Goal: Task Accomplishment & Management: Manage account settings

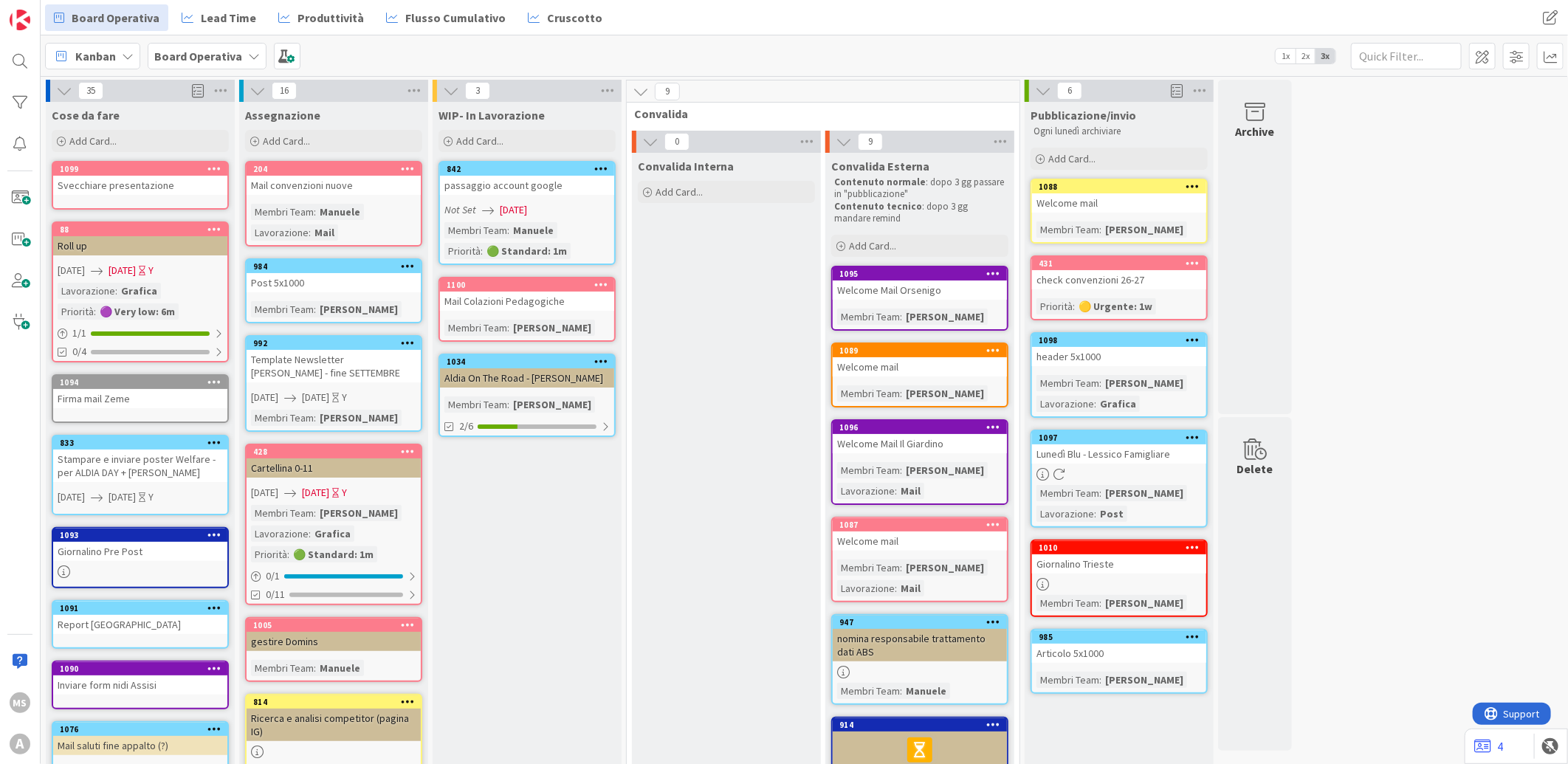
click at [323, 186] on div "Mail convenzioni nuove" at bounding box center [333, 185] width 174 height 19
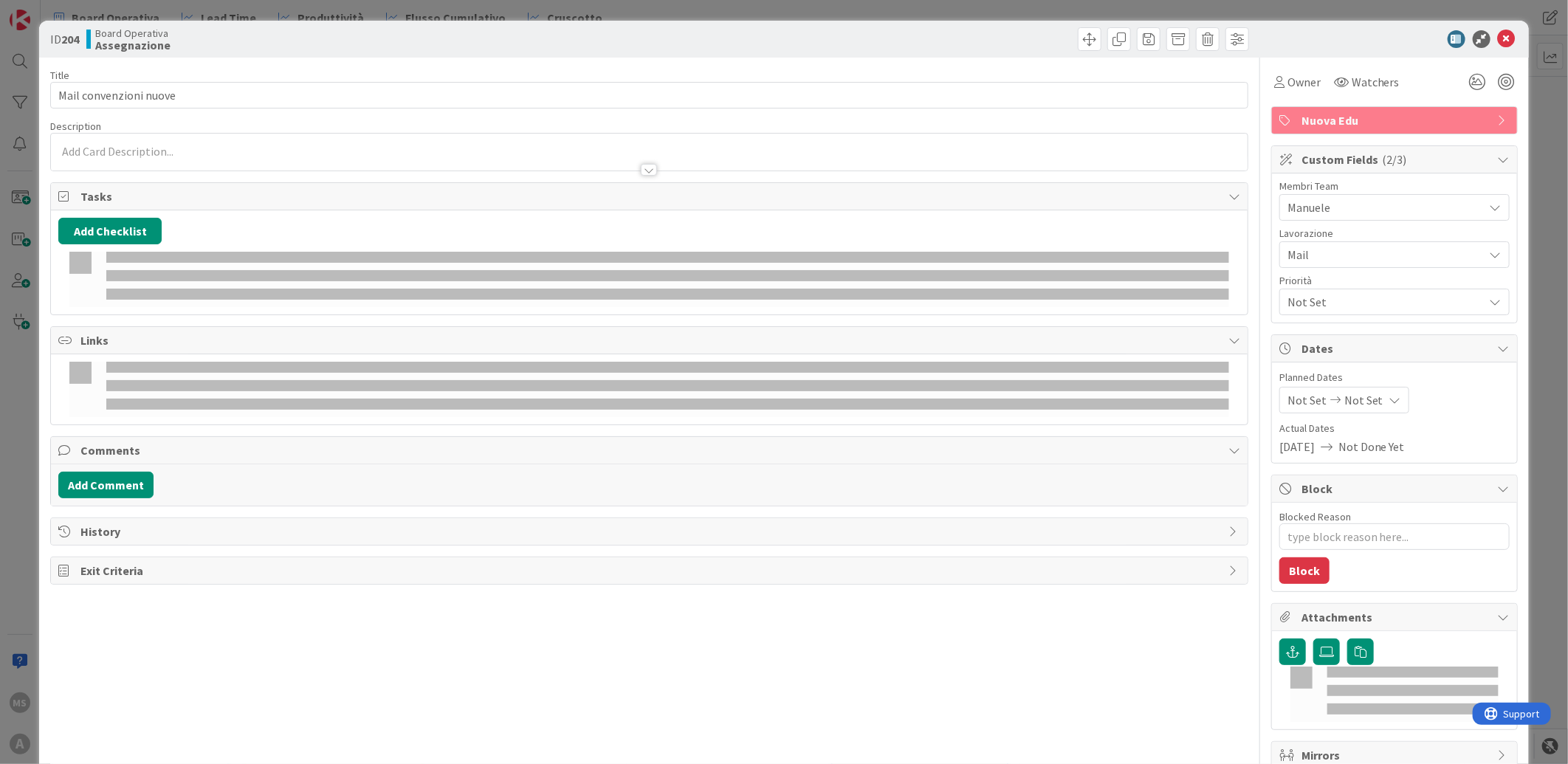
type textarea "x"
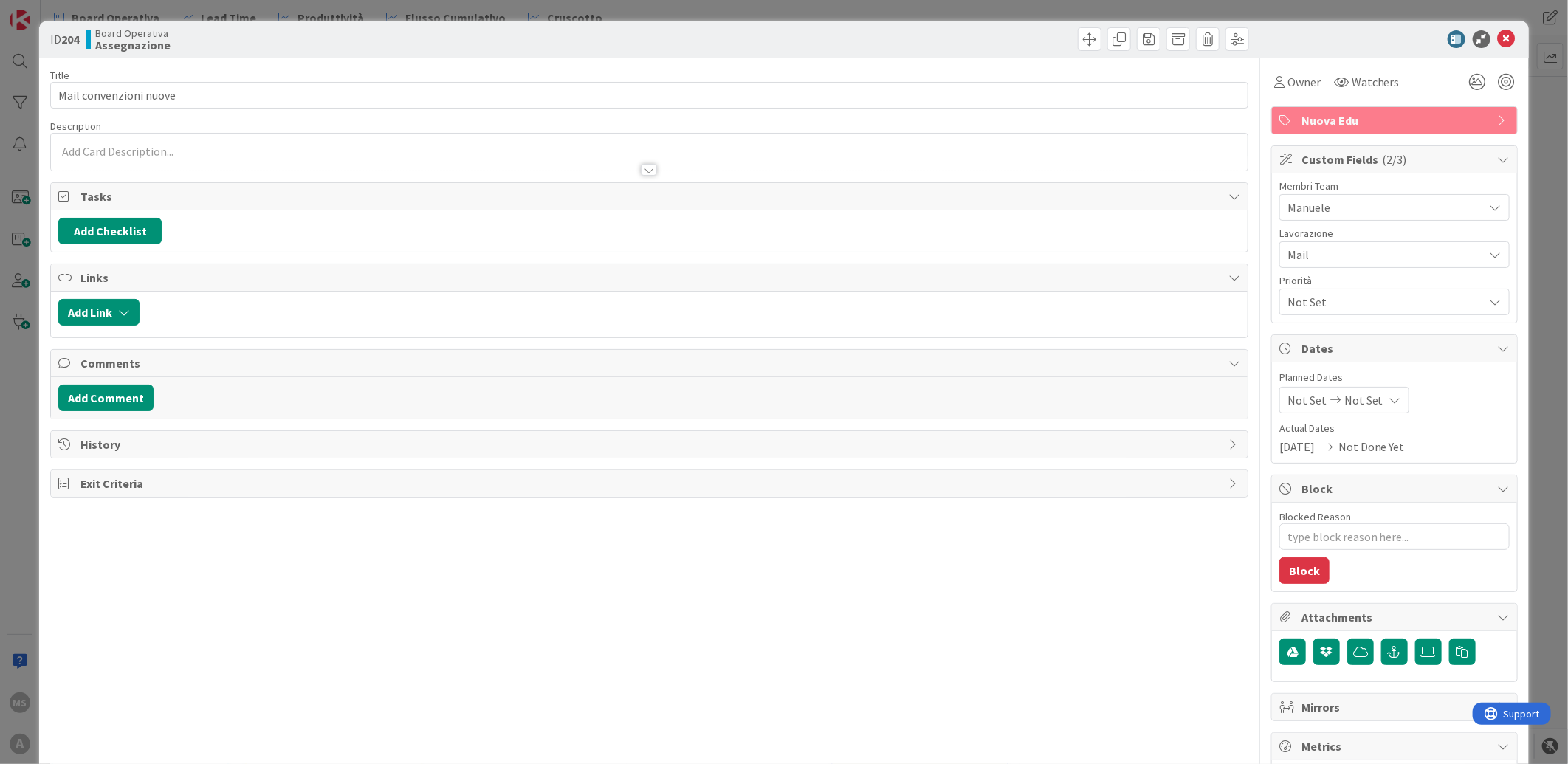
click at [197, 155] on div at bounding box center [649, 163] width 1196 height 15
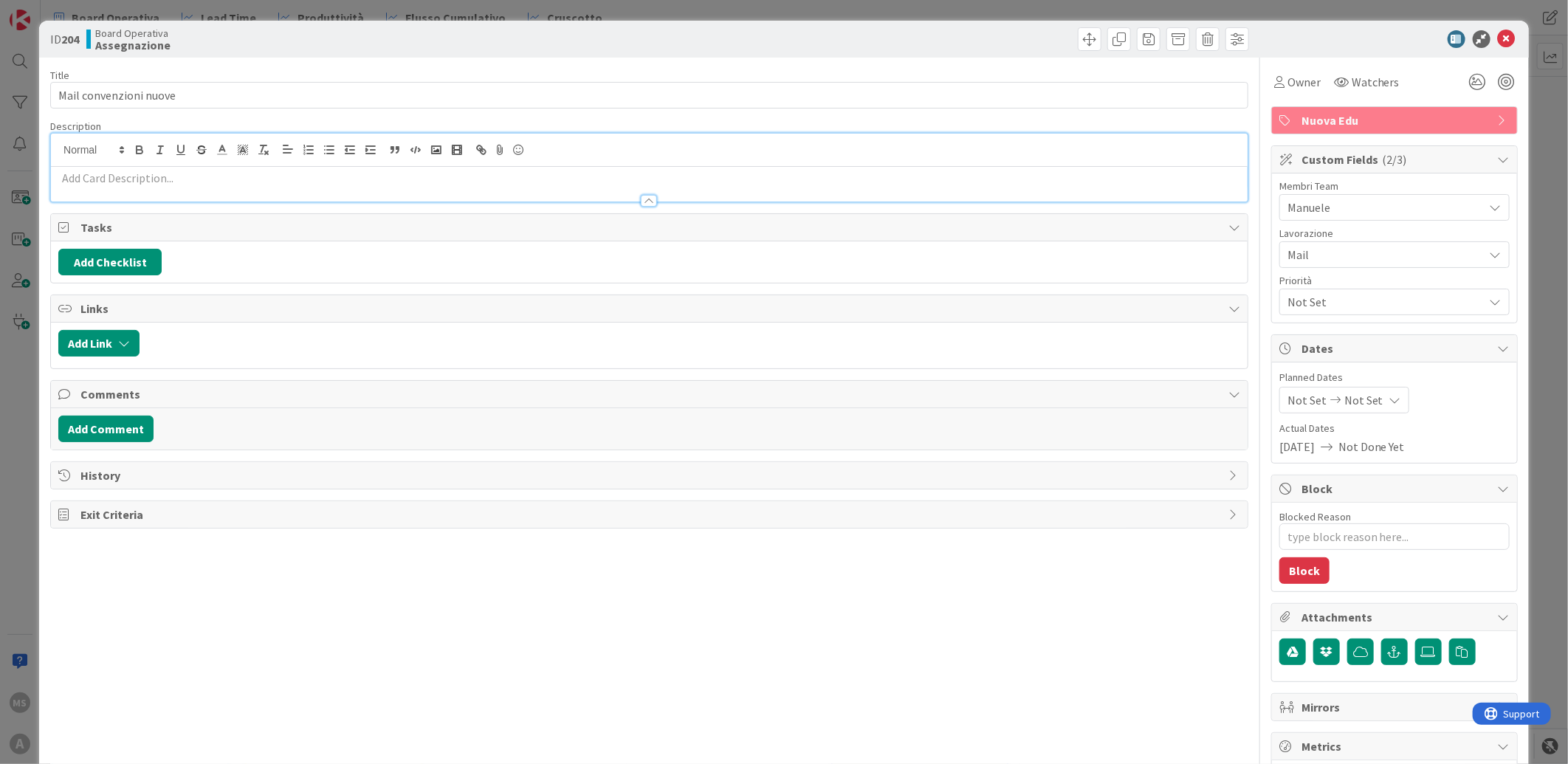
click at [165, 183] on p at bounding box center [649, 178] width 1182 height 17
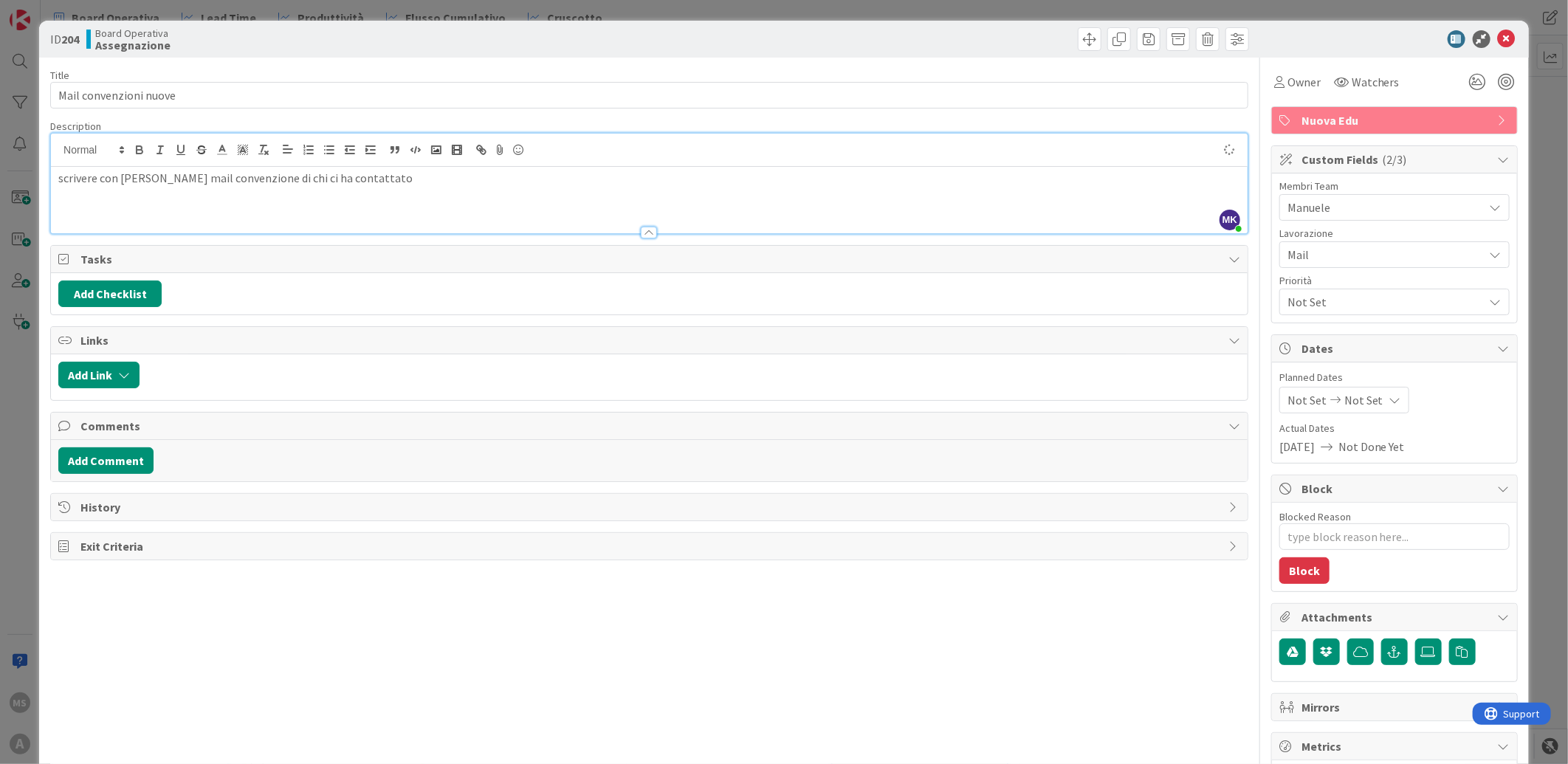
type textarea "x"
click at [1493, 48] on body "MS A Board Operativa Lead Time Produttività Flusso Cumulativo Cruscotto Board O…" at bounding box center [784, 382] width 1568 height 764
click at [1501, 46] on icon at bounding box center [1506, 39] width 18 height 18
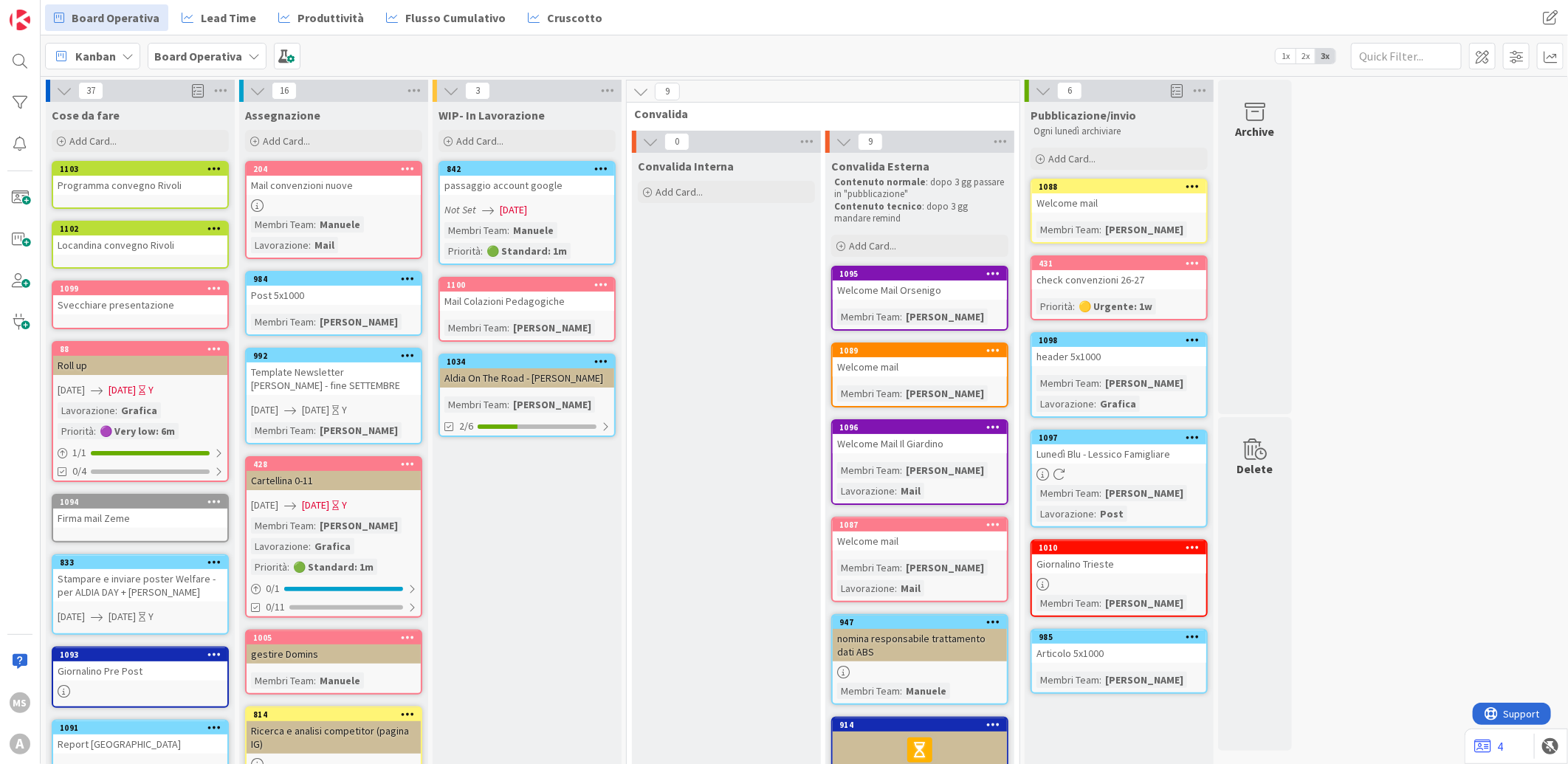
click at [552, 159] on div "WIP- In Lavorazione Add Card... 842 passaggio account google Not Set [DATE] Mem…" at bounding box center [527, 717] width 189 height 1232
click at [545, 172] on div "842" at bounding box center [531, 169] width 168 height 10
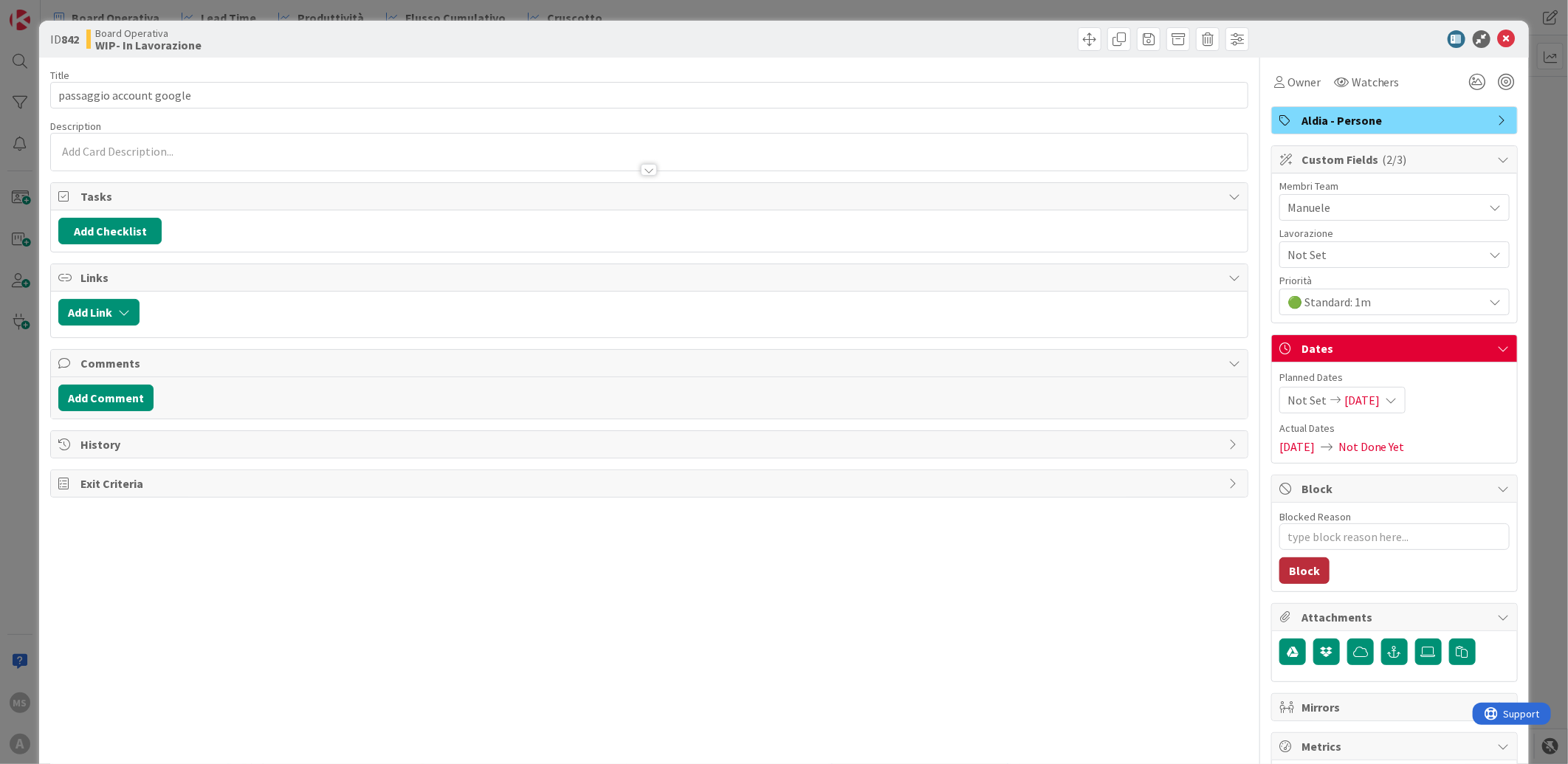
click at [1287, 569] on button "Block" at bounding box center [1304, 571] width 50 height 27
type textarea "x"
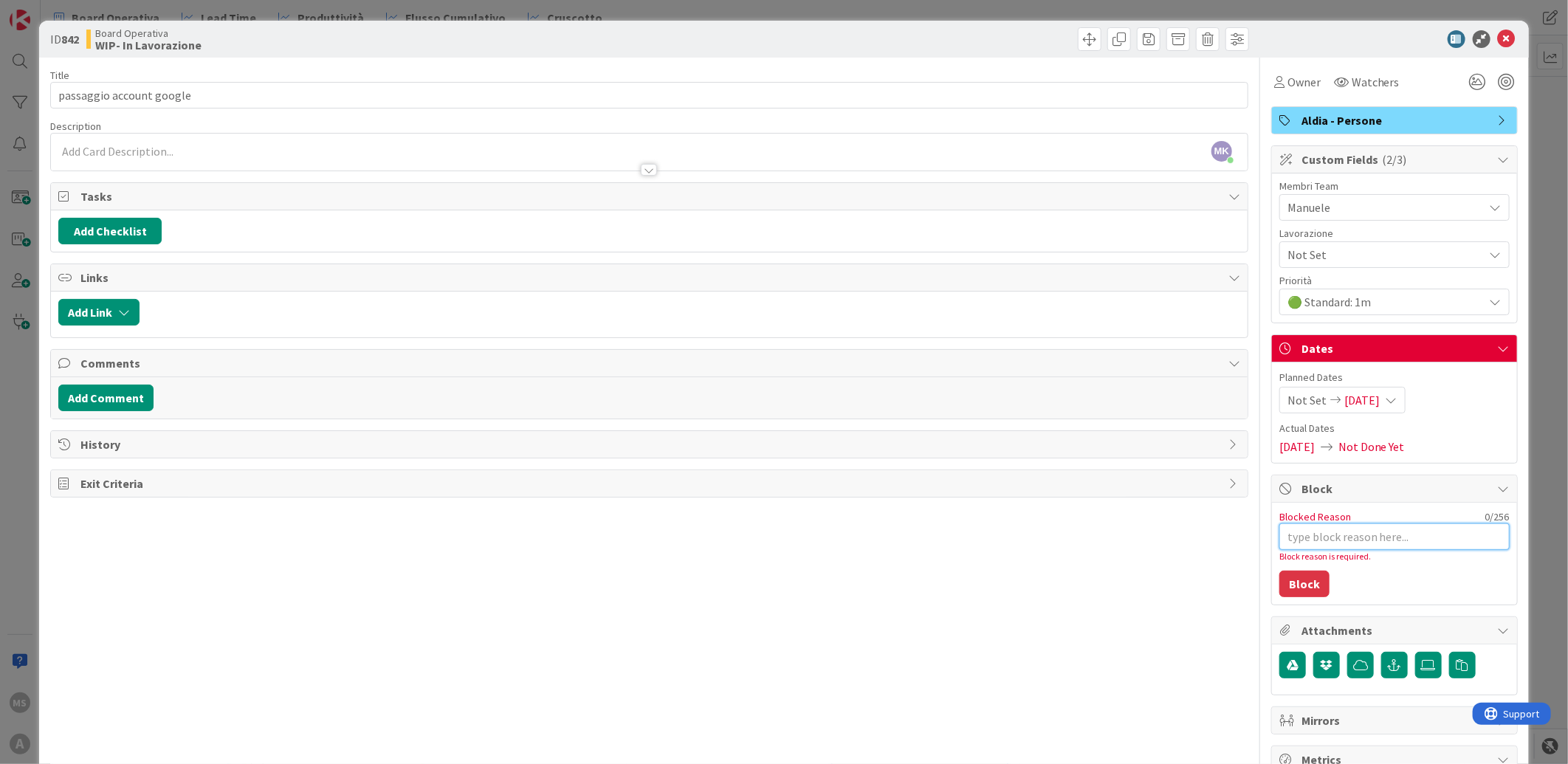
click at [1313, 543] on textarea "Blocked Reason" at bounding box center [1395, 536] width 231 height 27
type textarea "A"
type textarea "x"
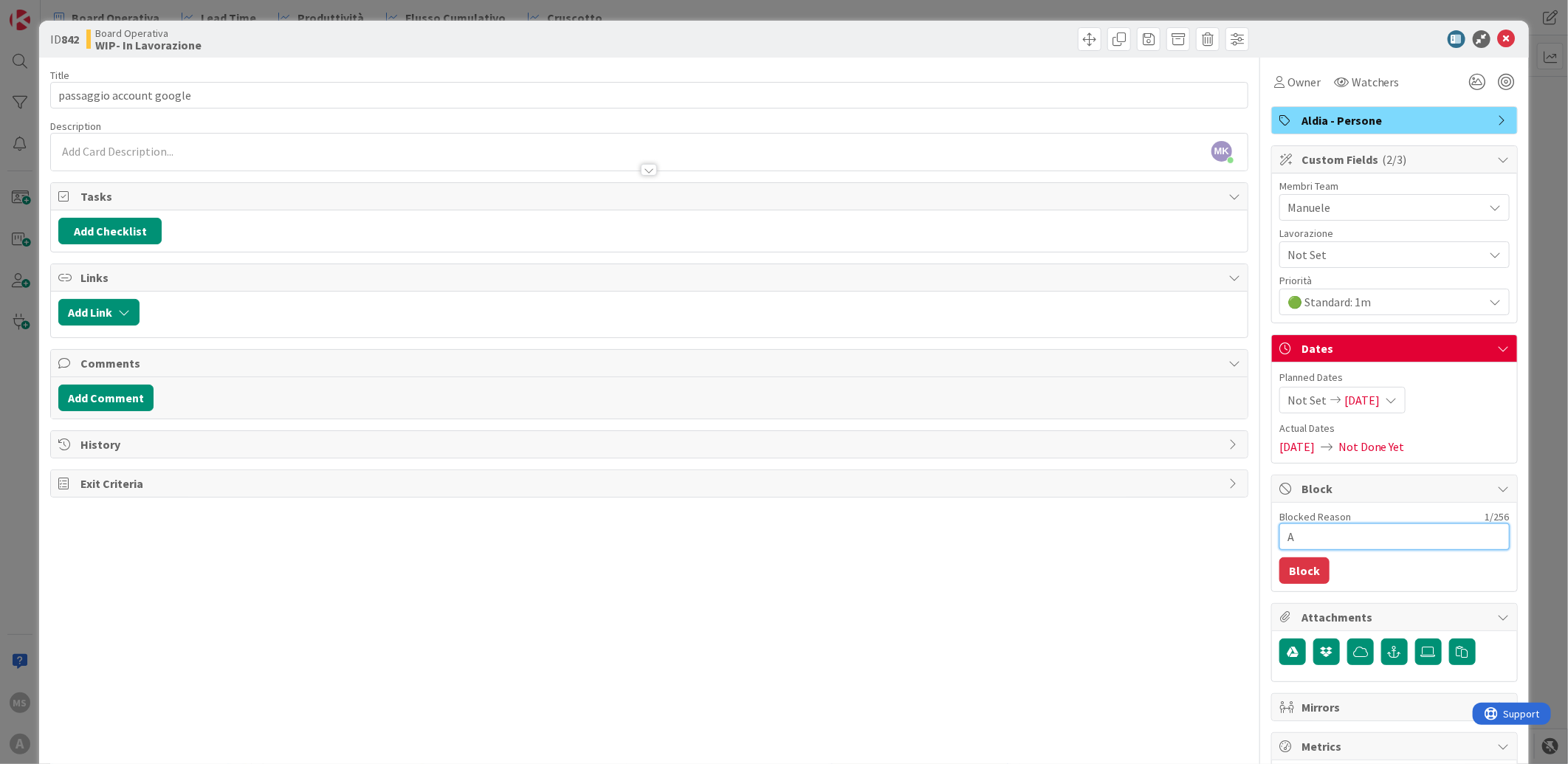
type textarea "At"
type textarea "x"
type textarea "Att"
type textarea "x"
type textarea "Atte"
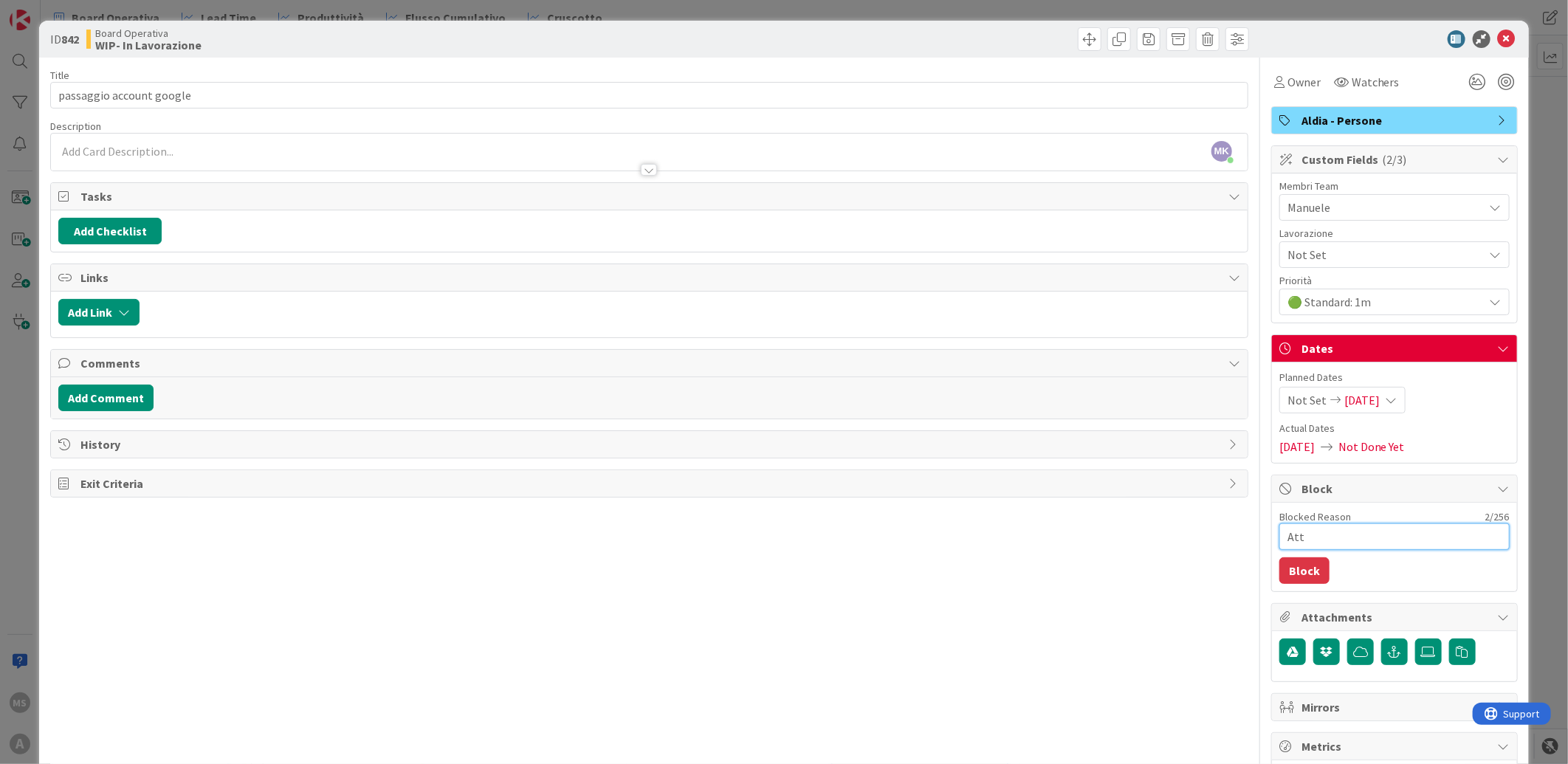
type textarea "x"
type textarea "Attes"
type textarea "x"
type textarea "Attesa"
type textarea "x"
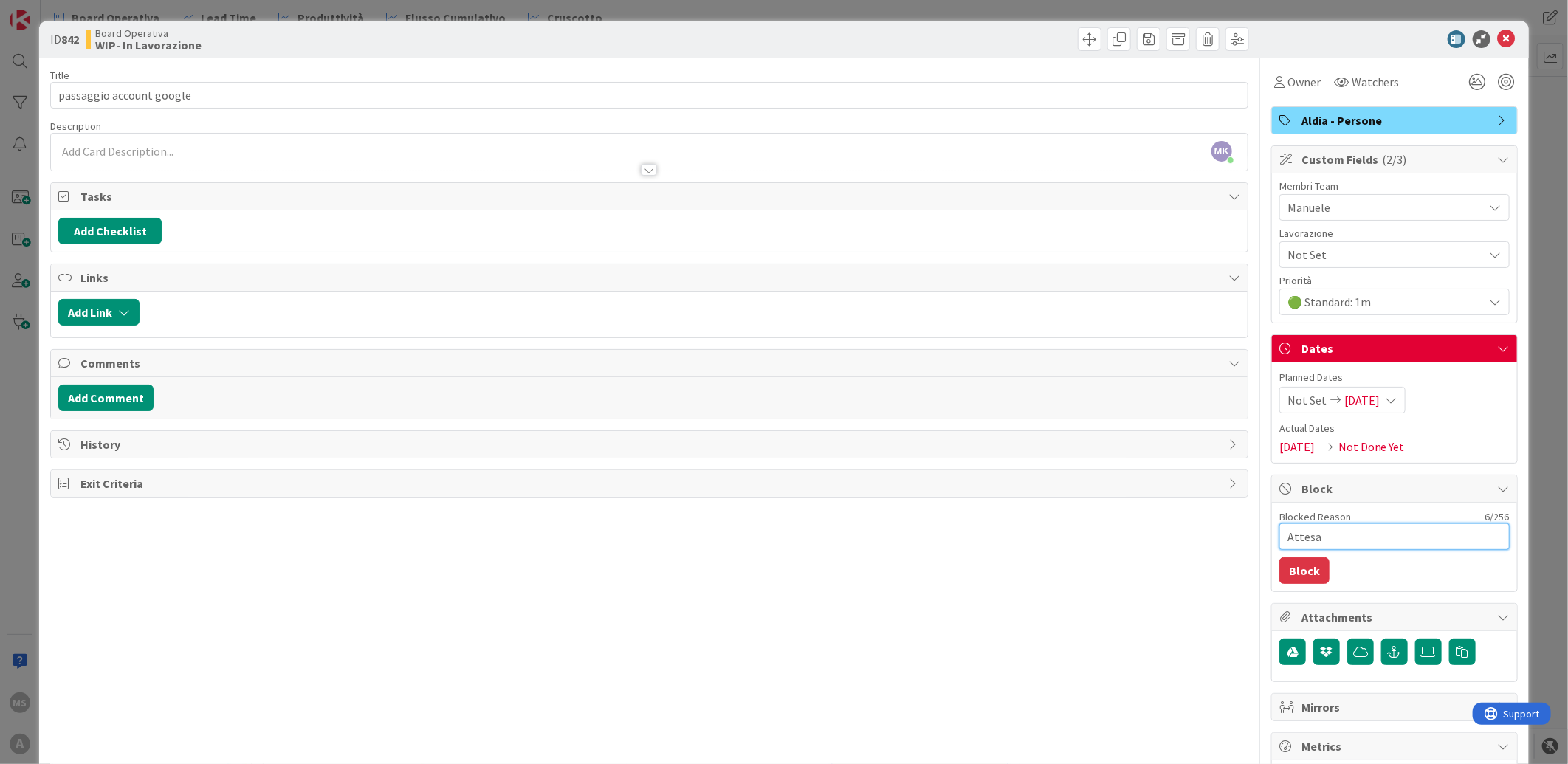
type textarea "Attesa"
type textarea "x"
type textarea "Attesa d"
type textarea "x"
type textarea "Attesa di"
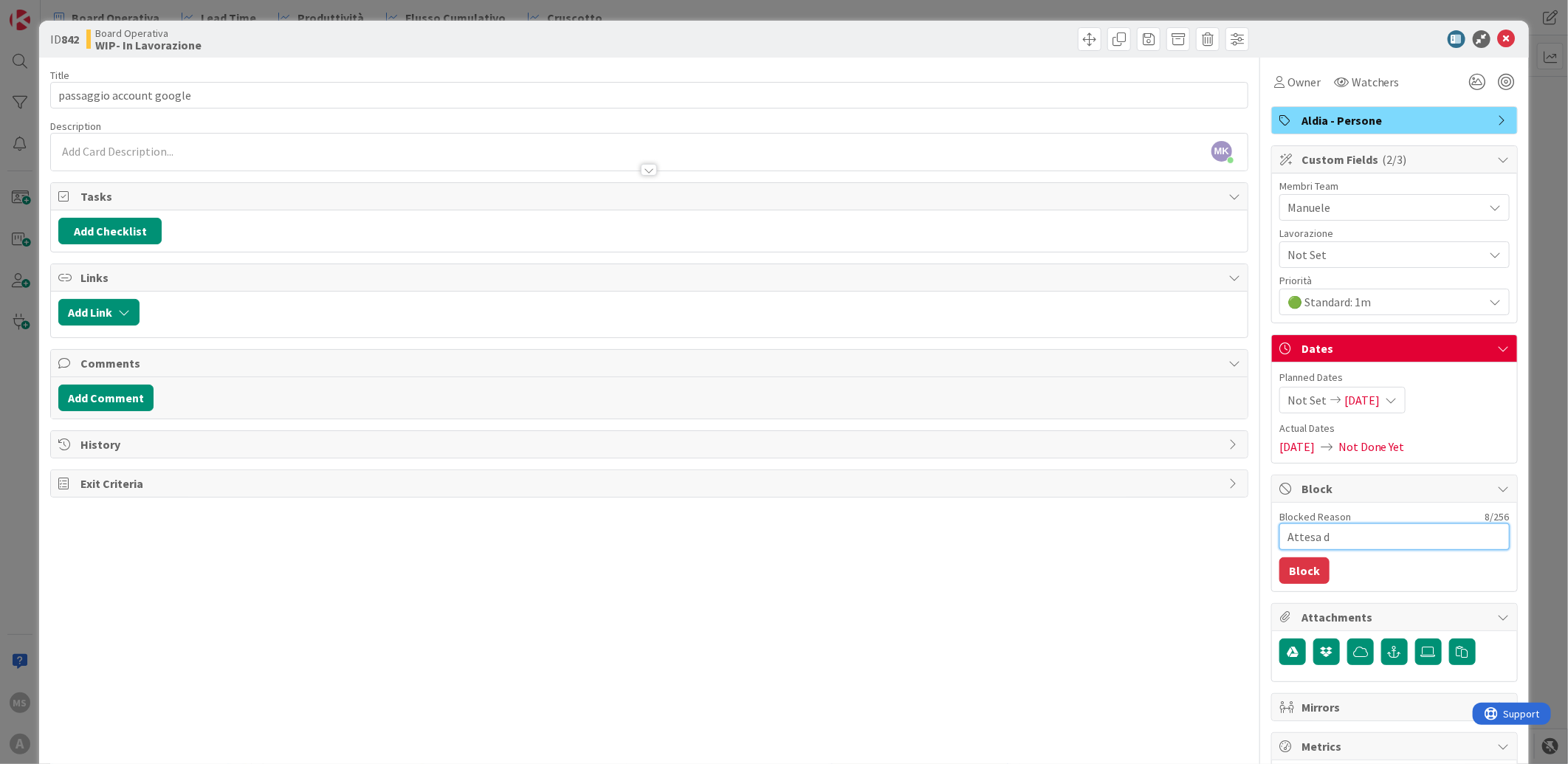
type textarea "x"
type textarea "Attesa di"
type textarea "x"
type textarea "Attesa di 7"
type textarea "x"
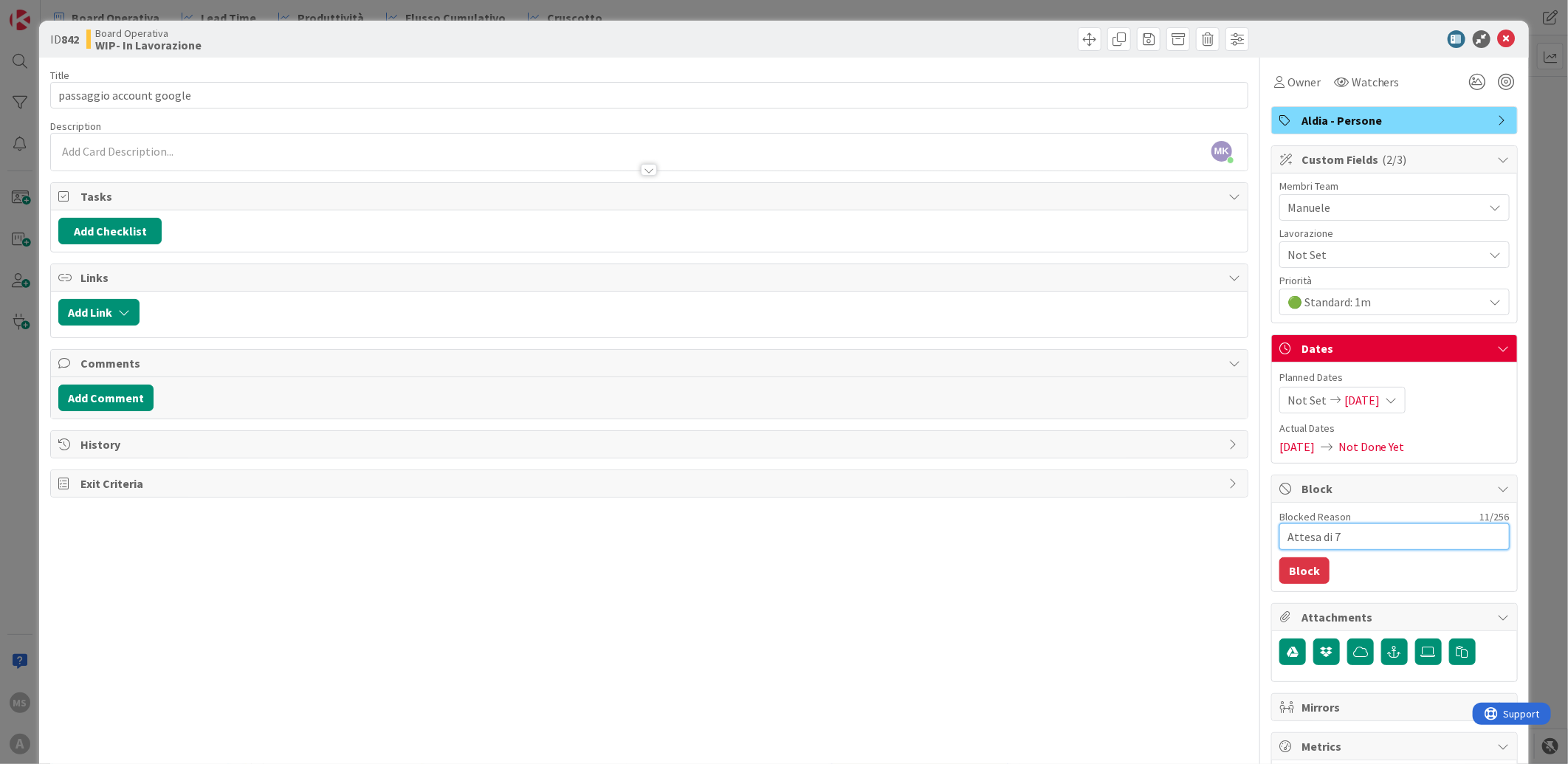
type textarea "Attesa di 7g"
type textarea "x"
type textarea "Attesa di 7gg"
type textarea "x"
type textarea "Attesa di 7gg"
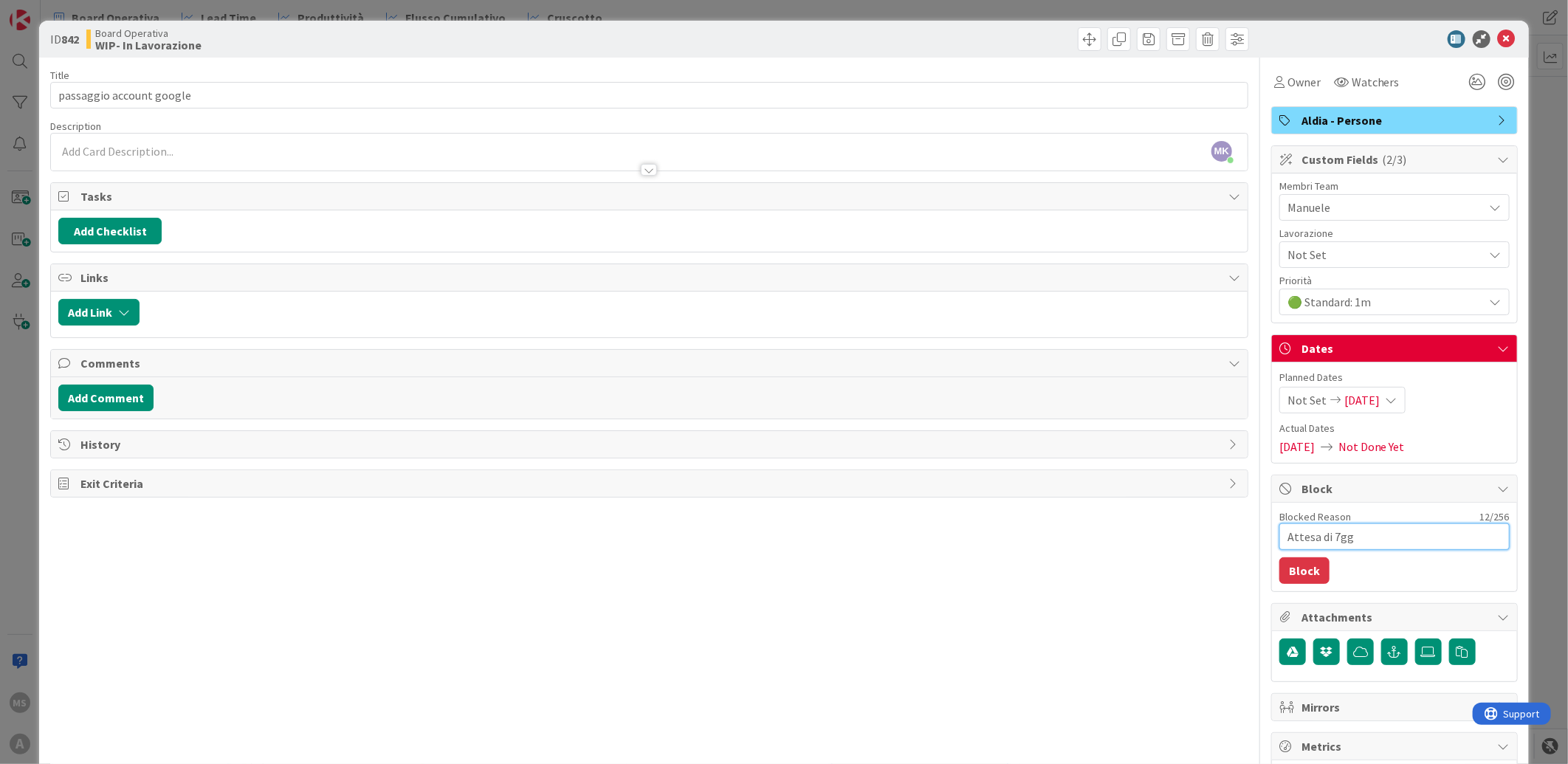
type textarea "x"
type textarea "Attesa di 7gg d"
type textarea "x"
type textarea "Attesa di 7gg da"
type textarea "x"
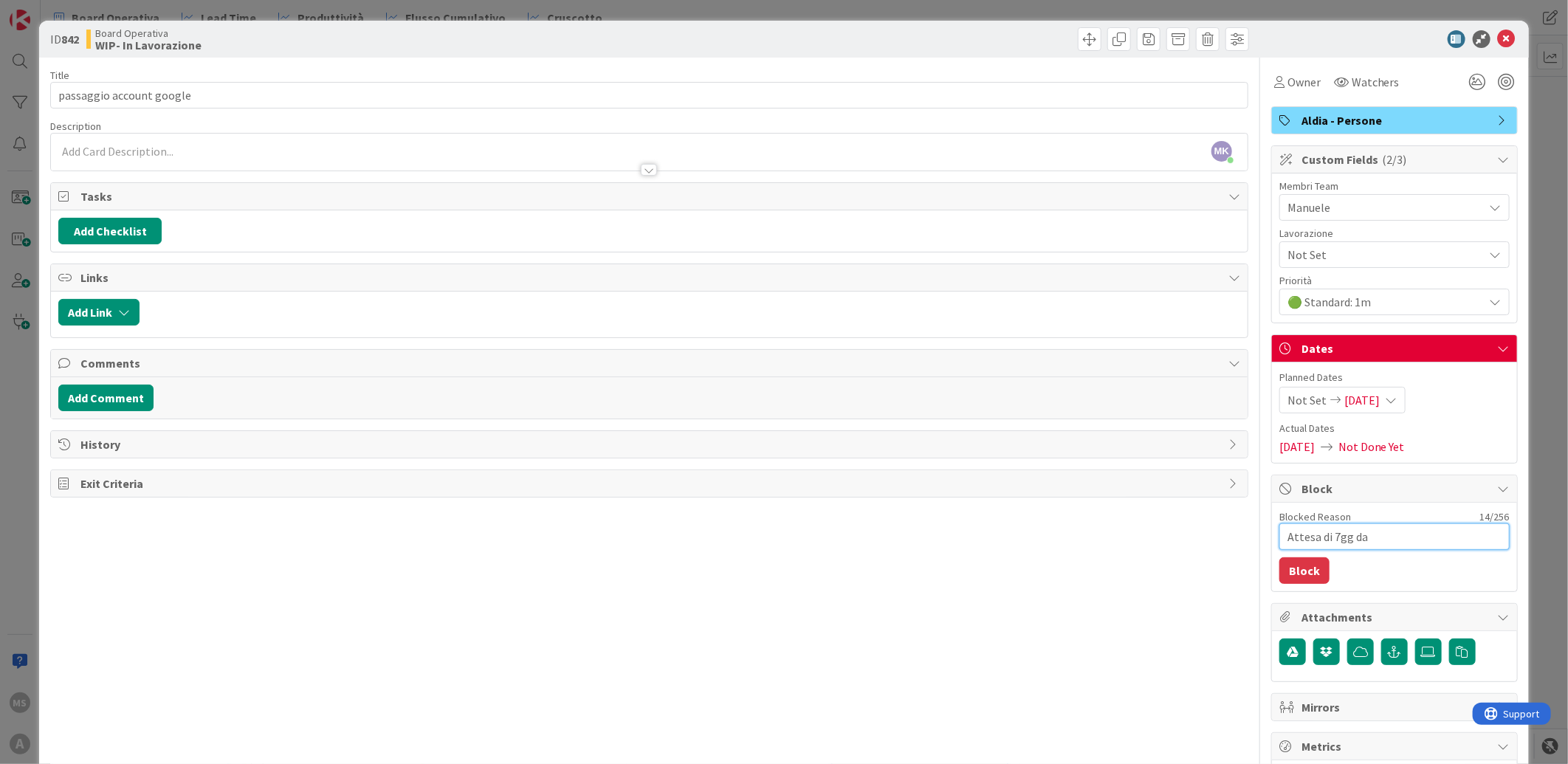
type textarea "Attesa di 7gg da"
type textarea "x"
type textarea "Attesa di 7gg da p"
type textarea "x"
type textarea "Attesa di 7gg da pa"
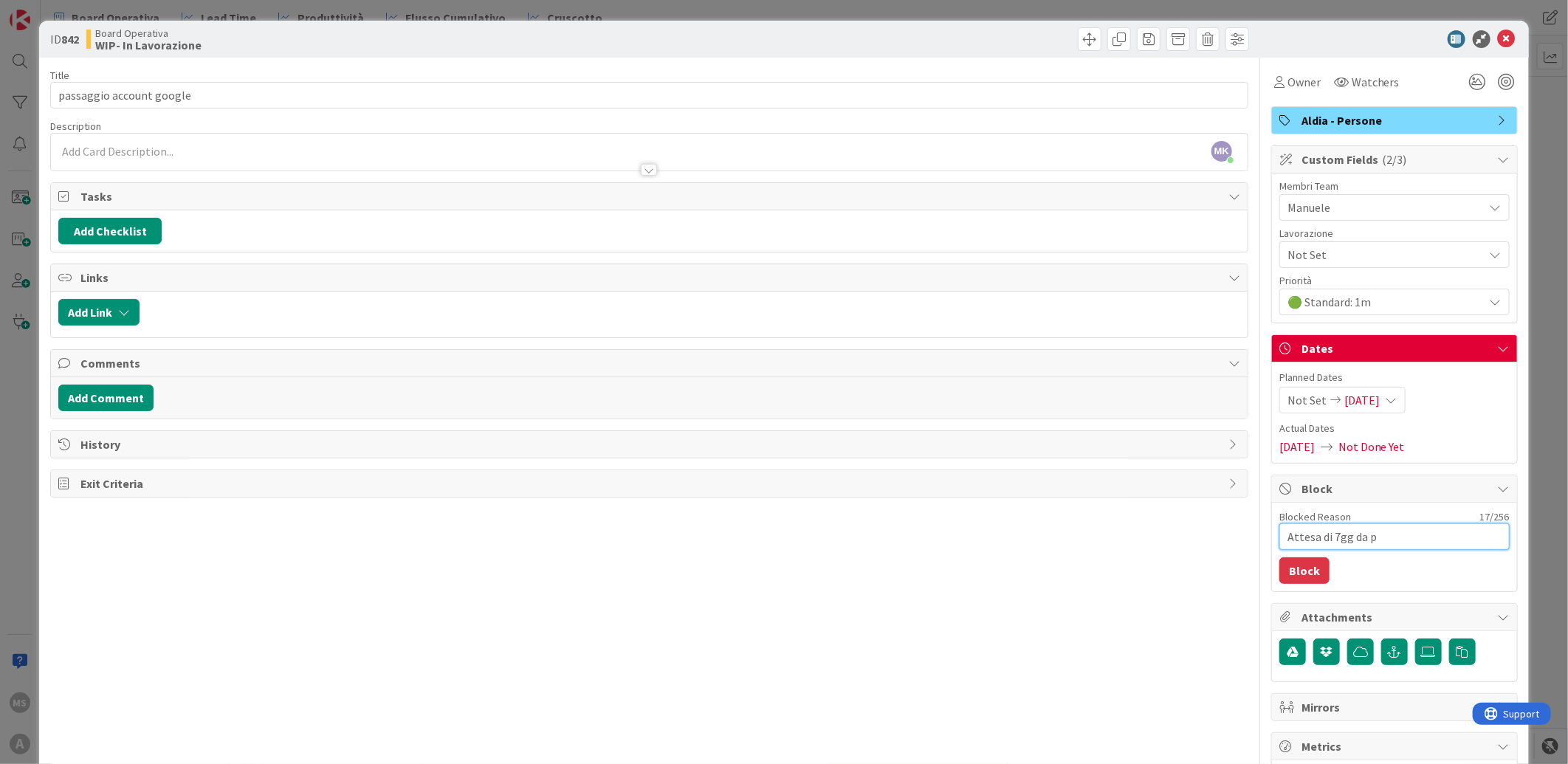
type textarea "x"
type textarea "Attesa di 7gg da pas"
type textarea "x"
type textarea "Attesa di 7gg da pass"
type textarea "x"
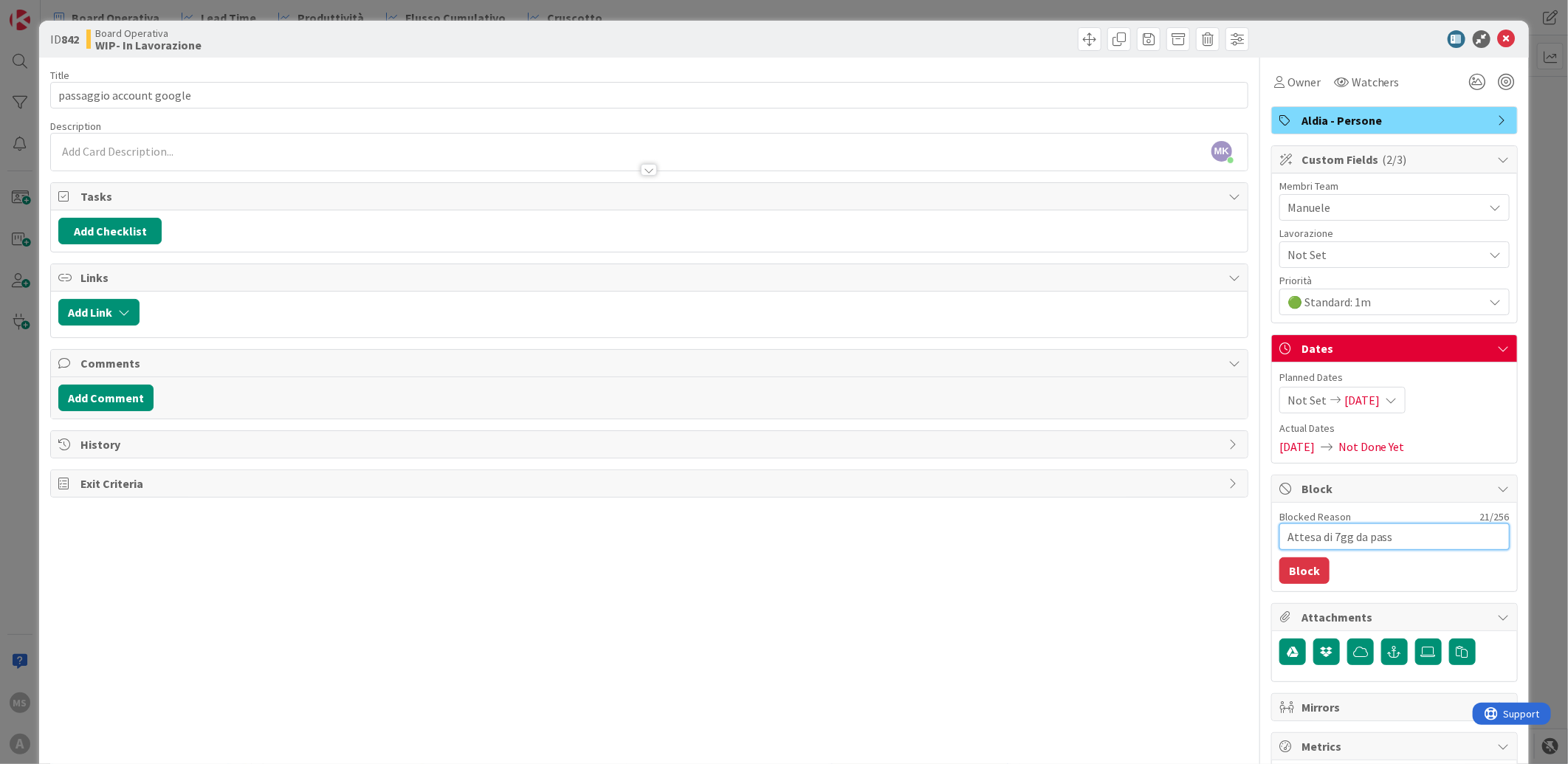
type textarea "Attesa di 7gg da passa"
type textarea "x"
type textarea "Attesa di 7gg da passag"
type textarea "x"
type textarea "Attesa di 7gg da passagg"
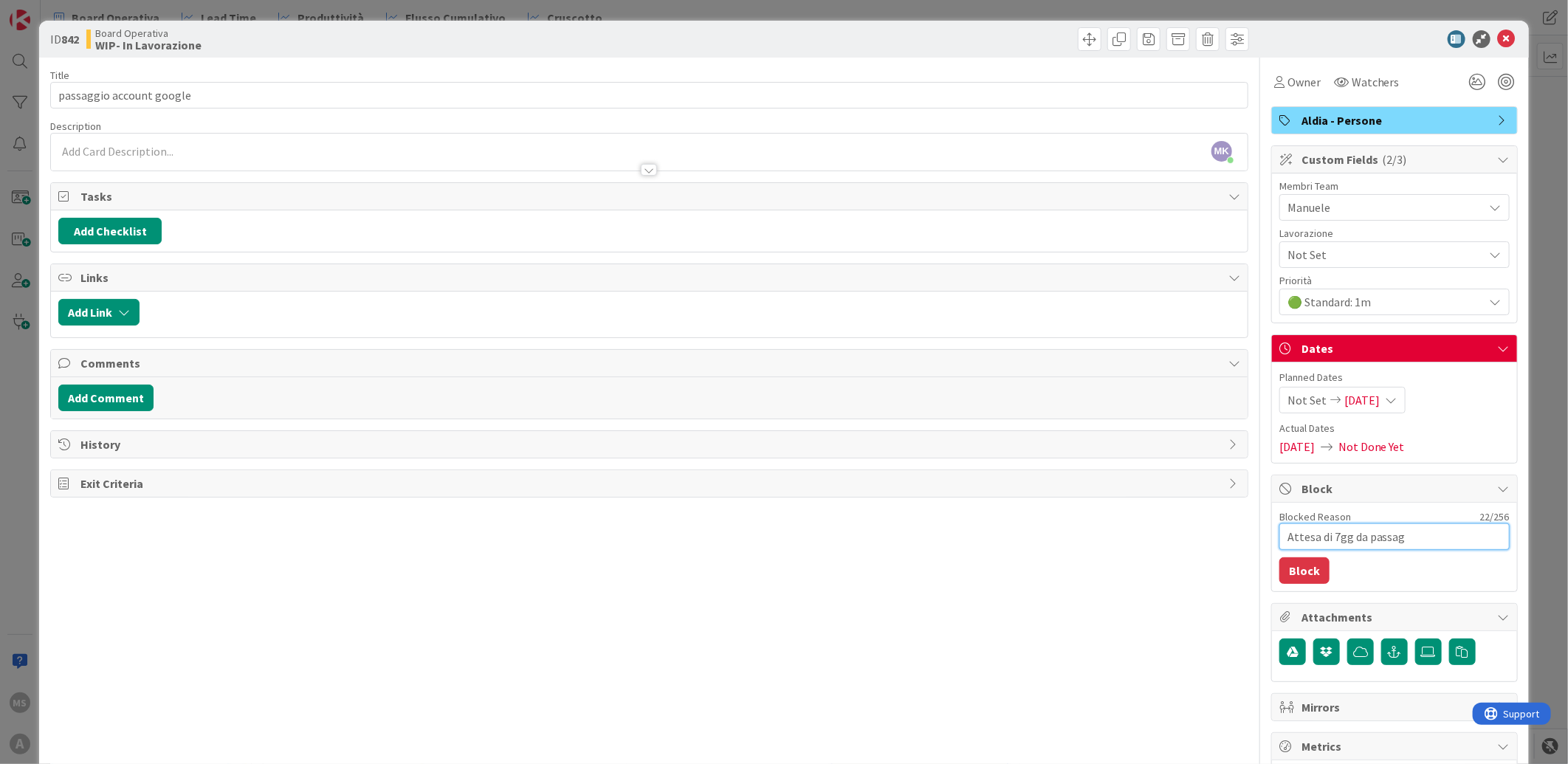
type textarea "x"
type textarea "Attesa di 7gg da passaggi"
type textarea "x"
type textarea "Attesa di 7gg da passaggio"
type textarea "x"
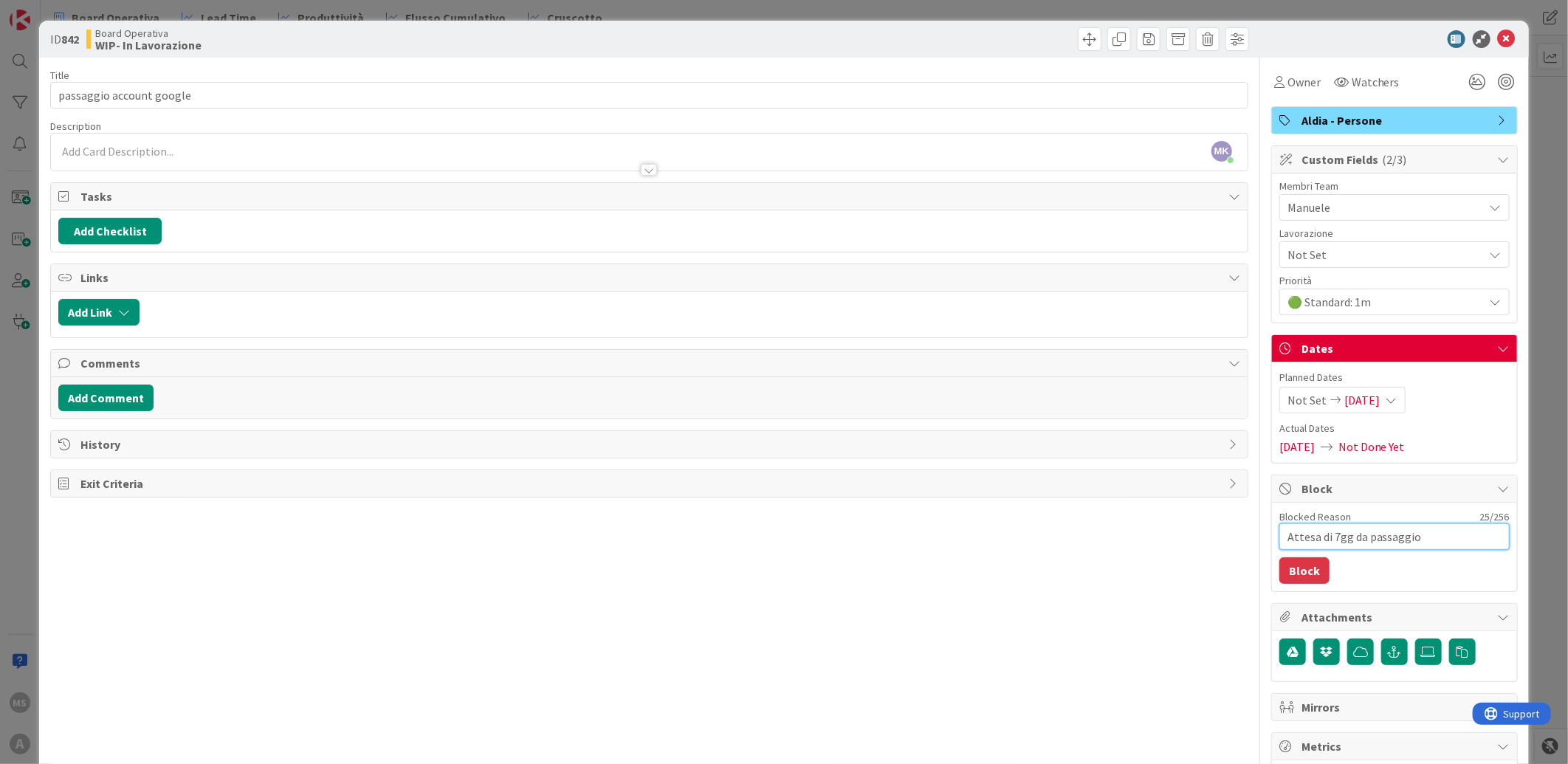
type textarea "Attesa di 7gg da passaggio"
type textarea "x"
type textarea "Attesa di 7gg da passaggio p"
type textarea "x"
type textarea "Attesa di 7gg da passaggio pe"
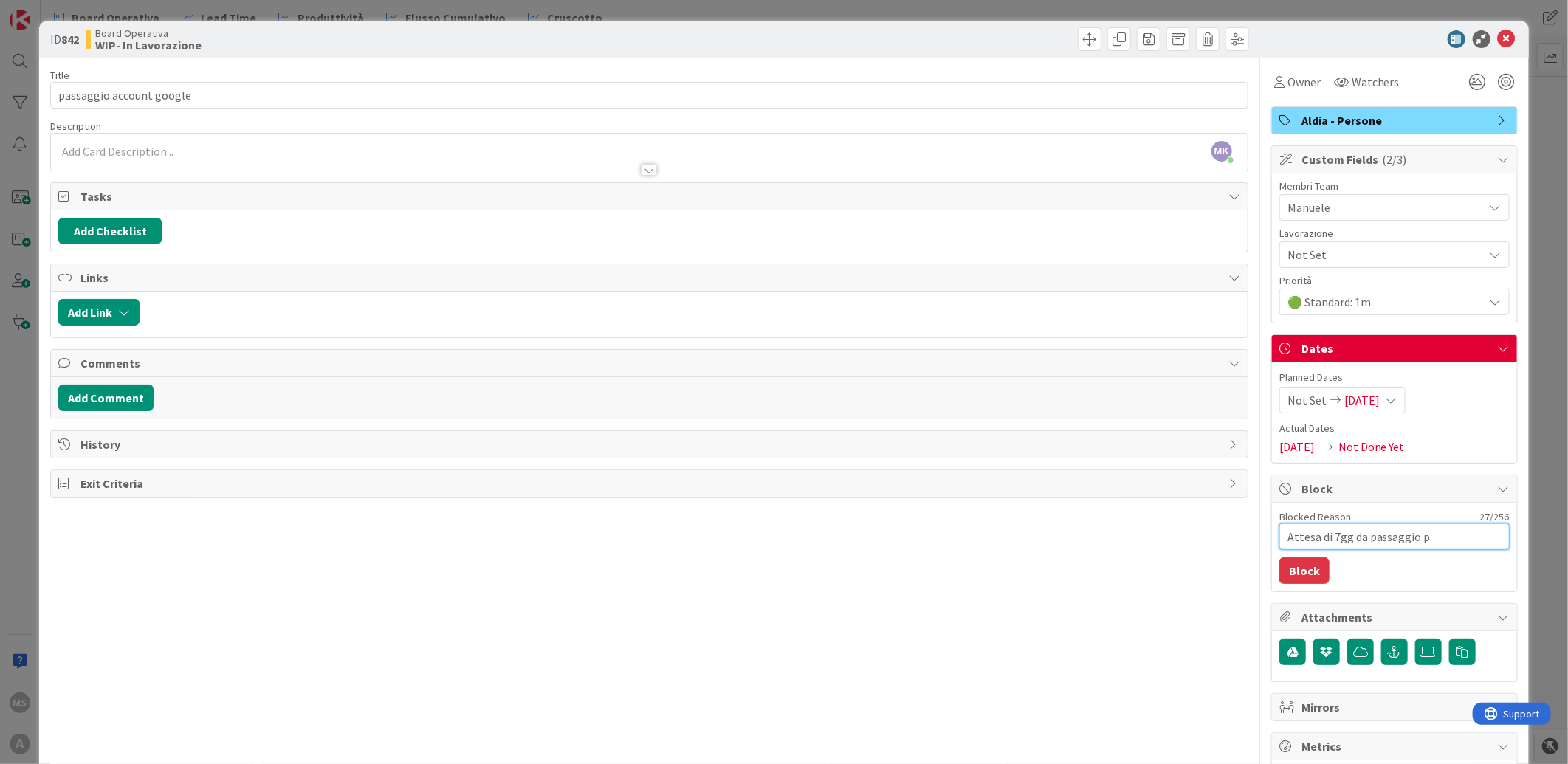
type textarea "x"
type textarea "Attesa di 7gg da passaggio per"
type textarea "x"
type textarea "Attesa di 7gg da passaggio per c"
type textarea "x"
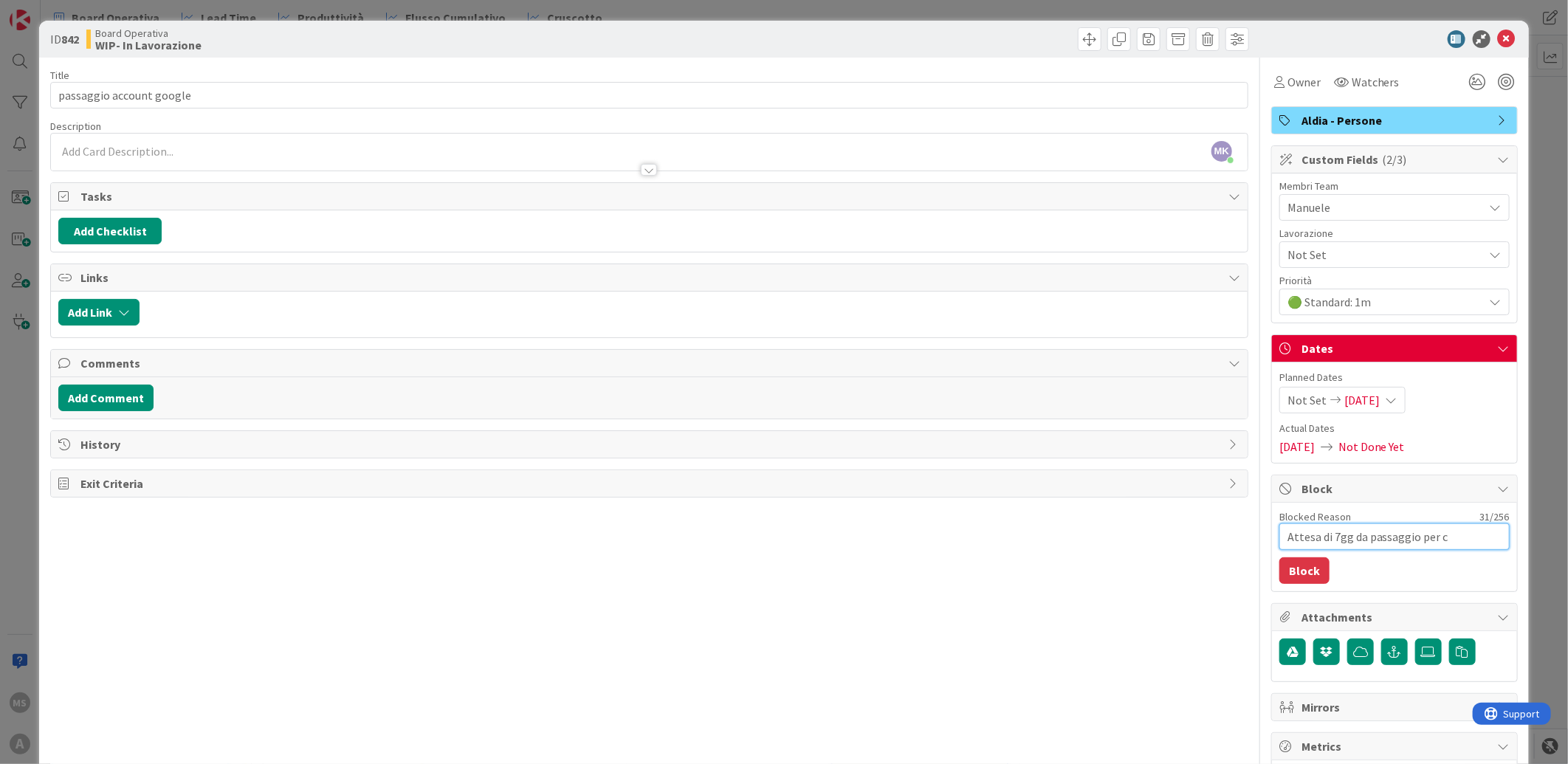
type textarea "Attesa di 7gg da passaggio per co"
type textarea "x"
type textarea "Attesa di 7gg da passaggio per com"
type textarea "x"
type textarea "Attesa di 7gg da passaggio per coml"
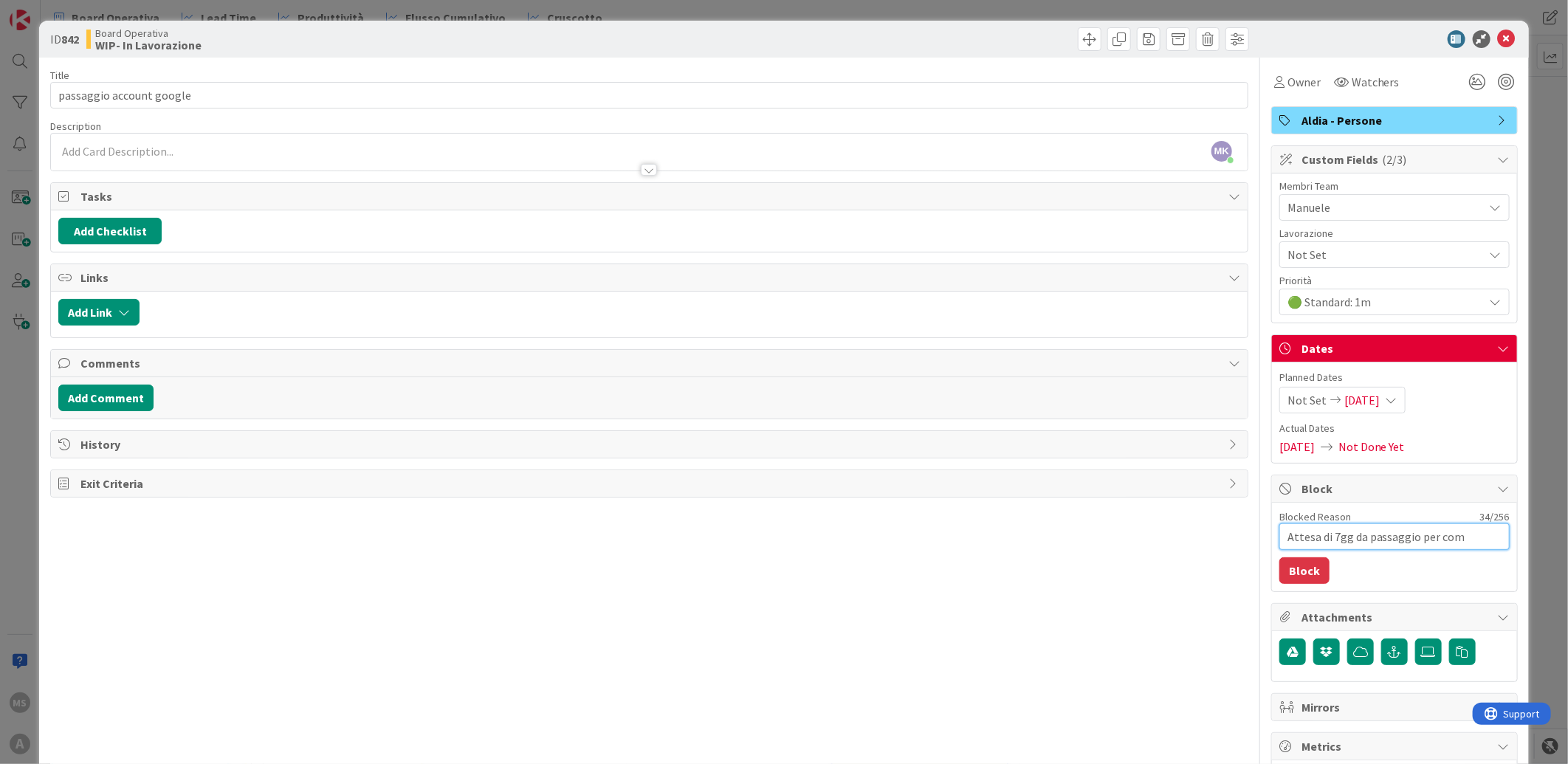
type textarea "x"
type textarea "Attesa di 7gg da passaggio per comlp"
type textarea "x"
type textarea "Attesa di 7gg da passaggio per coml"
type textarea "x"
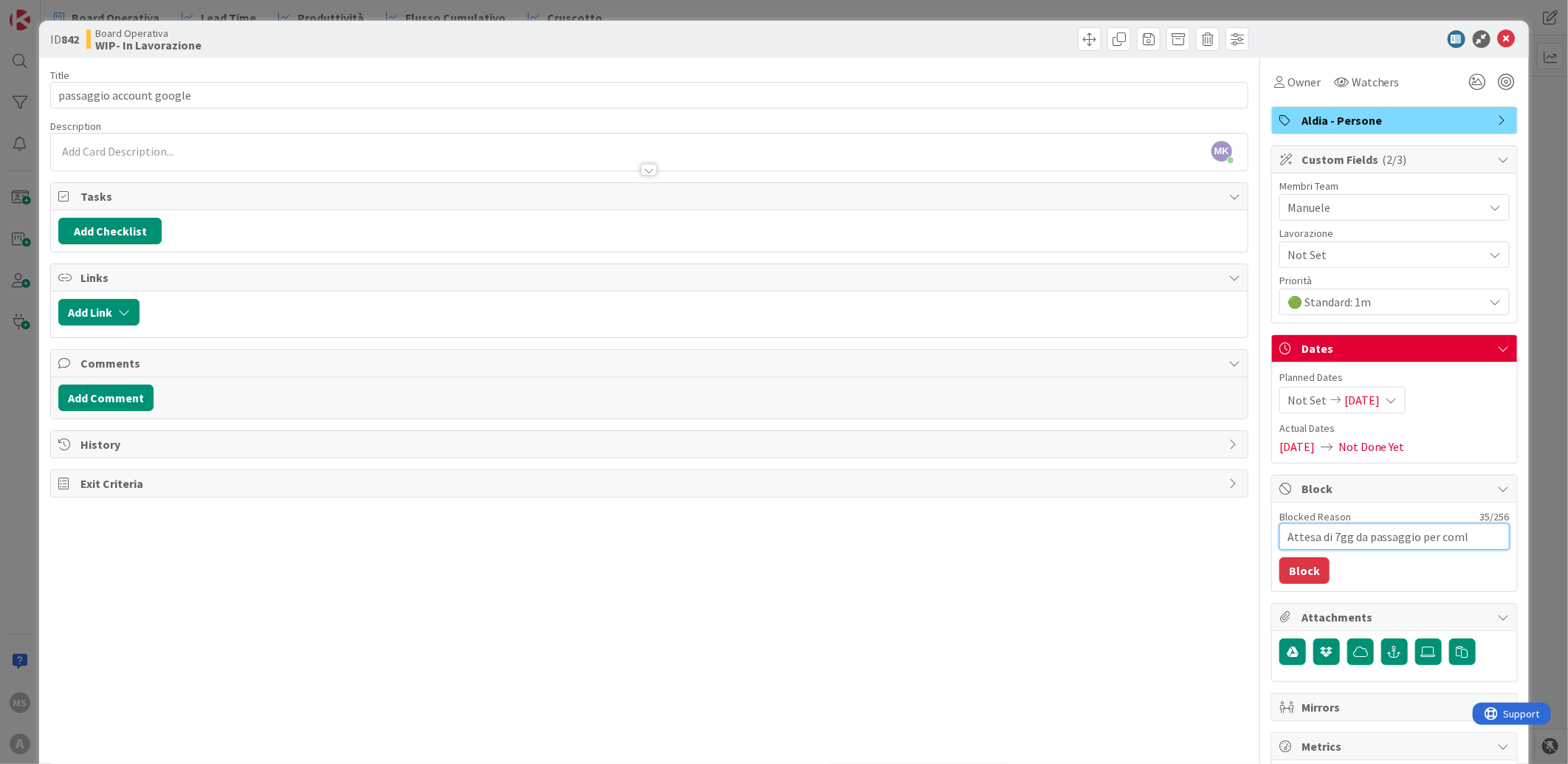
type textarea "Attesa di 7gg da passaggio per com"
type textarea "x"
type textarea "Attesa di 7gg da passaggio per como"
type textarea "x"
type textarea "Attesa di 7gg da passaggio per comok"
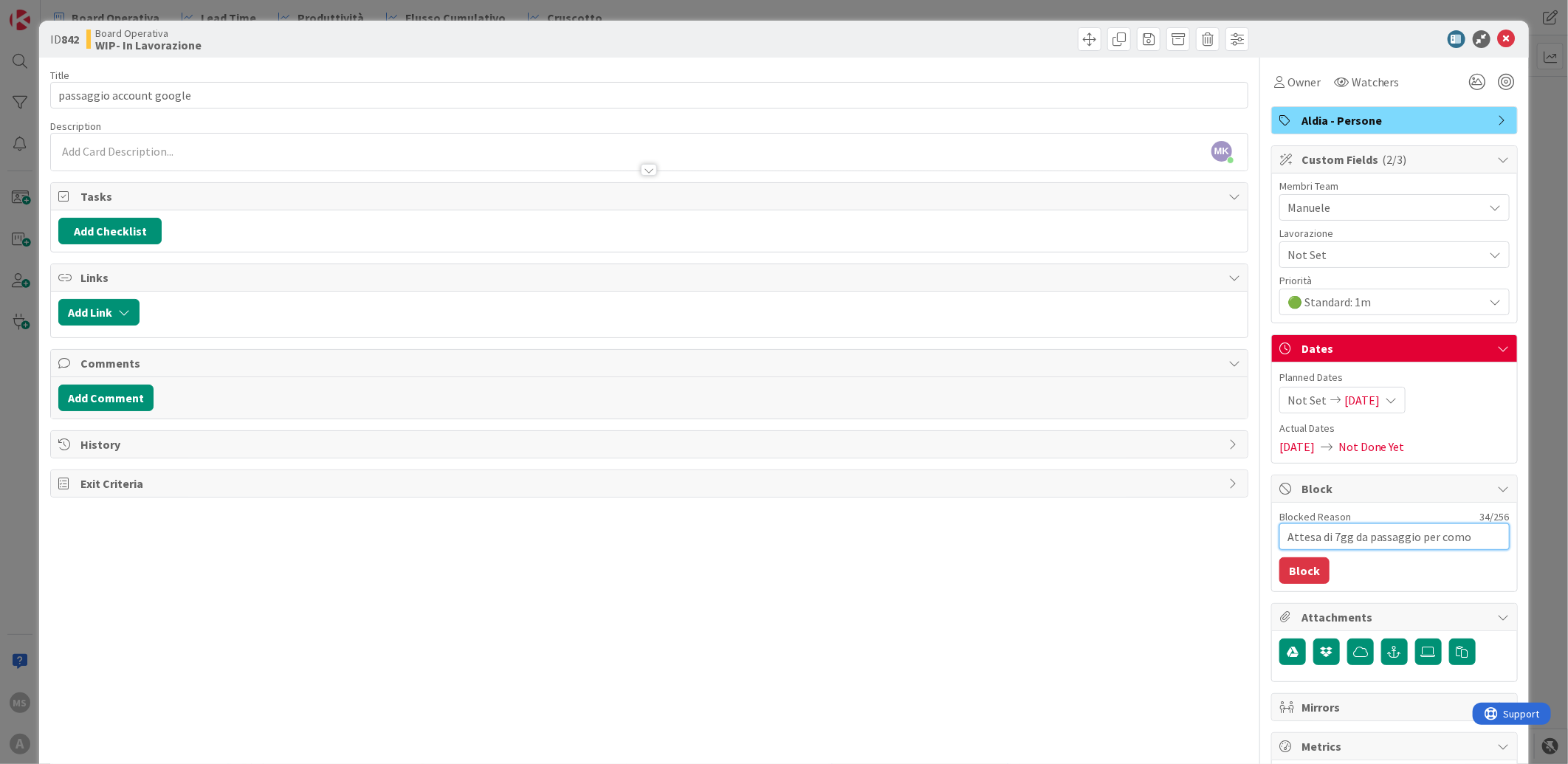
type textarea "x"
type textarea "Attesa di 7gg da passaggio per comoke"
type textarea "x"
type textarea "Attesa di 7gg da passaggio per comok"
type textarea "x"
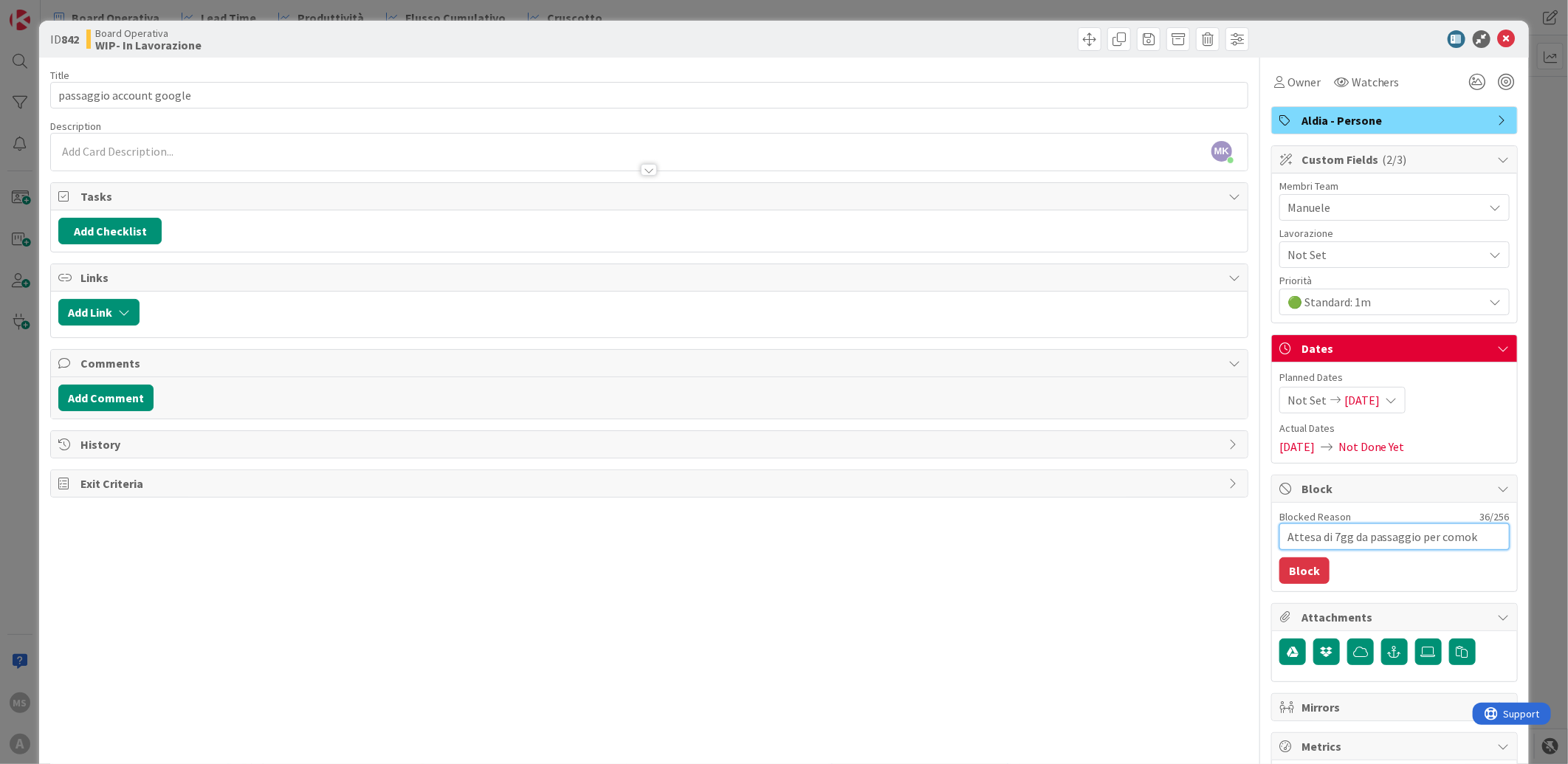
type textarea "Attesa di 7gg da passaggio per como"
type textarea "x"
type textarea "Attesa di 7gg da passaggio per com"
type textarea "x"
type textarea "Attesa di 7gg da passaggio per comp"
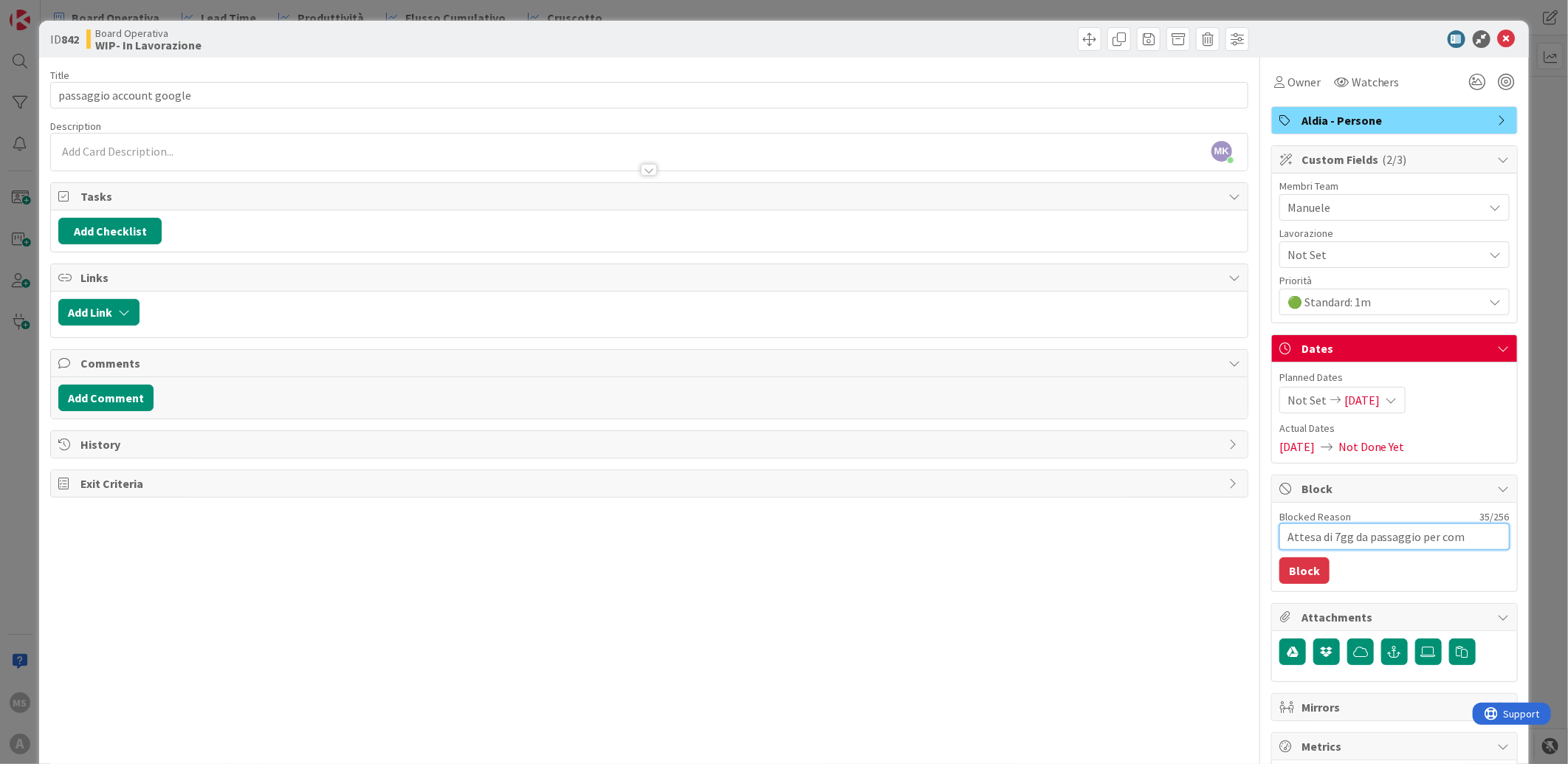
type textarea "x"
type textarea "Attesa di 7gg da passaggio per compl"
type textarea "x"
type textarea "Attesa di 7gg da passaggio per comple"
type textarea "x"
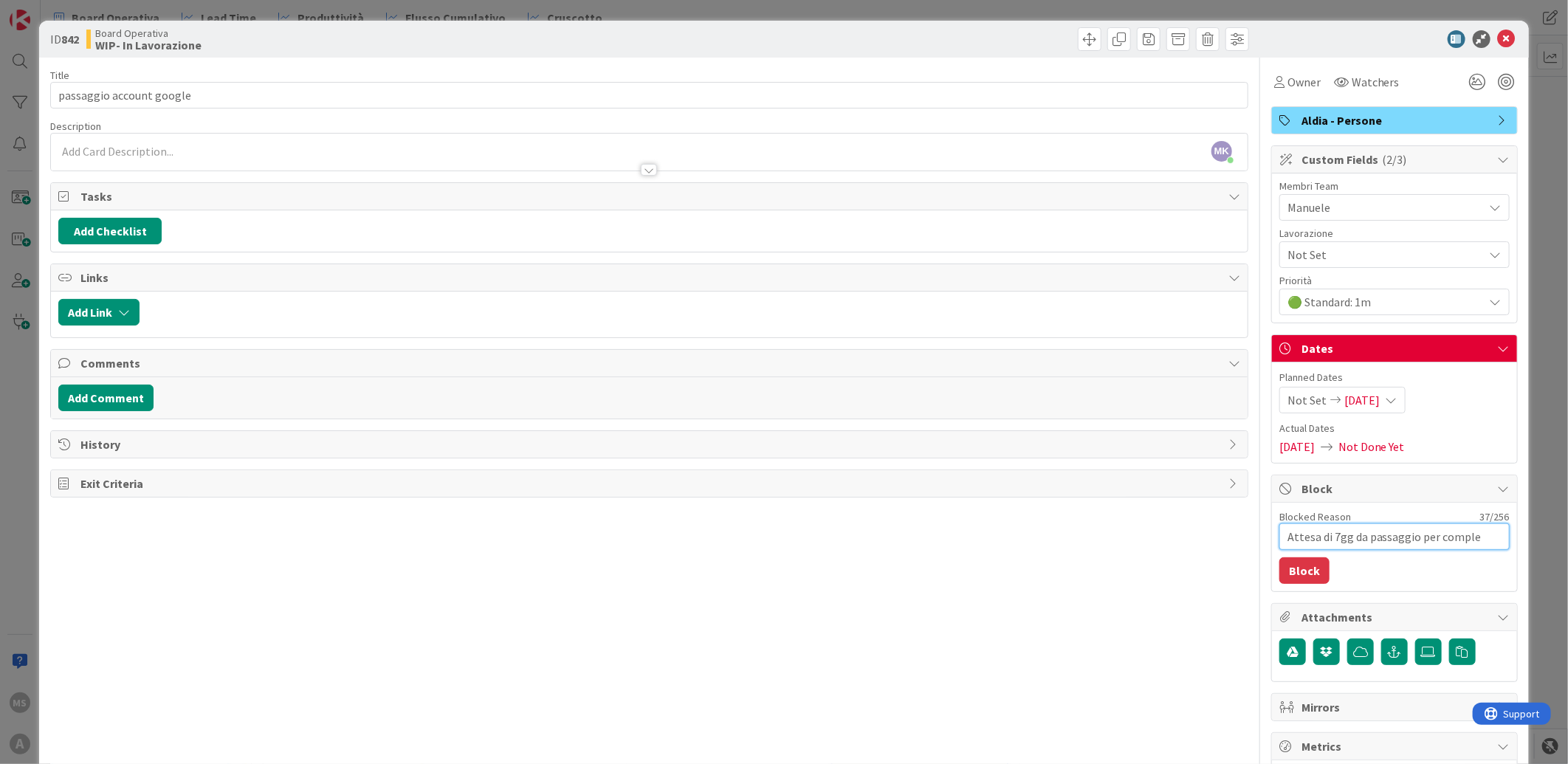
type textarea "Attesa di 7gg da passaggio per complet"
type textarea "x"
type textarea "Attesa di 7gg da passaggio per completa"
type textarea "x"
type textarea "Attesa di 7gg da passaggio per completar"
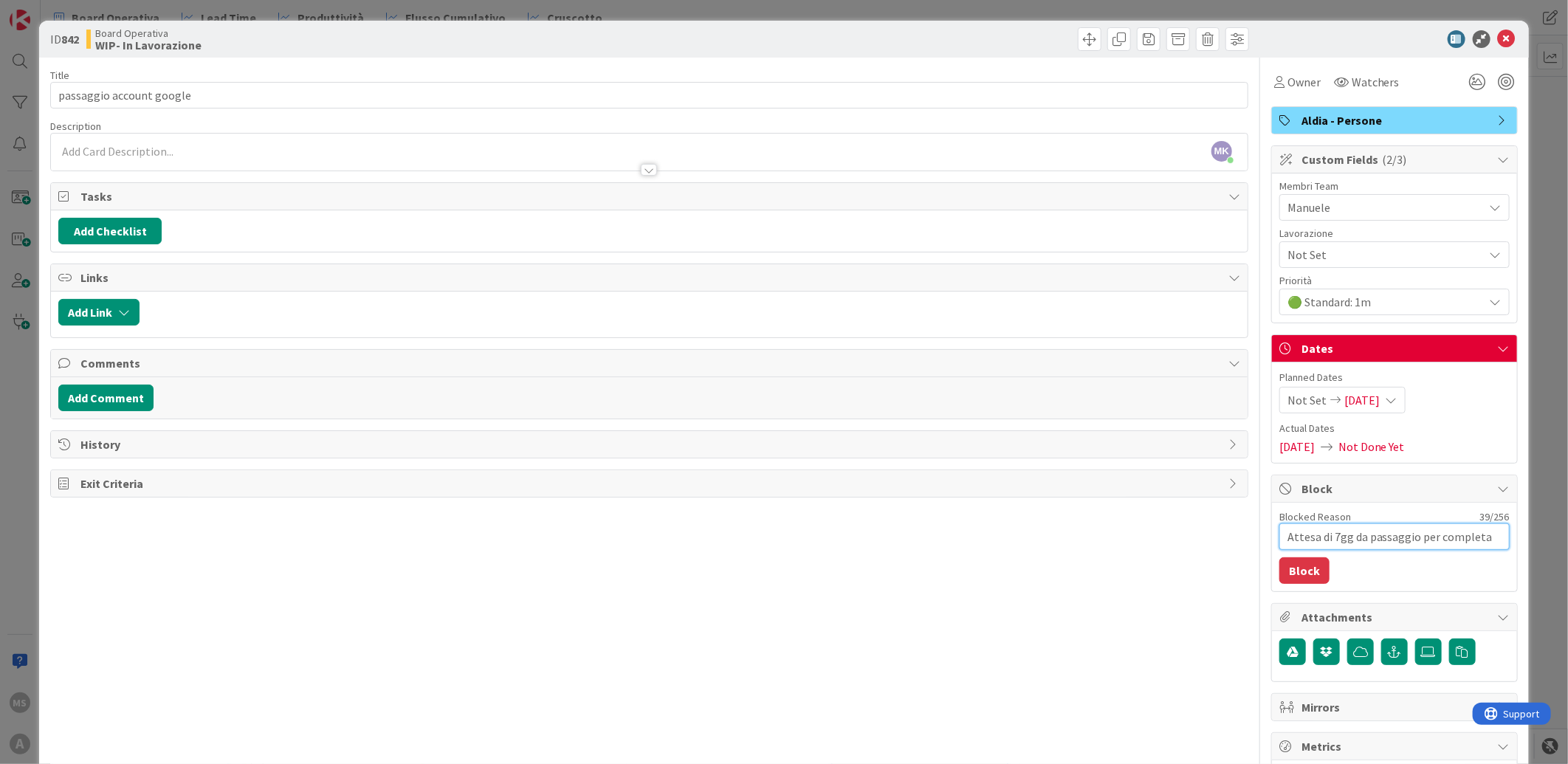
type textarea "x"
type textarea "Attesa di 7gg da passaggio per completarl"
type textarea "x"
type textarea "Attesa di 7gg da passaggio per completarlo"
type textarea "x"
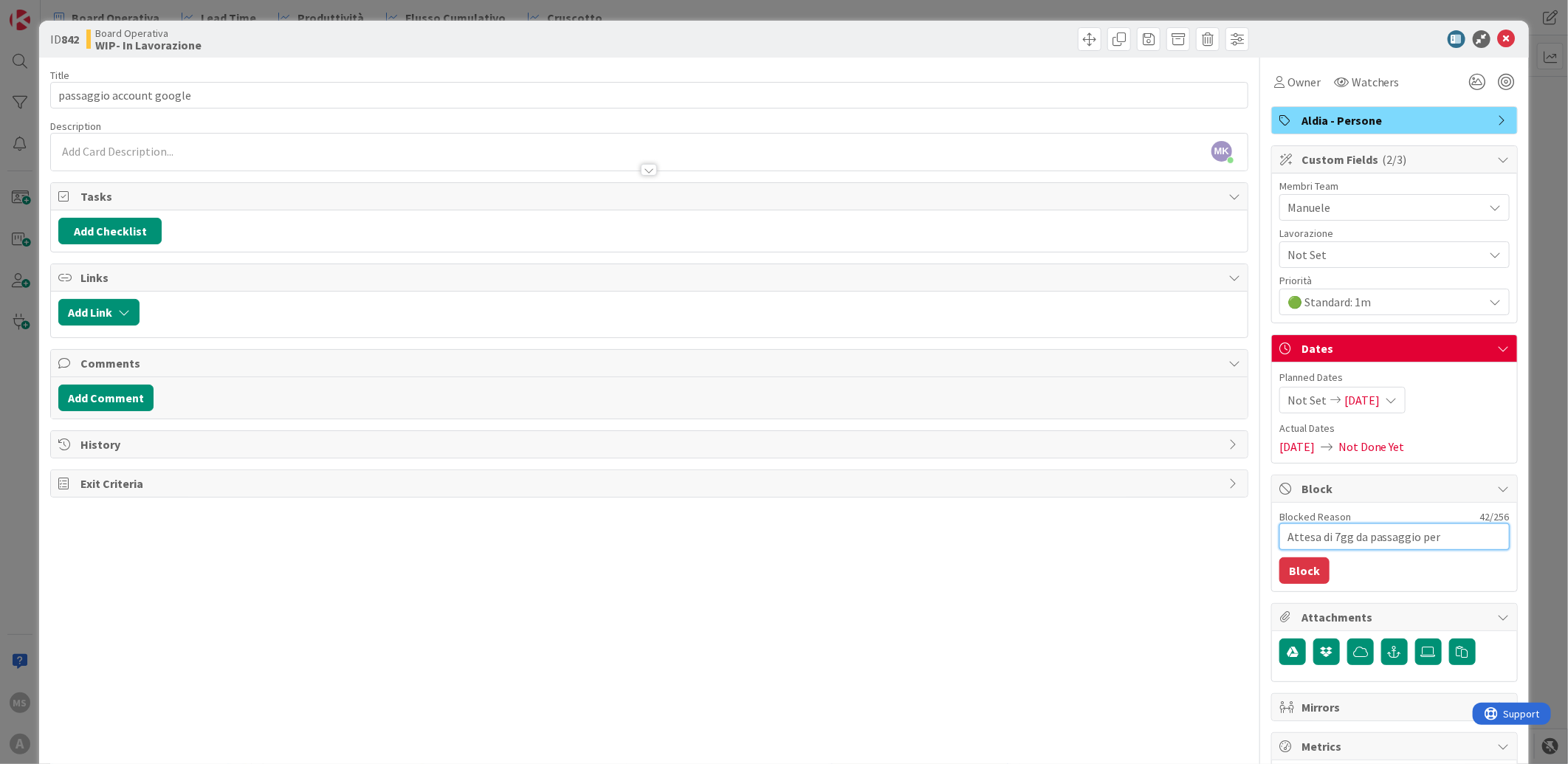
type textarea "Attesa di 7gg da passaggio per completarlo"
click at [1364, 399] on span "[DATE]" at bounding box center [1361, 400] width 35 height 18
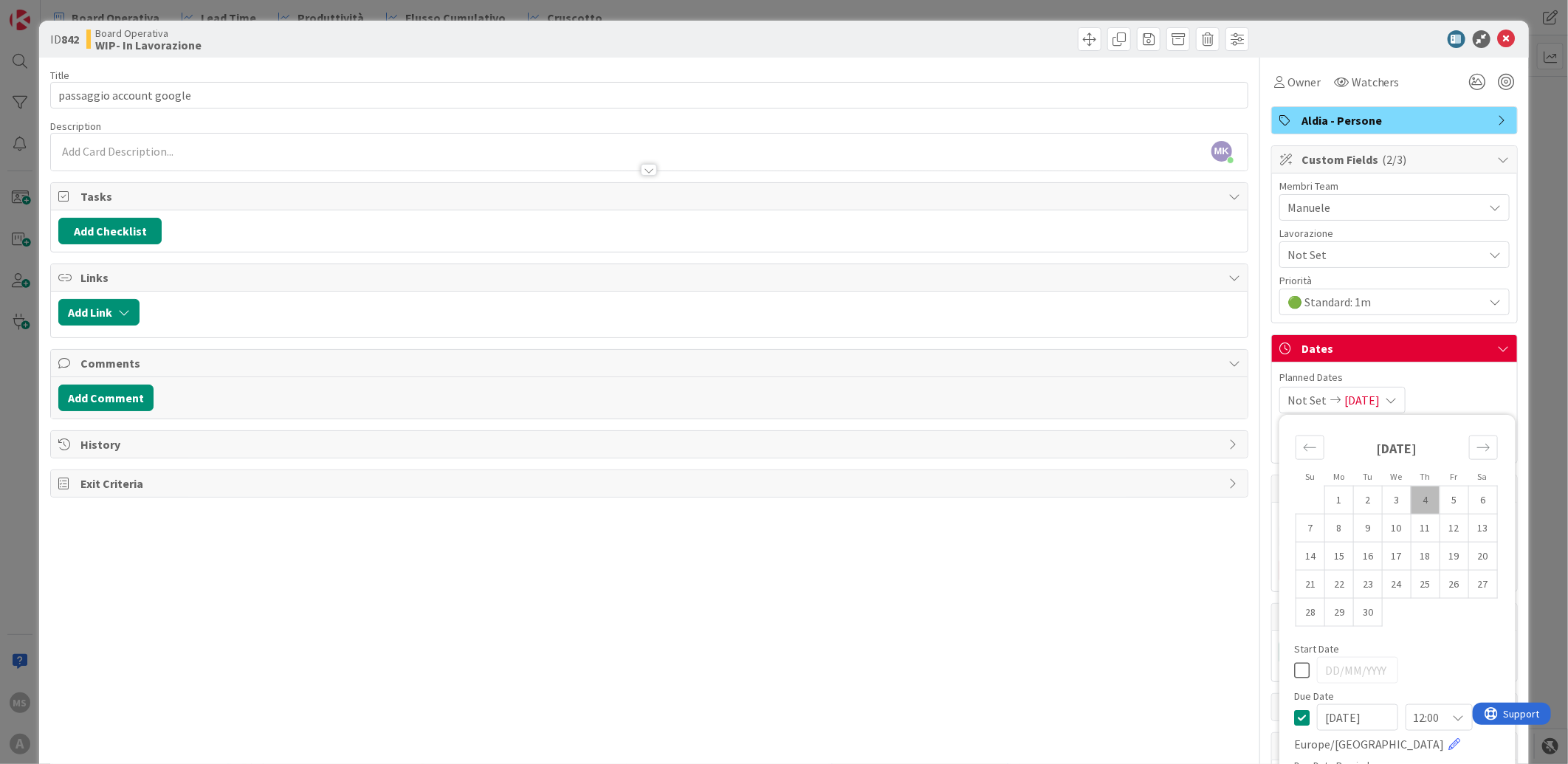
type textarea "x"
click at [1442, 527] on td "12" at bounding box center [1454, 527] width 29 height 28
type input "[DATE]"
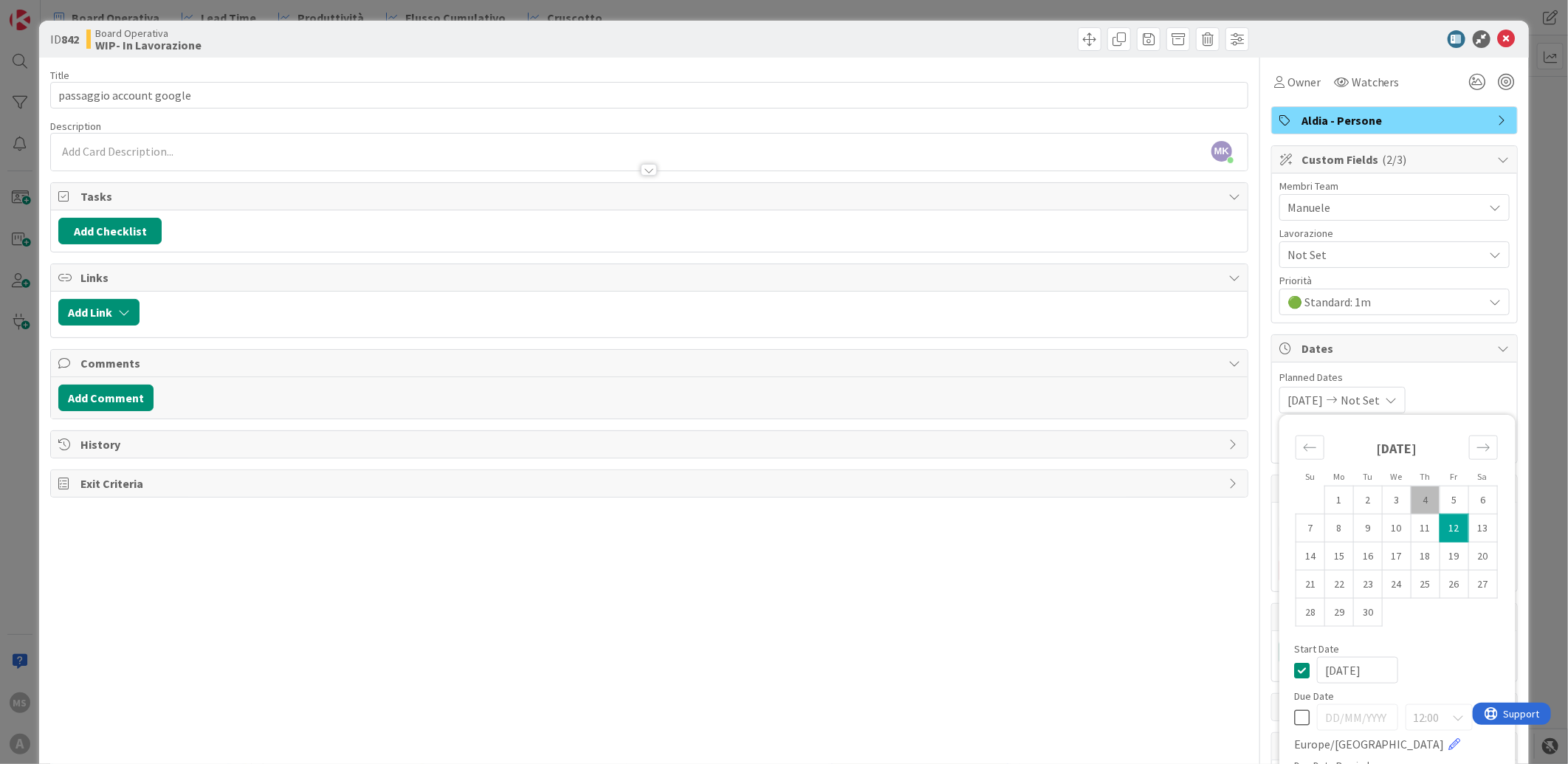
type textarea "x"
click at [1417, 494] on td "4" at bounding box center [1425, 499] width 29 height 28
type input "[DATE]"
type textarea "x"
click at [1354, 500] on td "2" at bounding box center [1368, 499] width 29 height 28
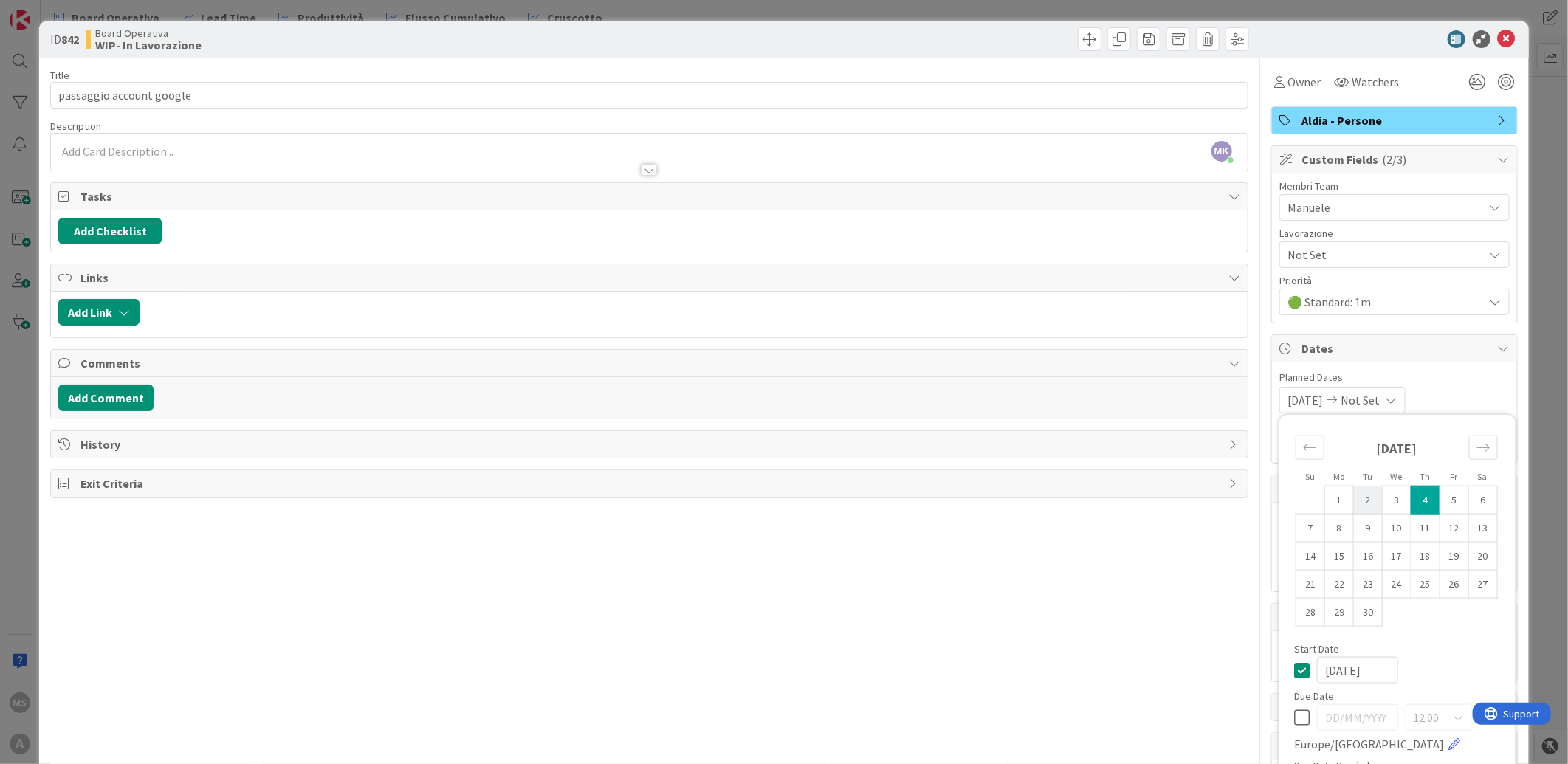
type input "[DATE]"
type textarea "x"
click at [1335, 493] on td "1" at bounding box center [1338, 499] width 29 height 28
type input "[DATE]"
type textarea "x"
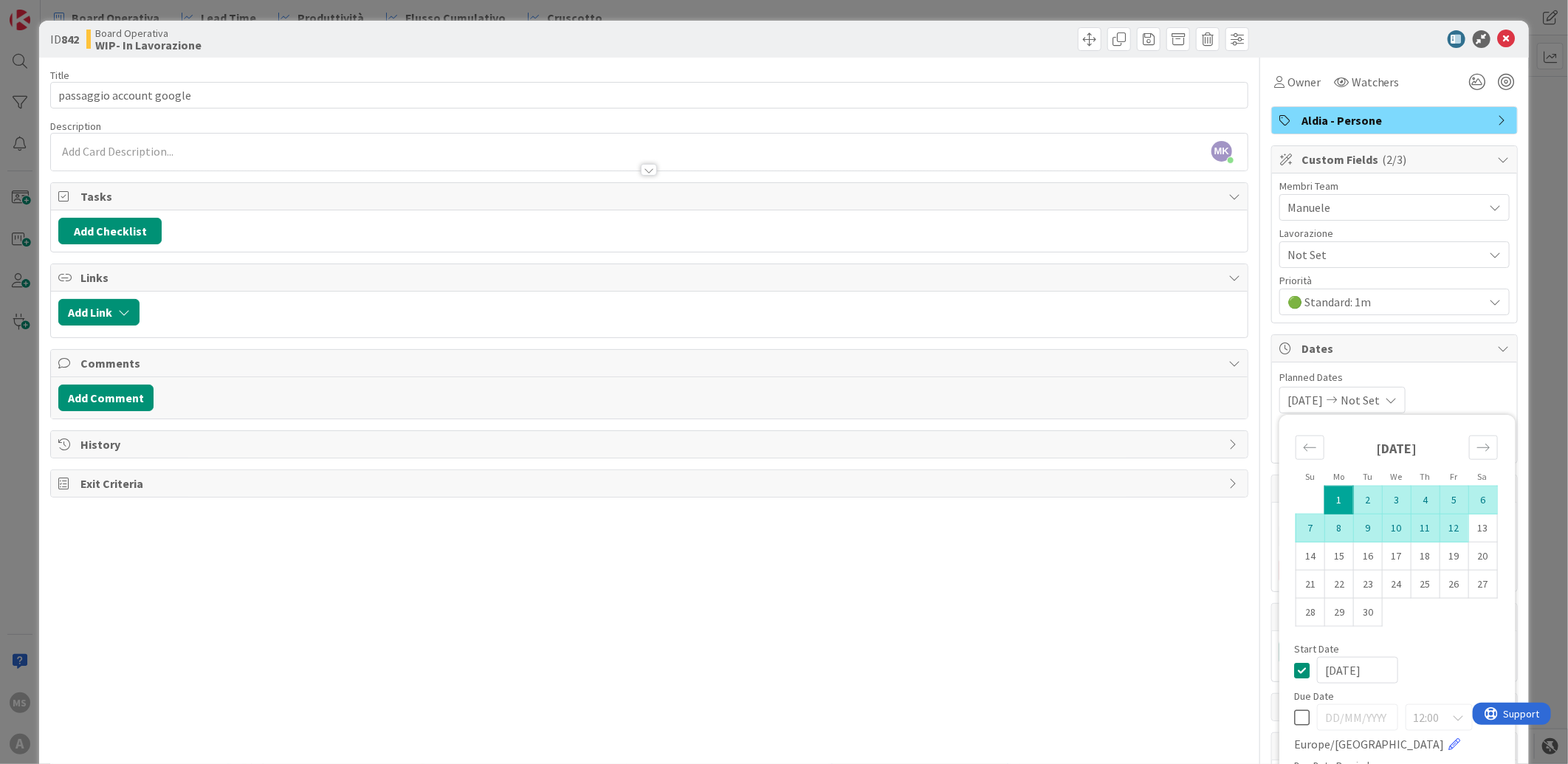
click at [1448, 528] on td "12" at bounding box center [1454, 527] width 29 height 28
type input "[DATE]"
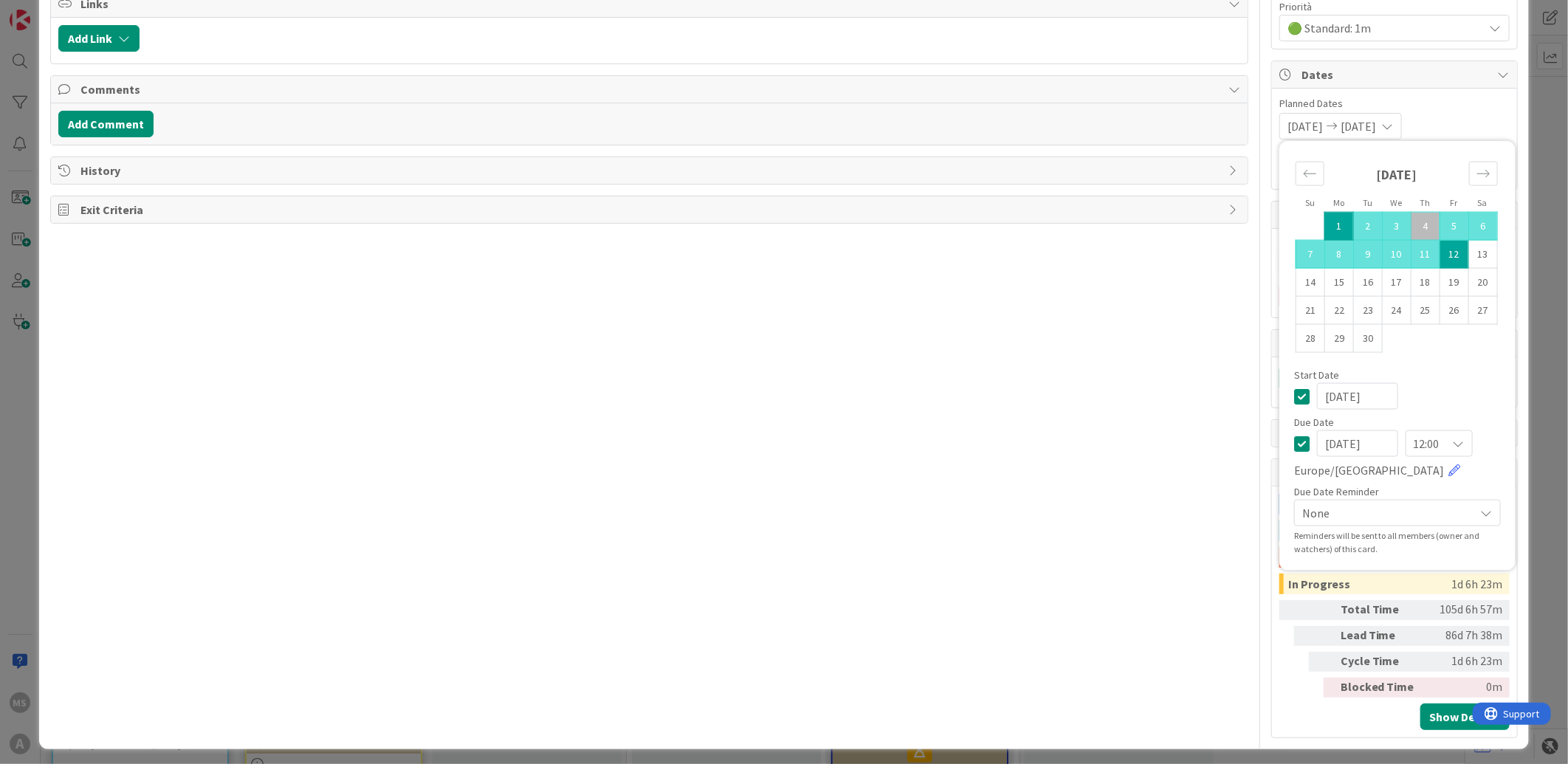
scroll to position [281, 0]
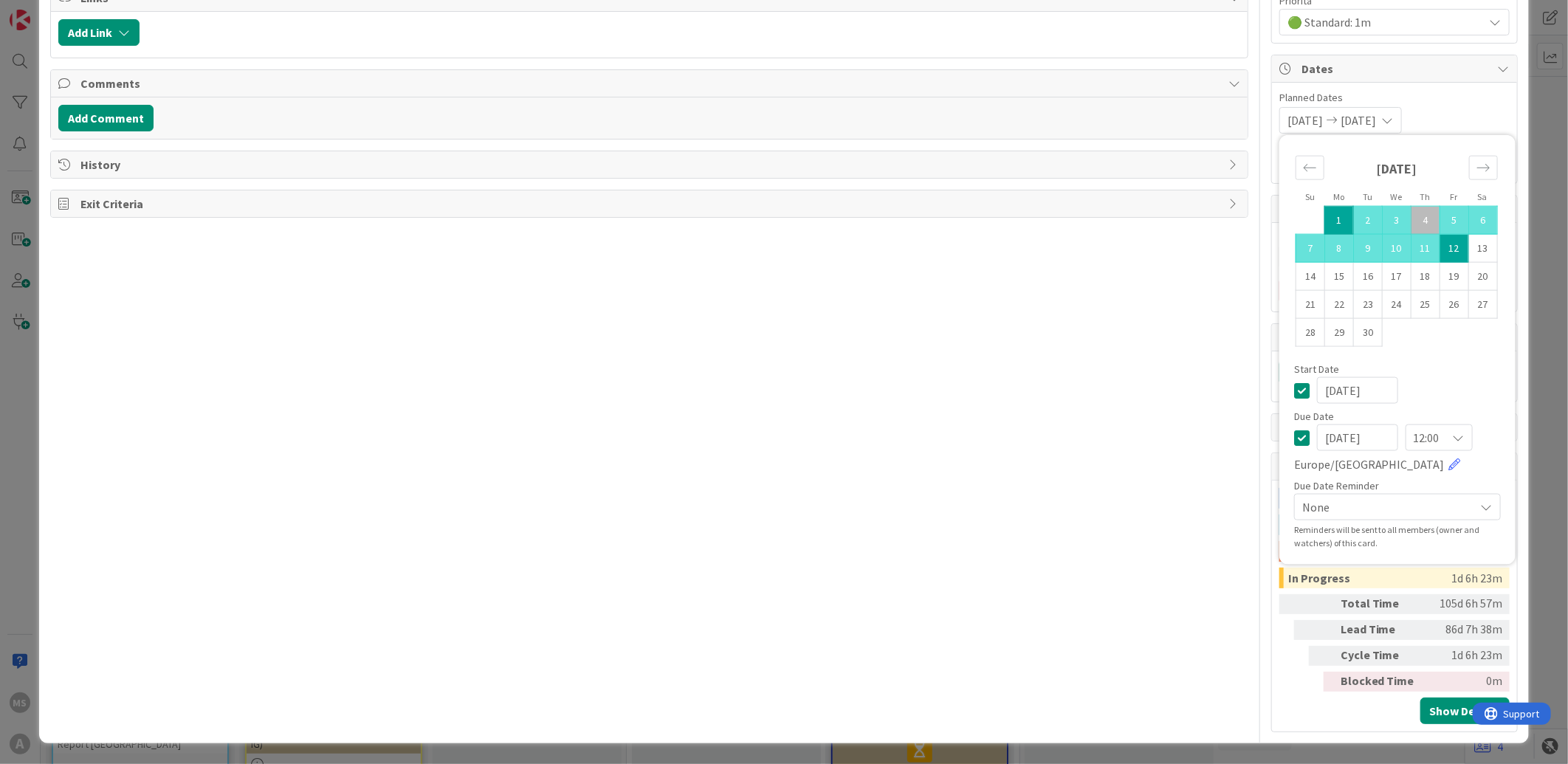
click at [1113, 603] on div "Title 24 / 128 passaggio account google Description MK [PERSON_NAME] just joine…" at bounding box center [650, 255] width 1198 height 955
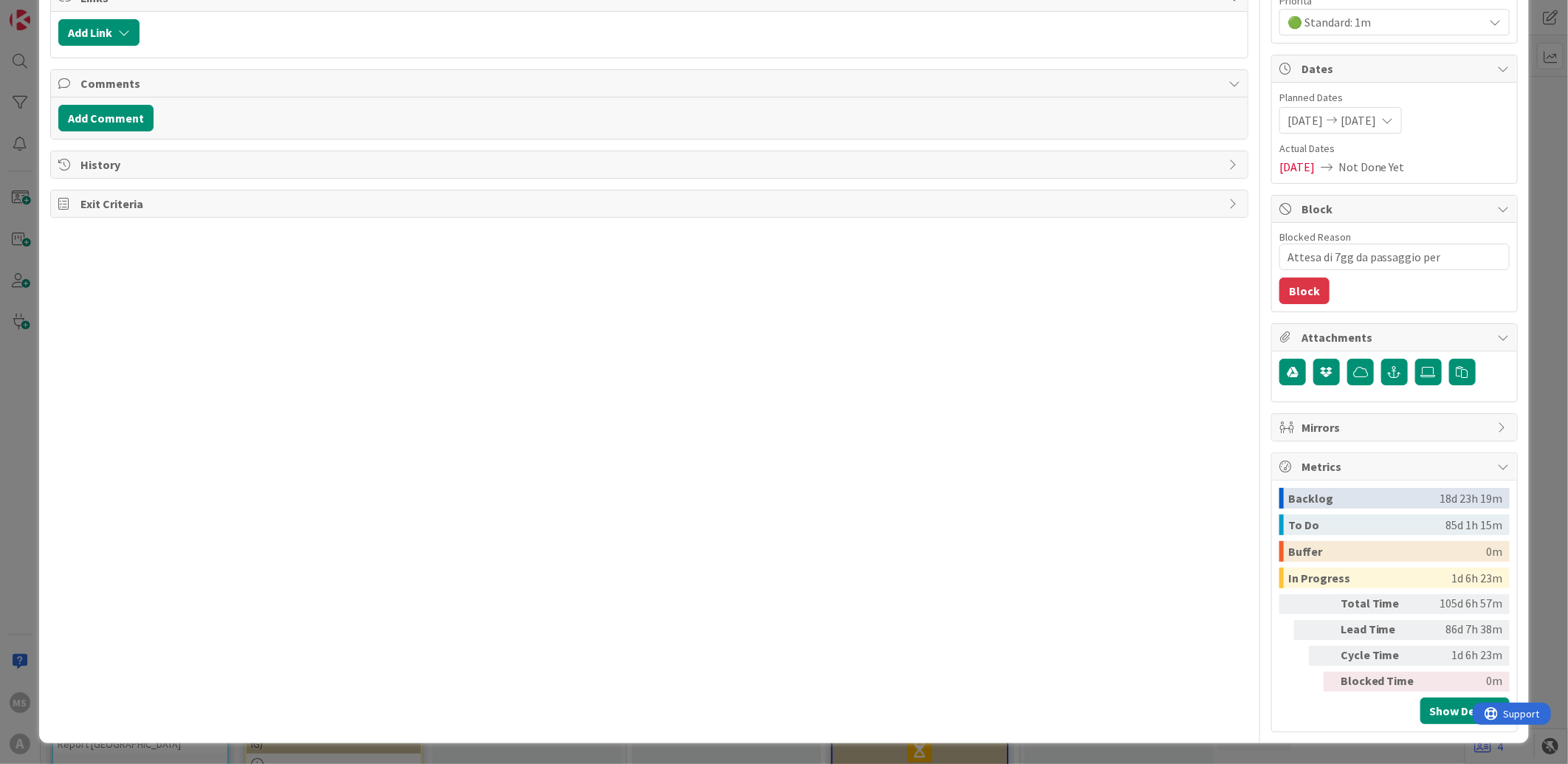
click at [1140, 533] on div "Title 24 / 128 passaggio account google Description MK [PERSON_NAME] just joine…" at bounding box center [650, 255] width 1198 height 955
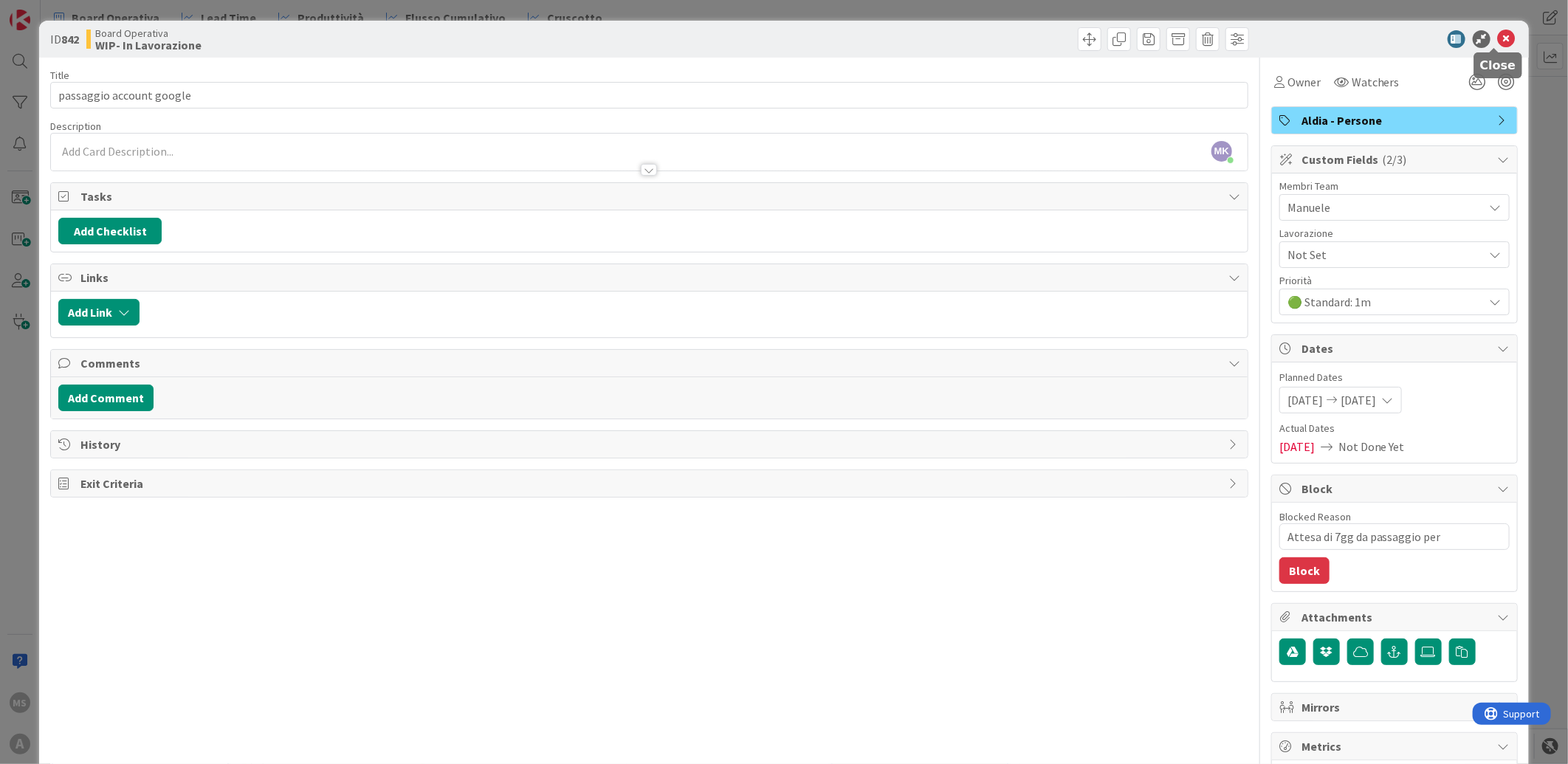
click at [1498, 34] on icon at bounding box center [1506, 39] width 18 height 18
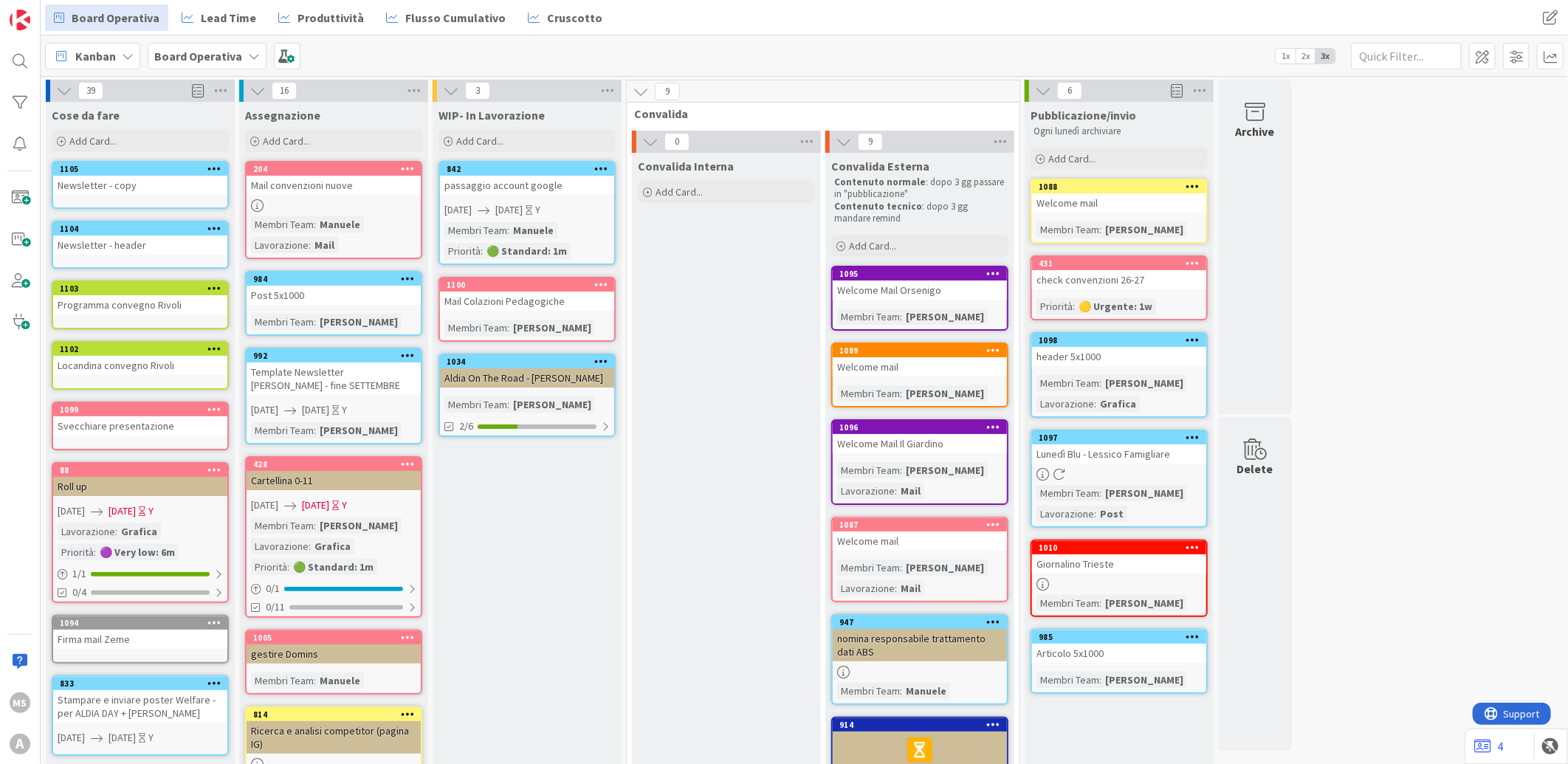
click at [565, 218] on link "842 passaggio account google [DATE] [DATE] Y Membri Team : Manuele Priorità : 🟢…" at bounding box center [527, 212] width 177 height 104
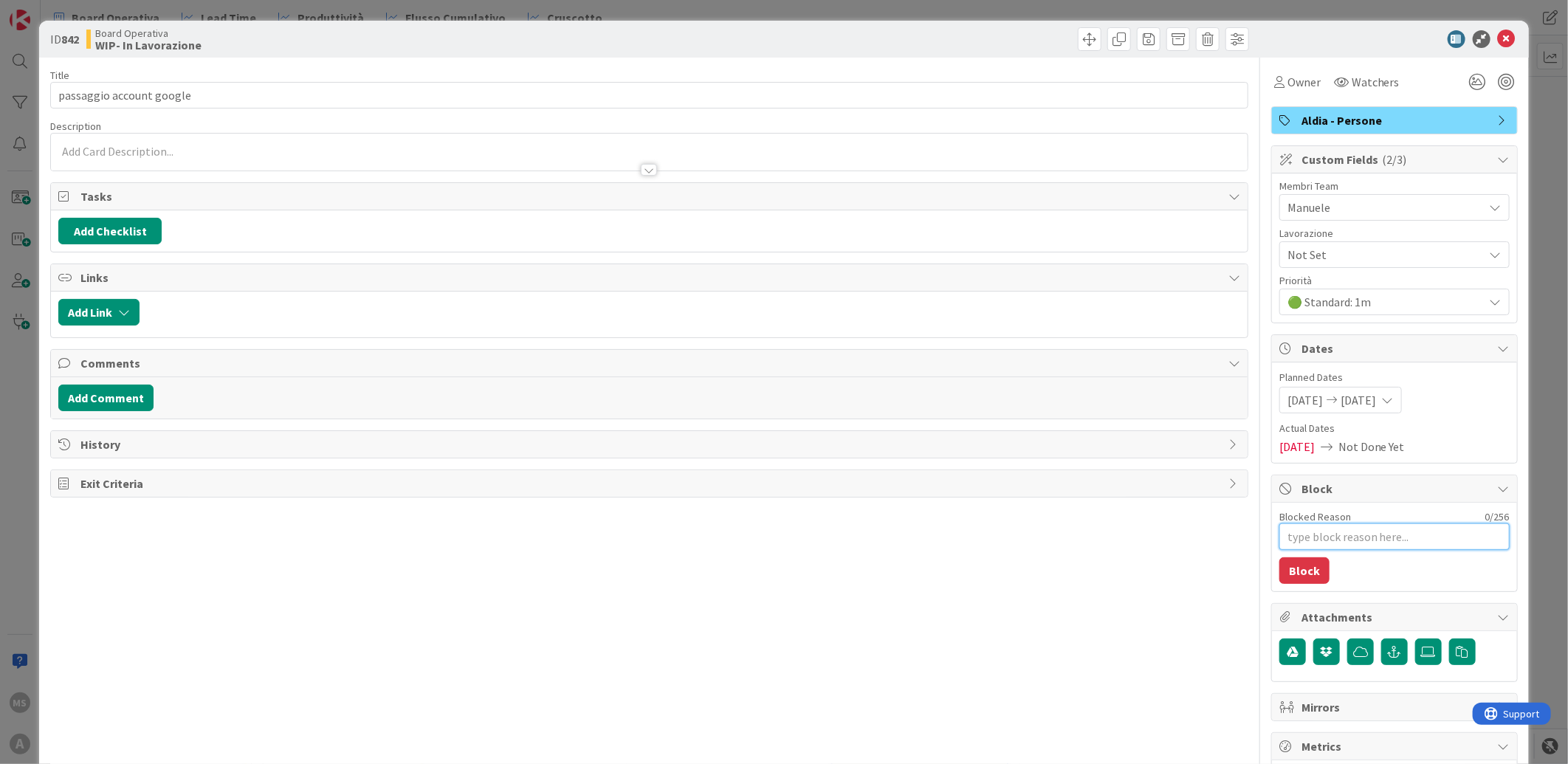
click at [1311, 540] on textarea "Blocked Reason" at bounding box center [1395, 536] width 231 height 27
type textarea "x"
type textarea "a"
type textarea "x"
type textarea "at"
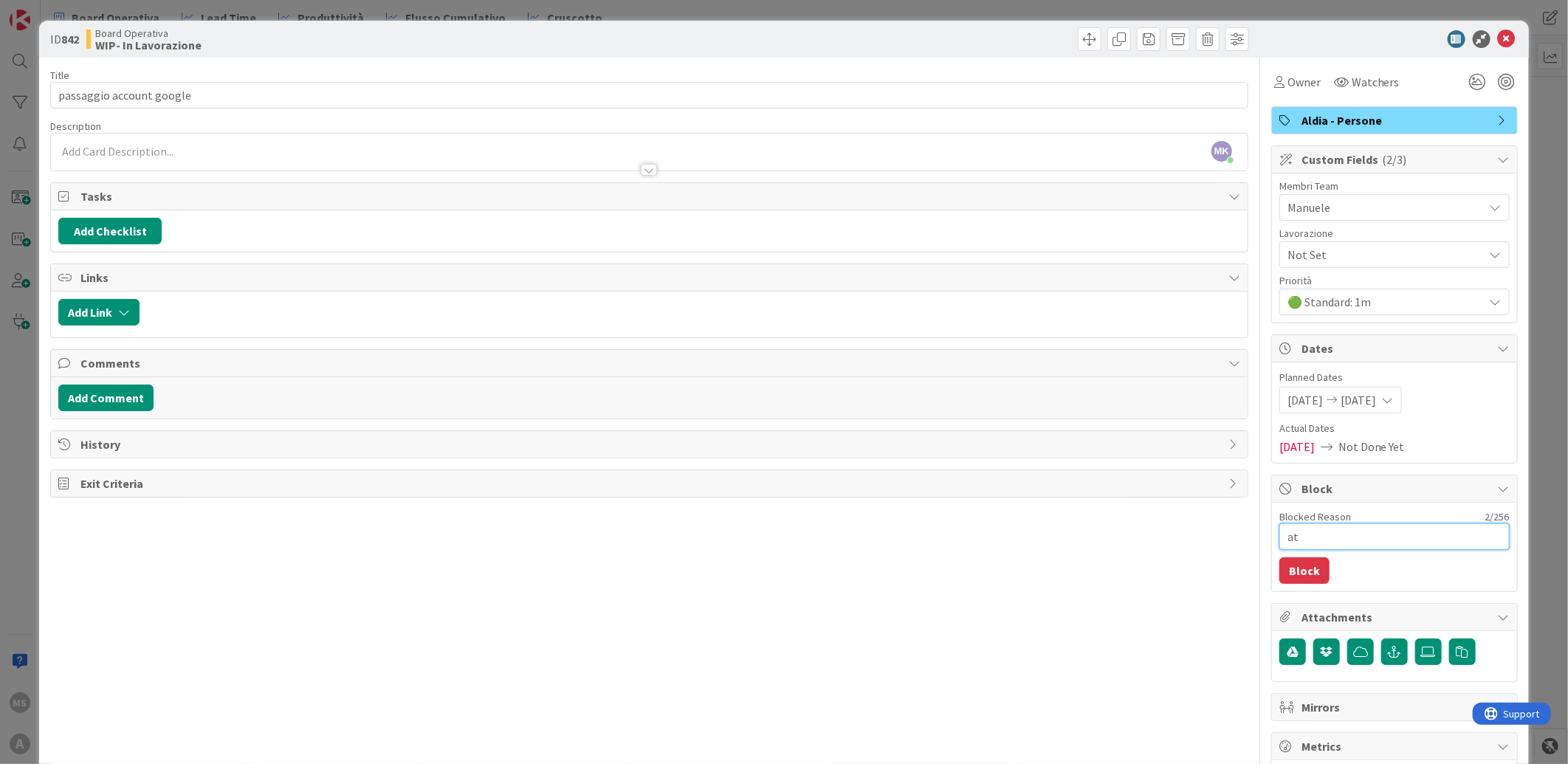
type textarea "x"
type textarea "att"
type textarea "x"
type textarea "atte"
type textarea "x"
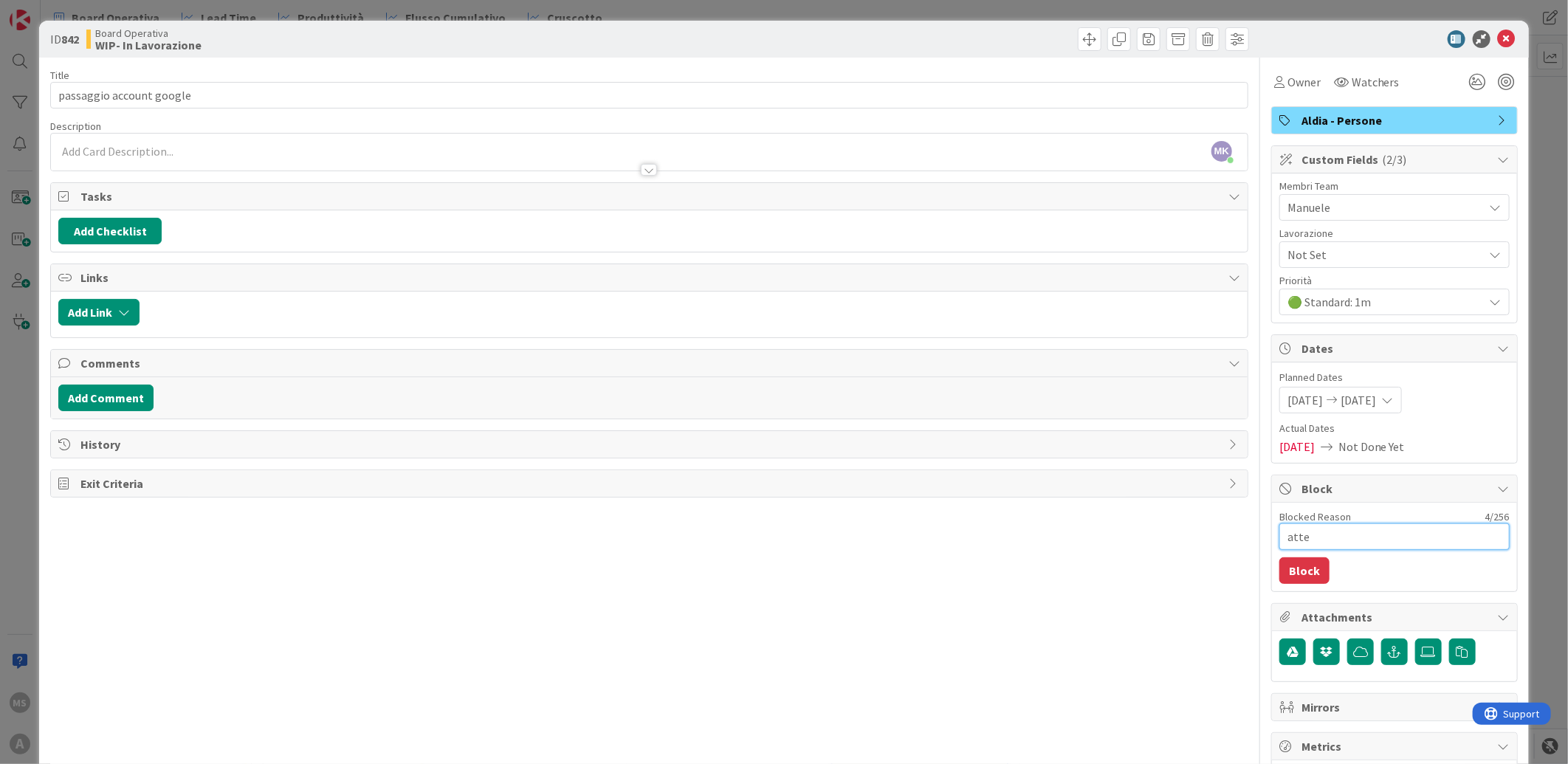
type textarea "attes"
type textarea "x"
type textarea "attesa"
type textarea "x"
type textarea "attesa"
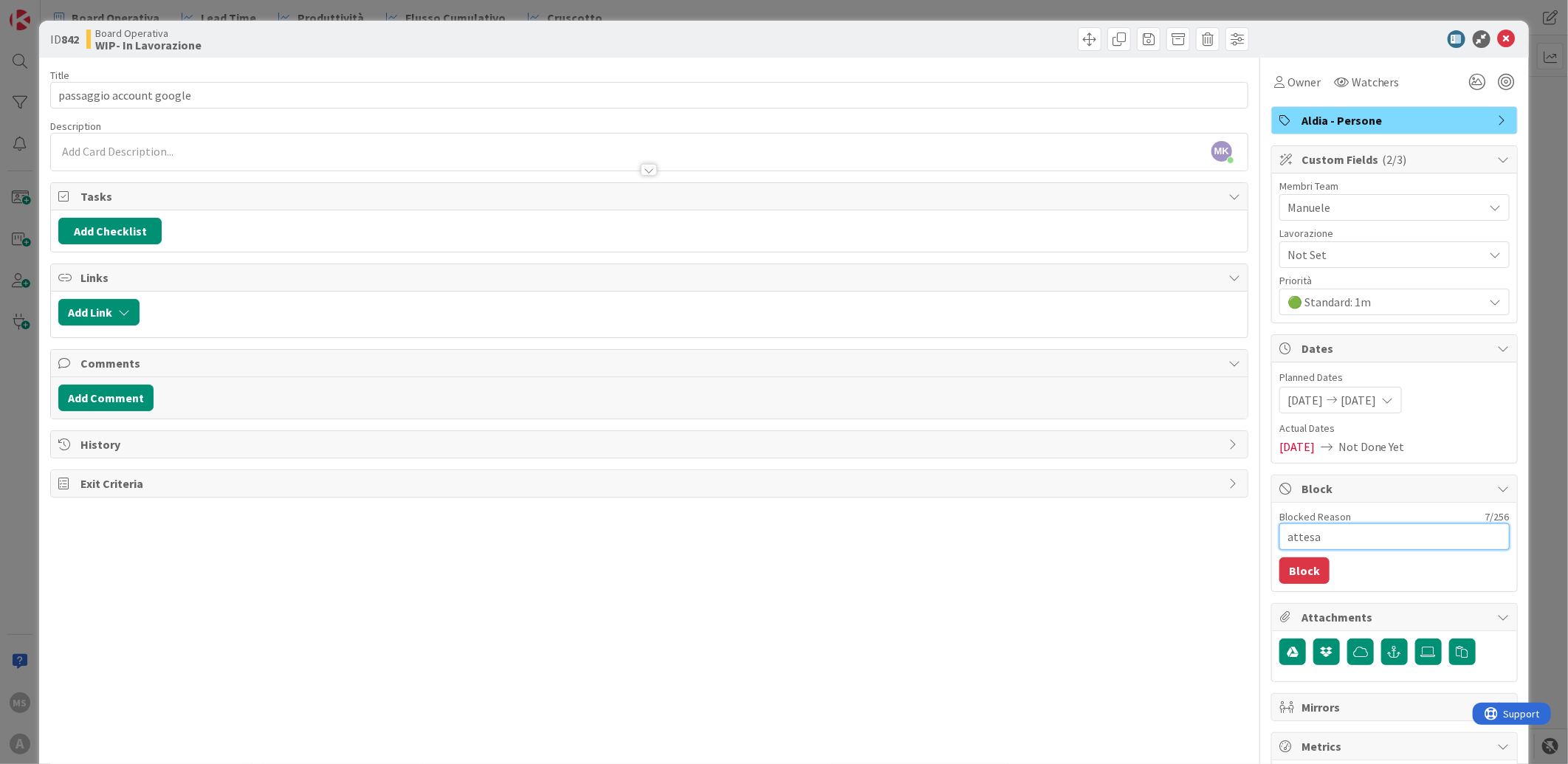
type textarea "x"
type textarea "attesa 7"
type textarea "x"
type textarea "attesa 7g"
type textarea "x"
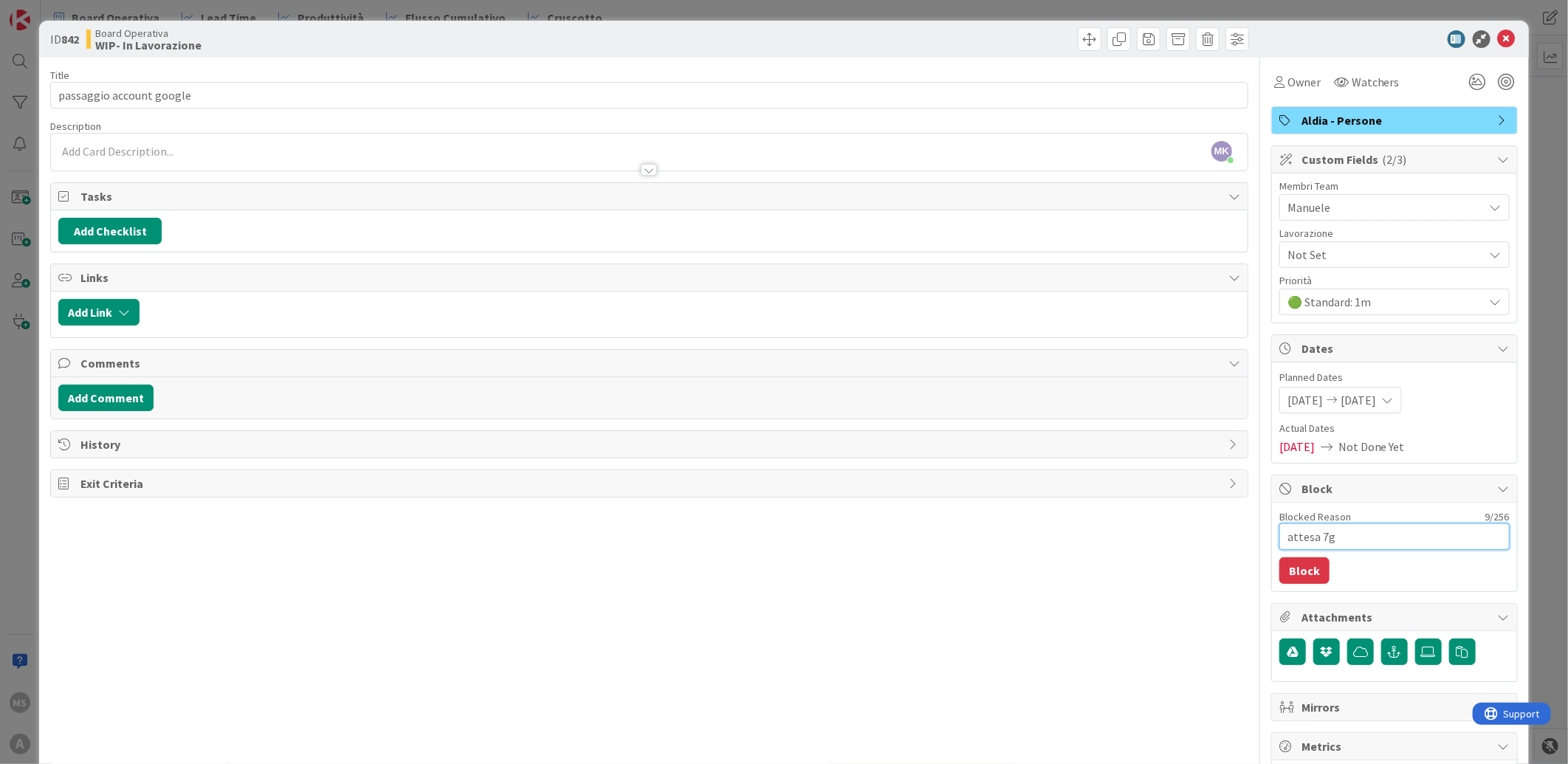
type textarea "attesa 7gg"
type textarea "x"
type textarea "attesa 7gg"
type textarea "x"
type textarea "attesa 7gg p"
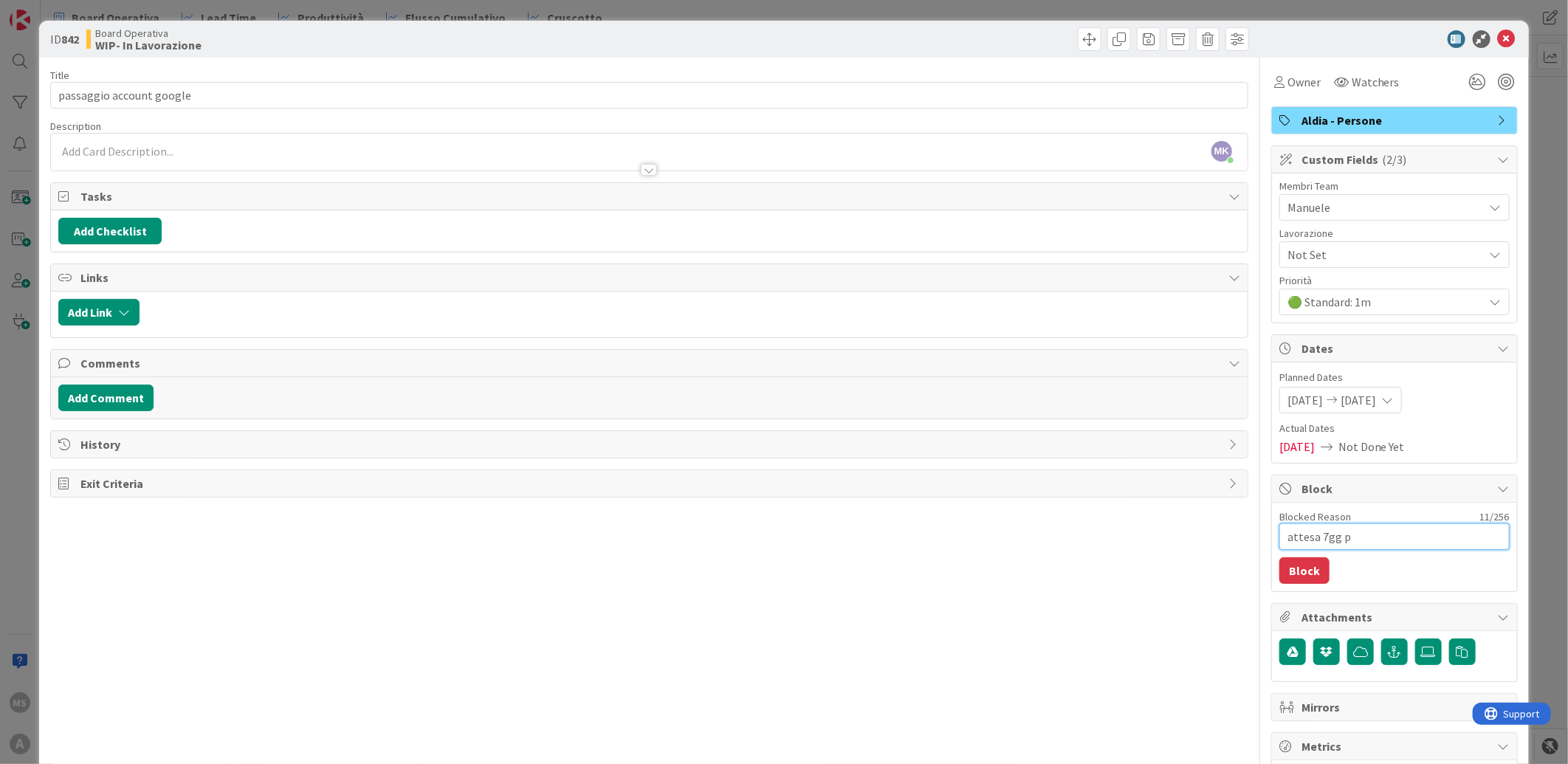
type textarea "x"
type textarea "attesa 7gg pe"
type textarea "x"
type textarea "attesa 7gg per"
type textarea "x"
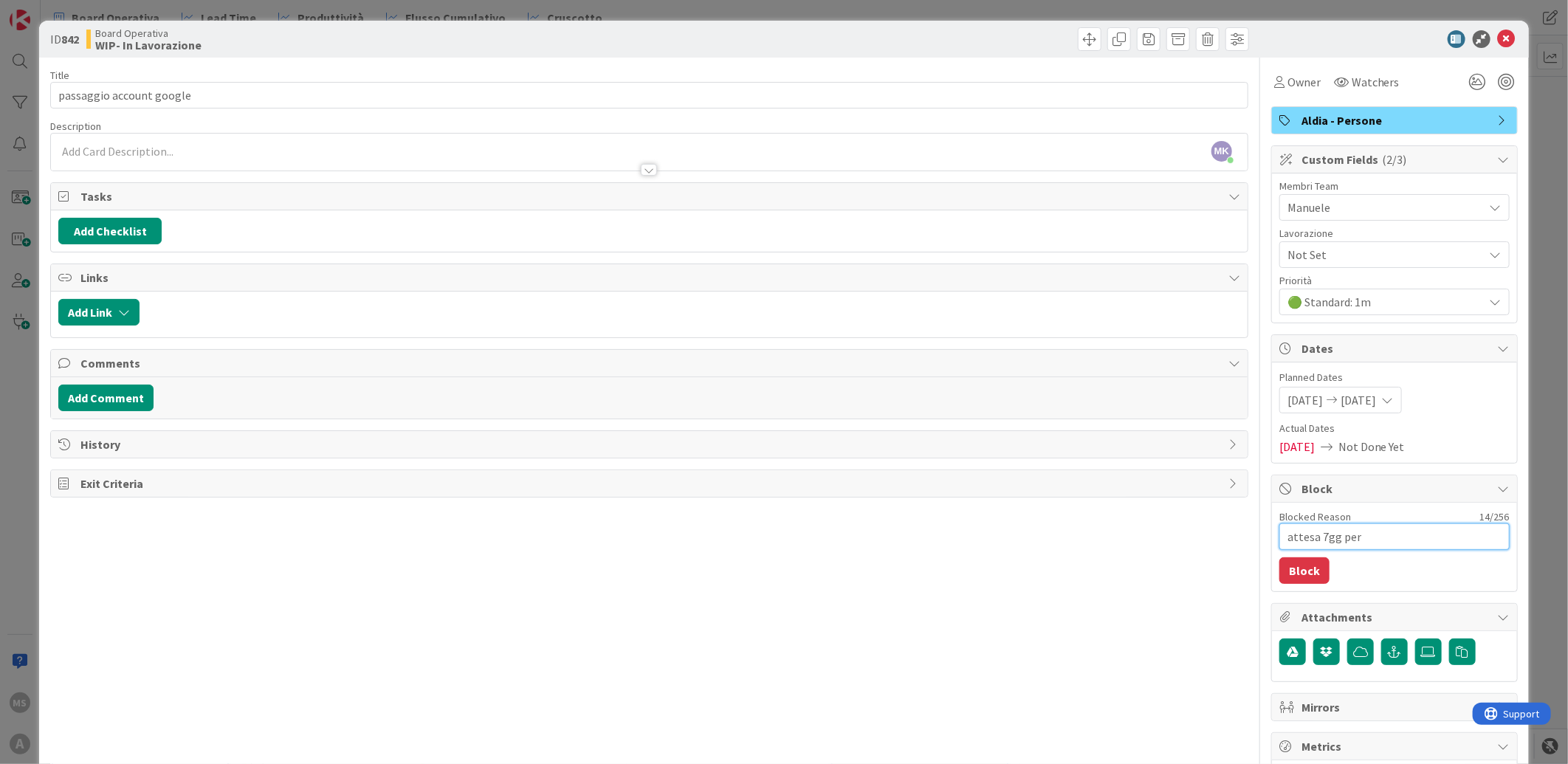
type textarea "attesa 7gg per"
type textarea "x"
type textarea "attesa 7gg per p"
type textarea "x"
type textarea "attesa 7gg per pa"
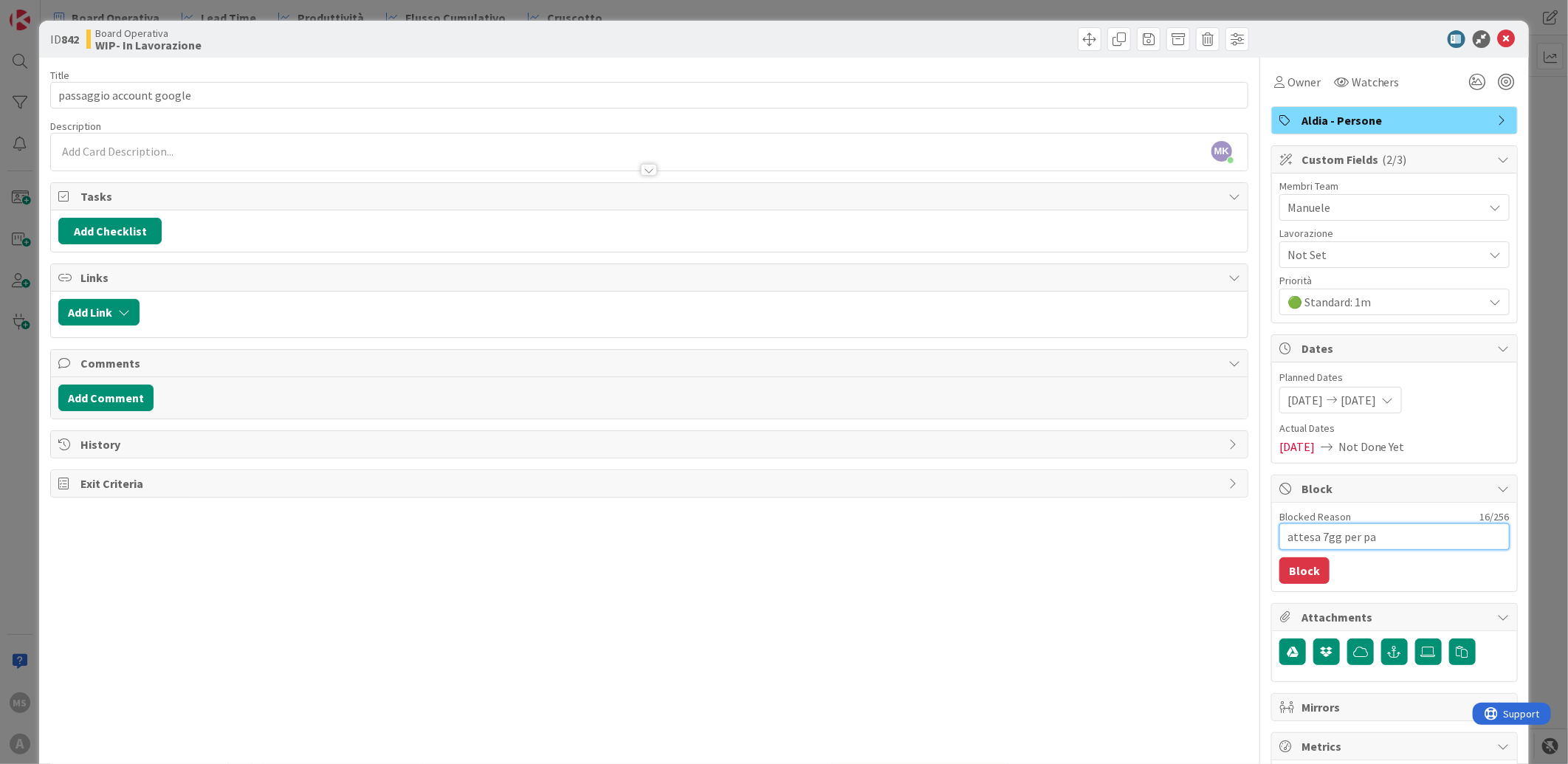
type textarea "x"
type textarea "attesa 7gg per pas"
type textarea "x"
type textarea "attesa 7gg per pass"
type textarea "x"
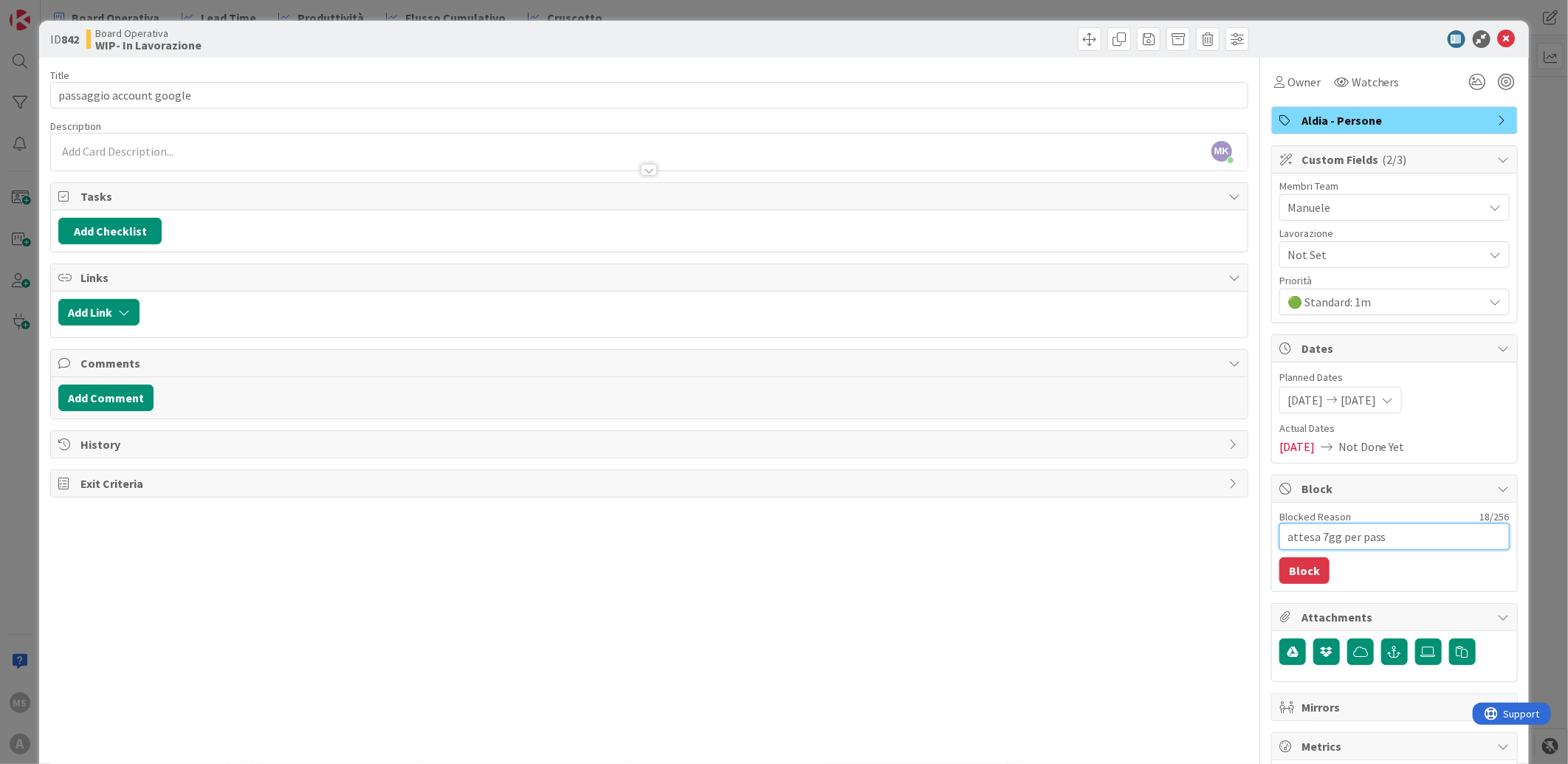
type textarea "attesa 7gg per passa"
type textarea "x"
type textarea "attesa 7gg per passag"
type textarea "x"
type textarea "attesa 7gg per passagg"
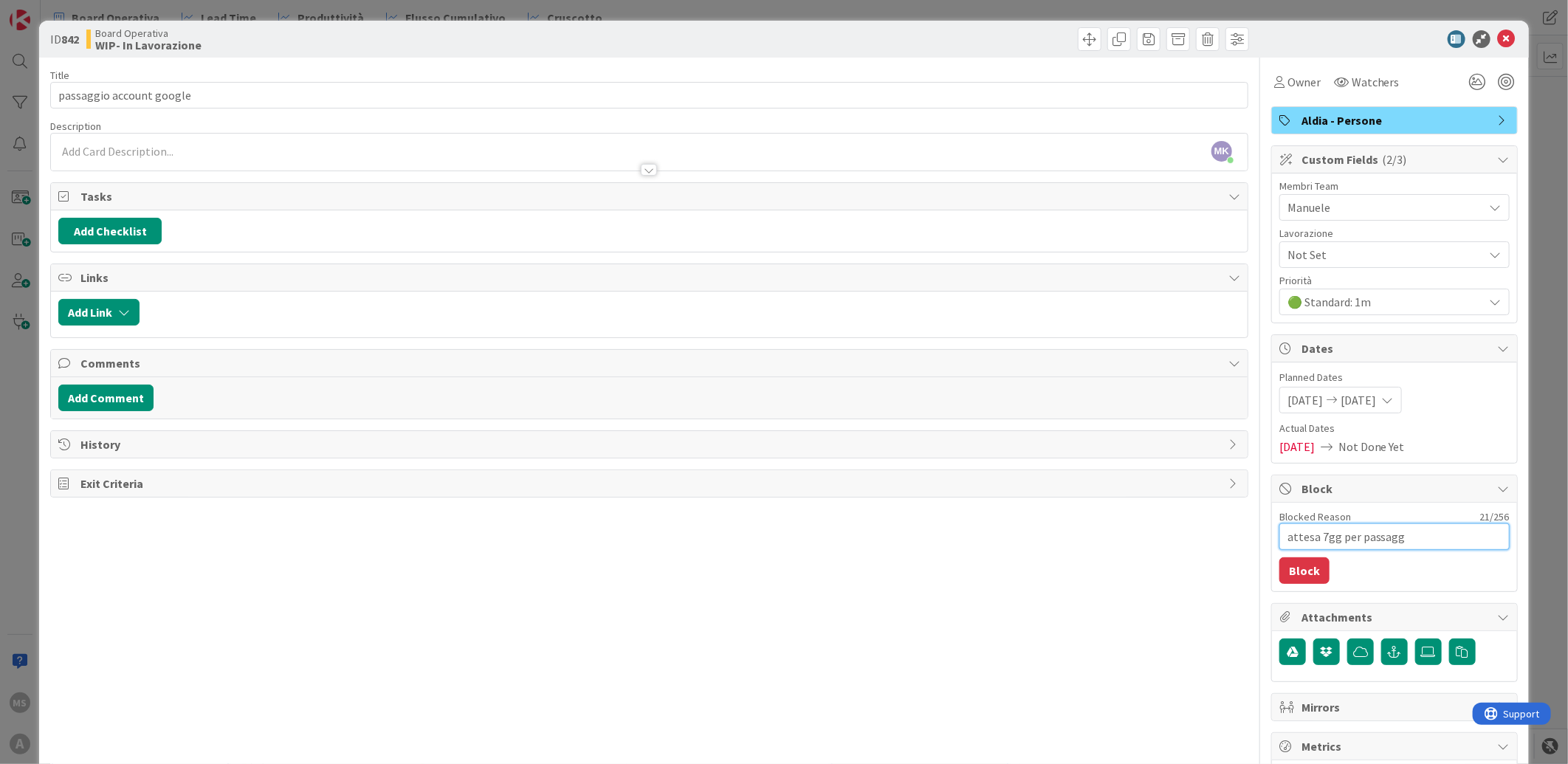
type textarea "x"
type textarea "attesa 7gg per passaggi"
type textarea "x"
type textarea "attesa 7gg per passaggio"
type textarea "x"
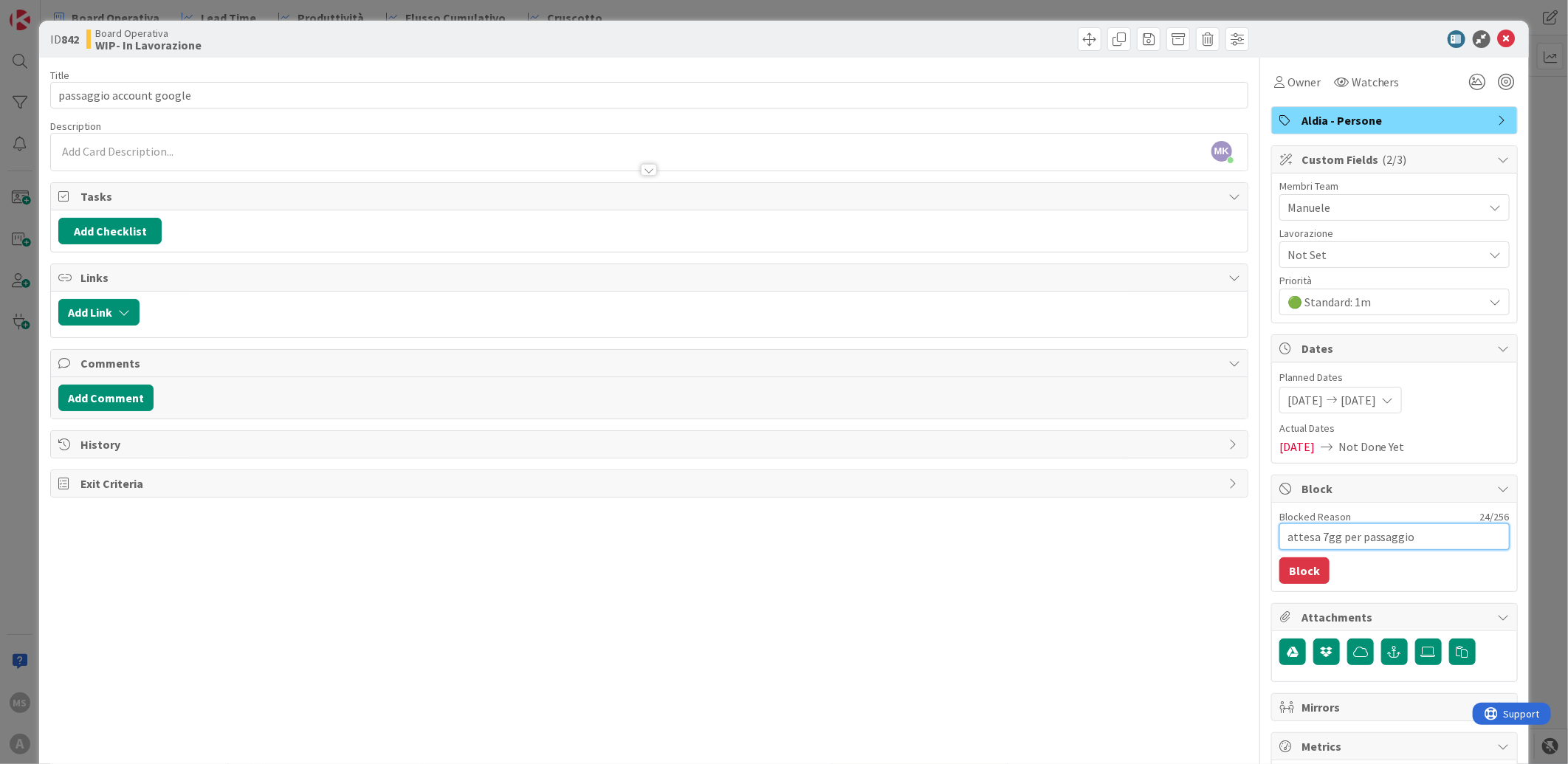
type textarea "attesa 7gg per passaggio"
type textarea "x"
type textarea "attesa 7gg per passaggio p"
type textarea "x"
type textarea "attesa 7gg per passaggio pr"
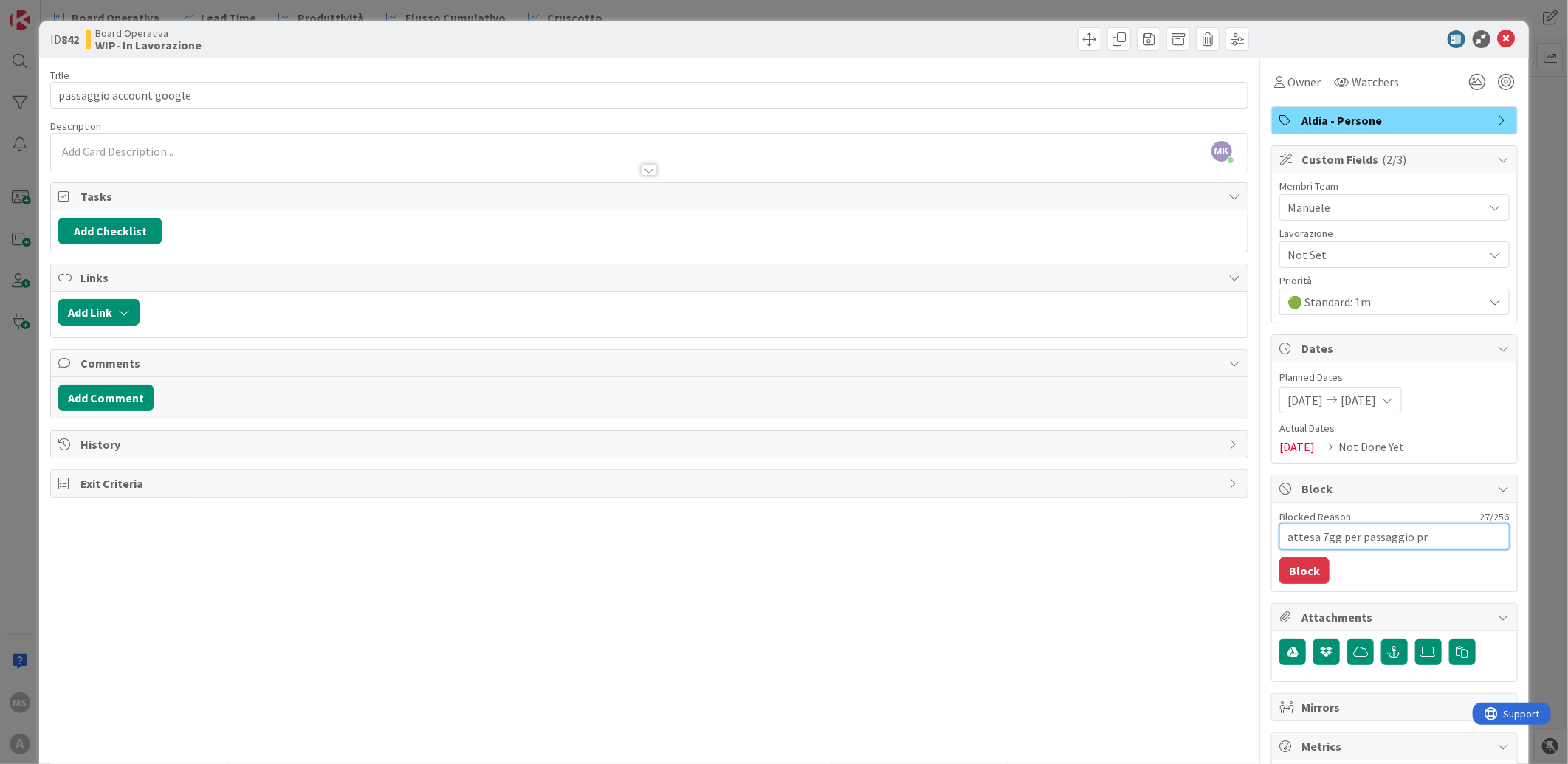
type textarea "x"
type textarea "attesa 7gg per passaggio pro"
type textarea "x"
type textarea "attesa 7gg per passaggio prop"
type textarea "x"
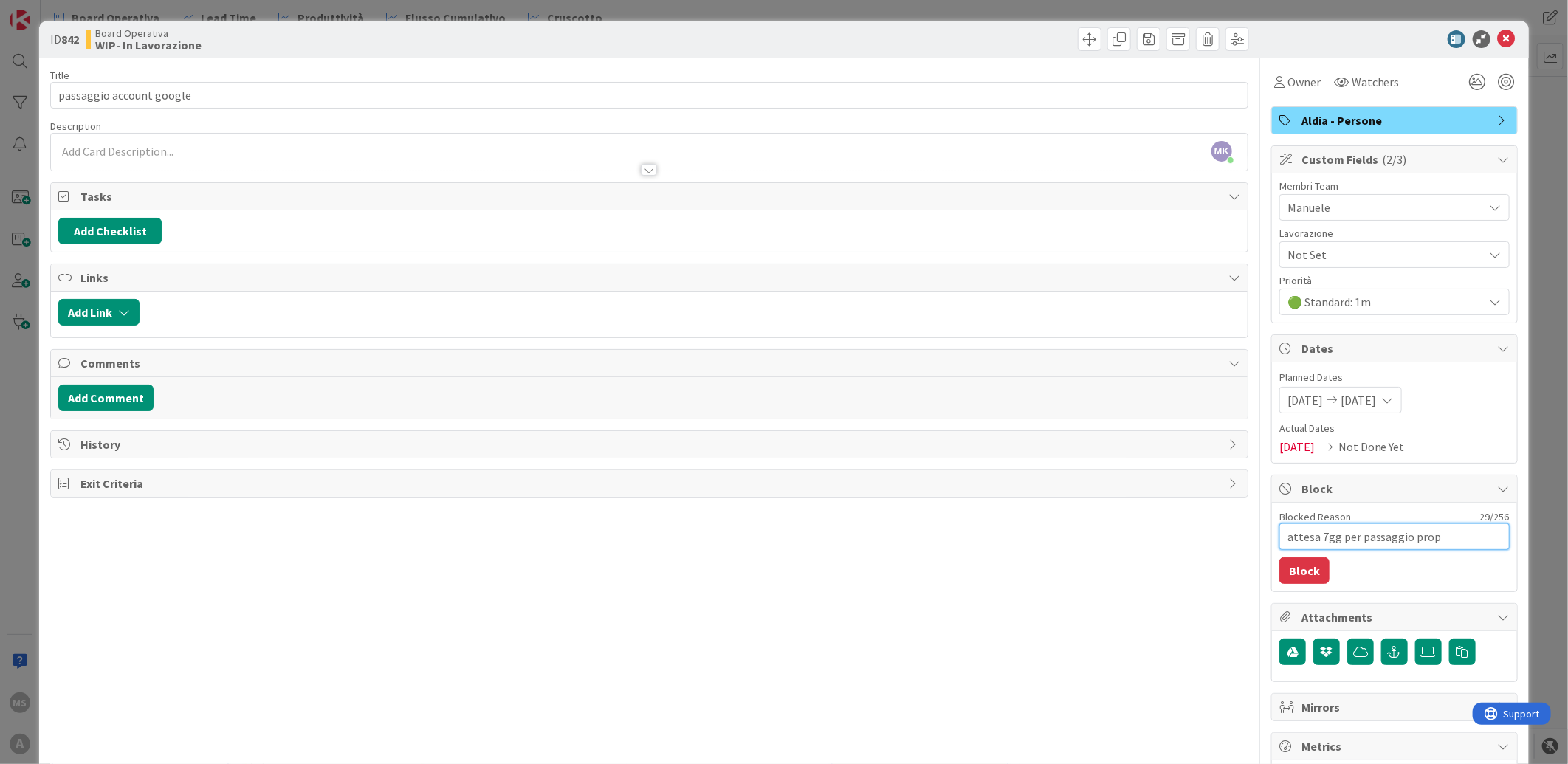
type textarea "attesa 7gg per passaggio propr"
type textarea "x"
type textarea "attesa 7gg per passaggio propri"
type textarea "x"
type textarea "attesa 7gg per passaggio proprie"
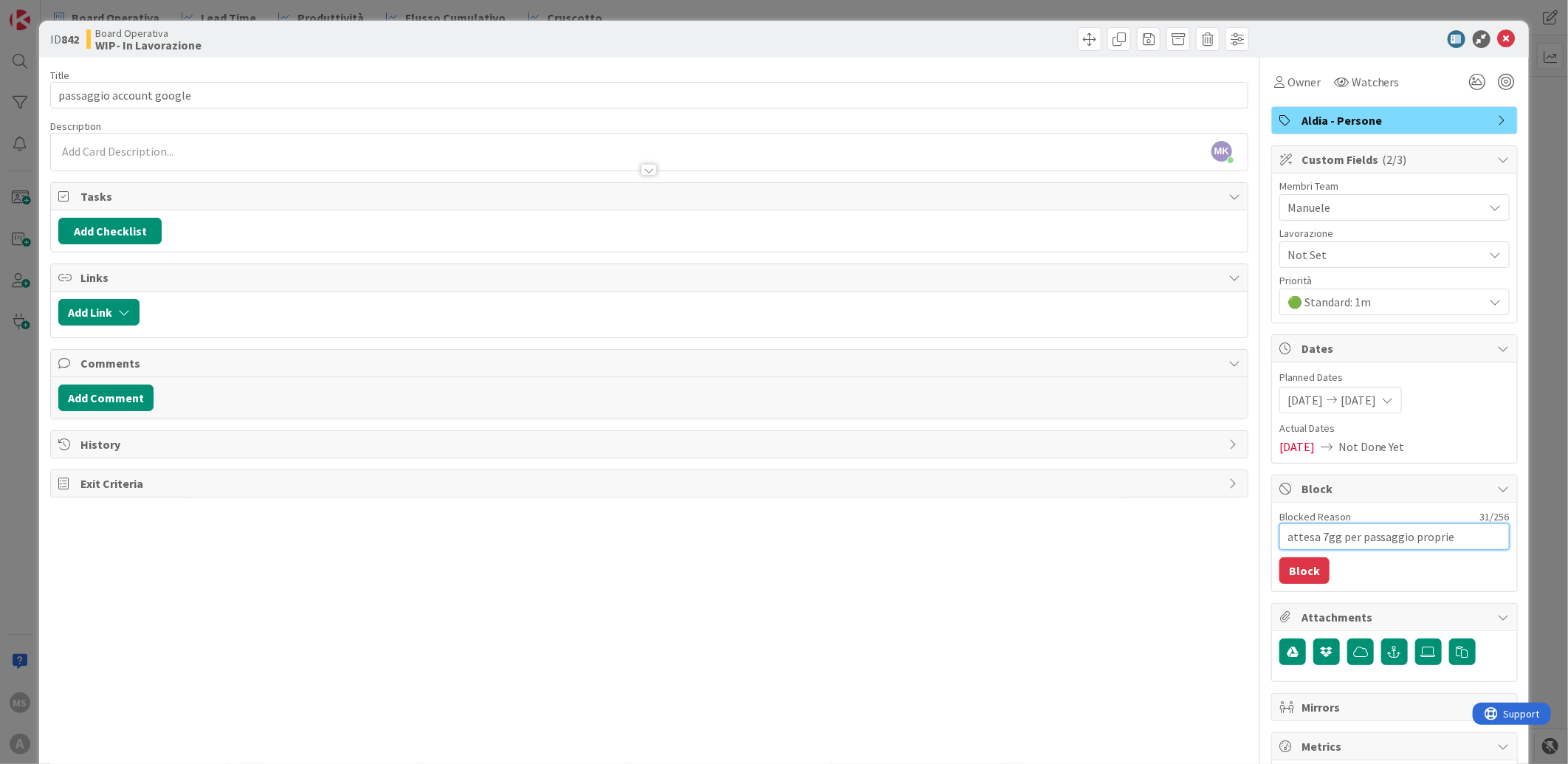
type textarea "x"
type textarea "attesa 7gg per passaggio propriet"
type textarea "x"
type textarea "attesa 7gg per passaggio proprietà"
type textarea "x"
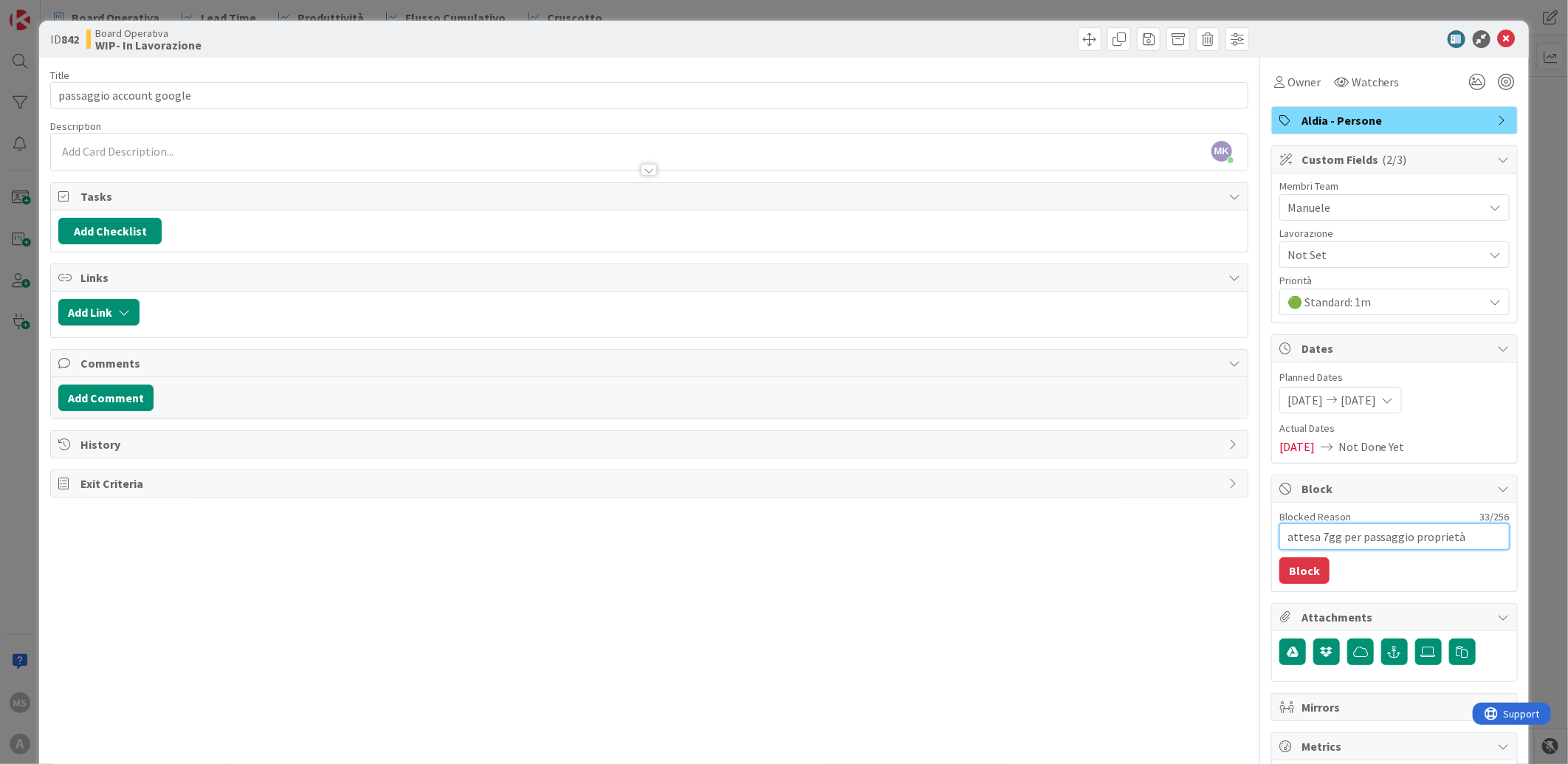
type textarea "attesa 7gg per passaggio proprietà"
type textarea "x"
type textarea "attesa 7gg per passaggio proprietà o"
type textarea "x"
type textarea "attesa 7gg per passaggio proprietà"
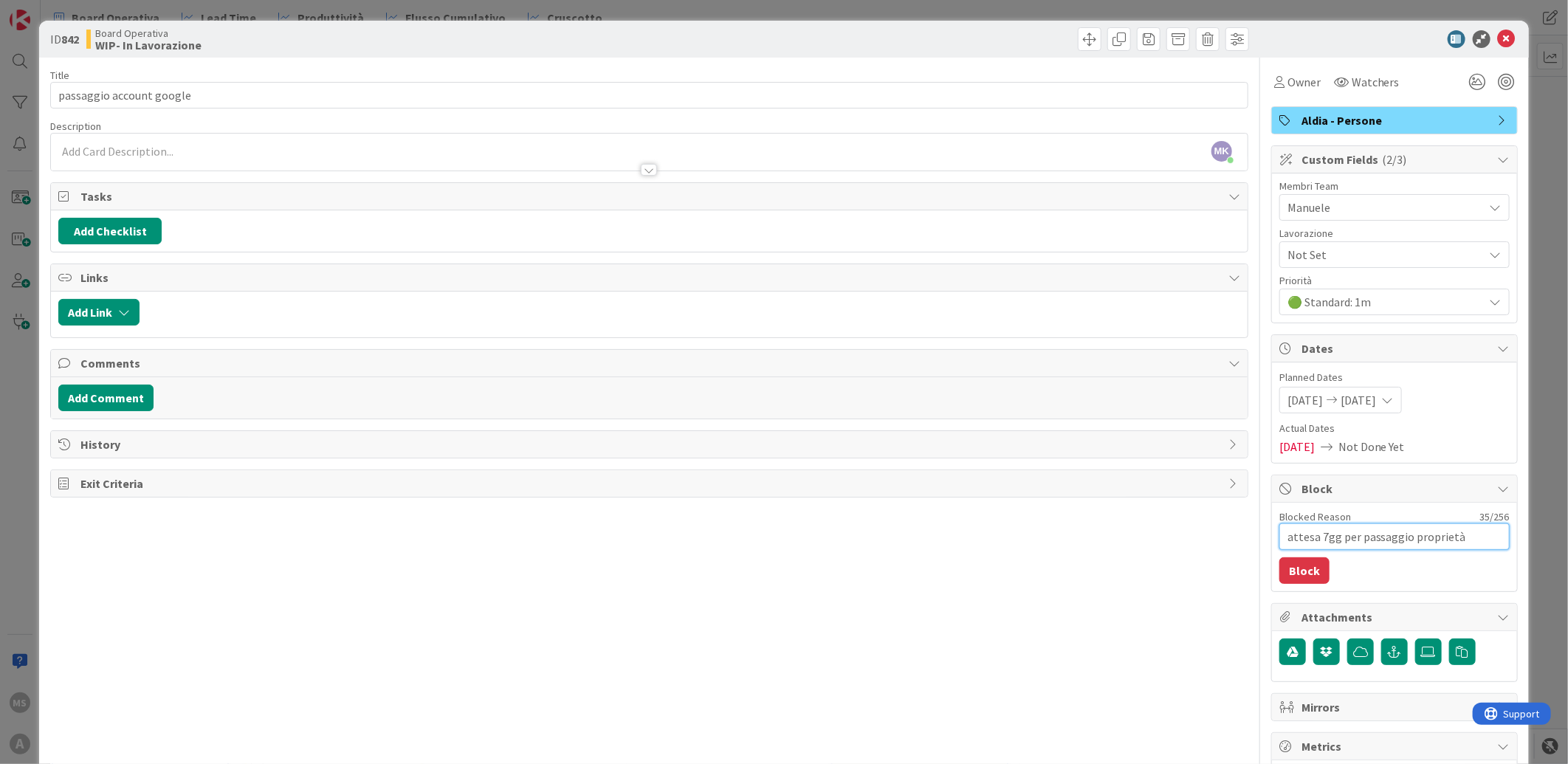
type textarea "x"
type textarea "attesa 7gg per passaggio proprietà p"
type textarea "x"
type textarea "attesa 7gg per passaggio proprietà pr"
type textarea "x"
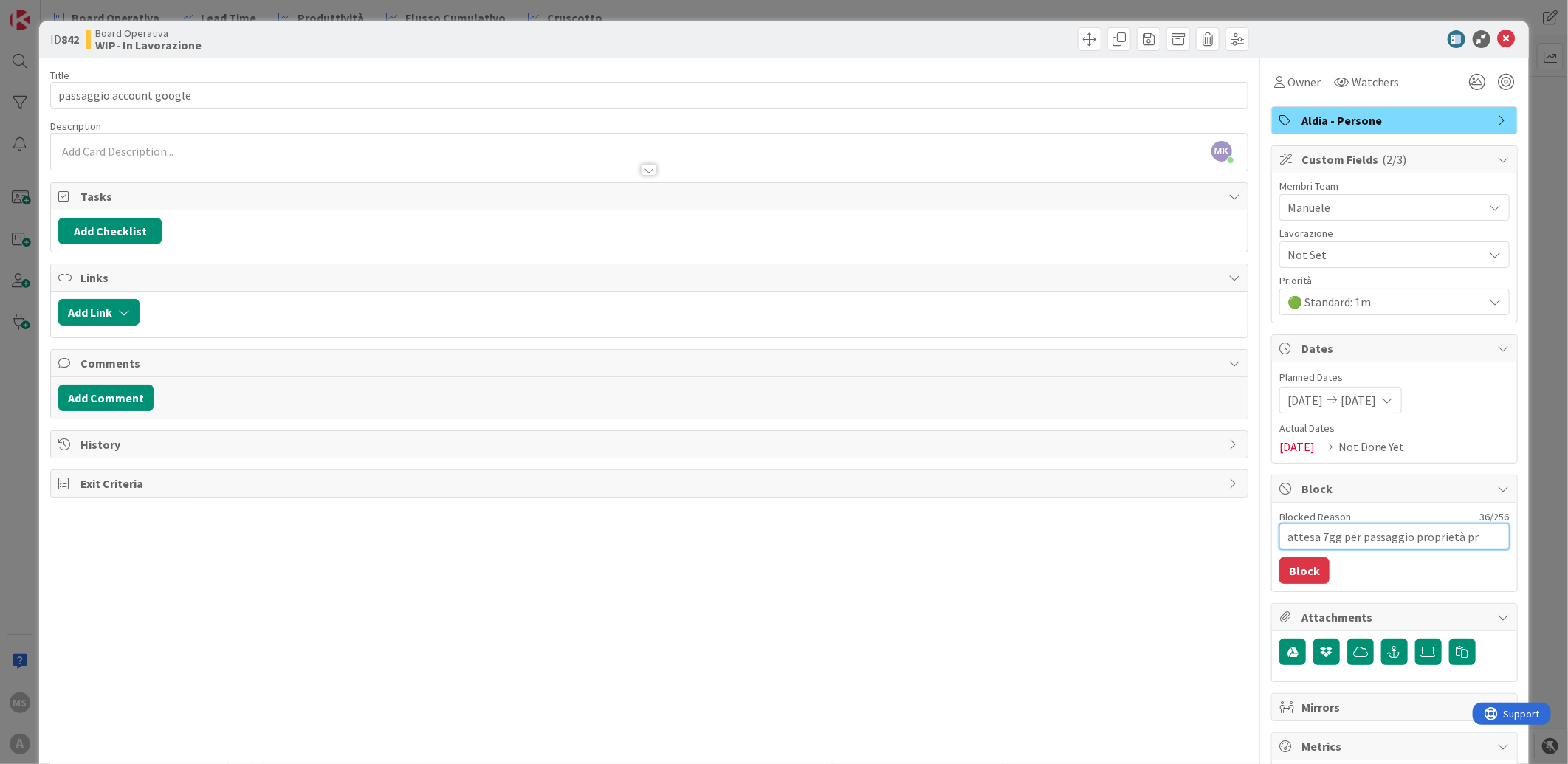
type textarea "attesa 7gg per passaggio proprietà pri"
type textarea "x"
type textarea "attesa 7gg per passaggio proprietà prin"
type textarea "x"
type textarea "attesa 7gg per passaggio proprietà princ"
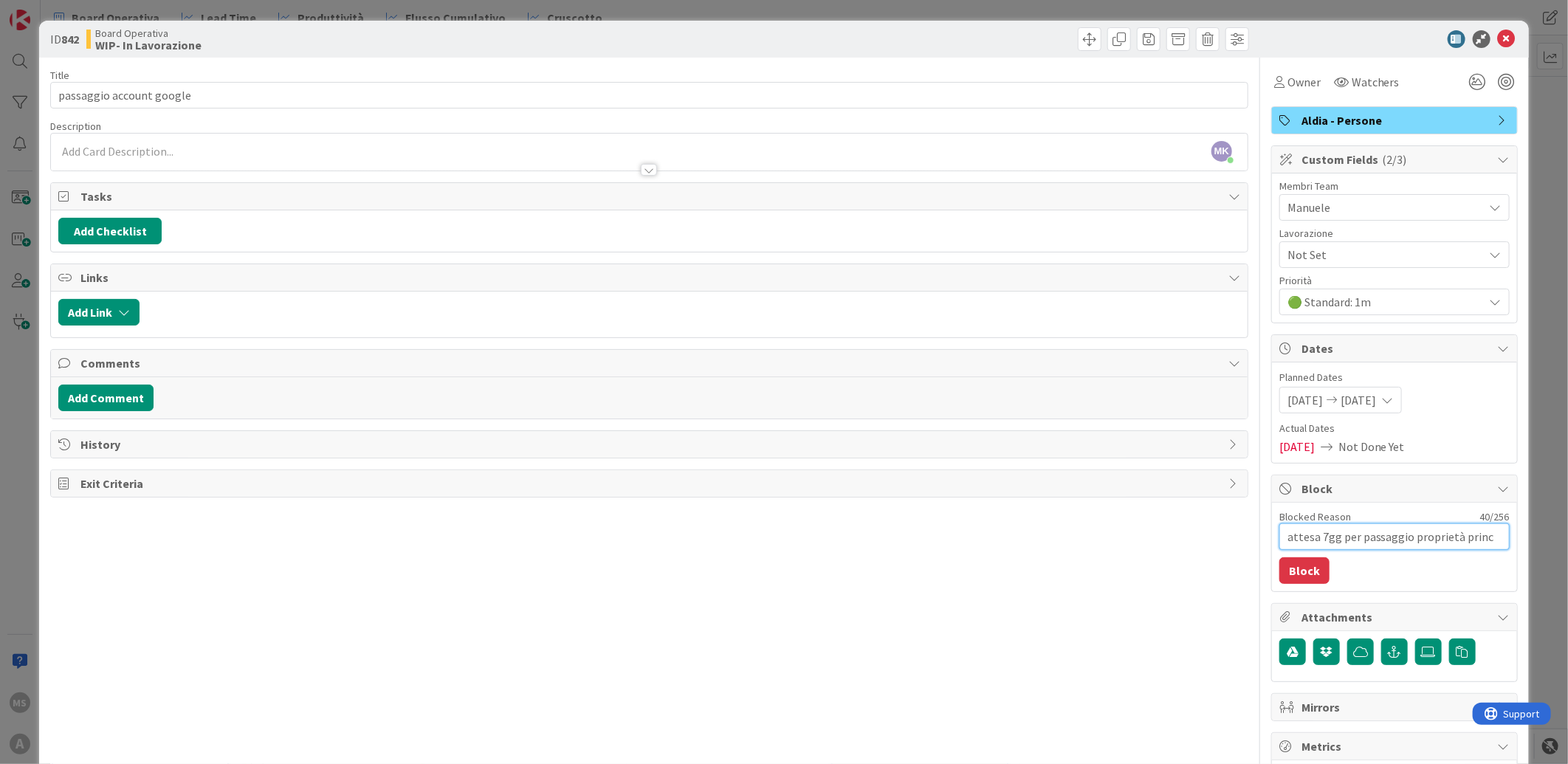
type textarea "x"
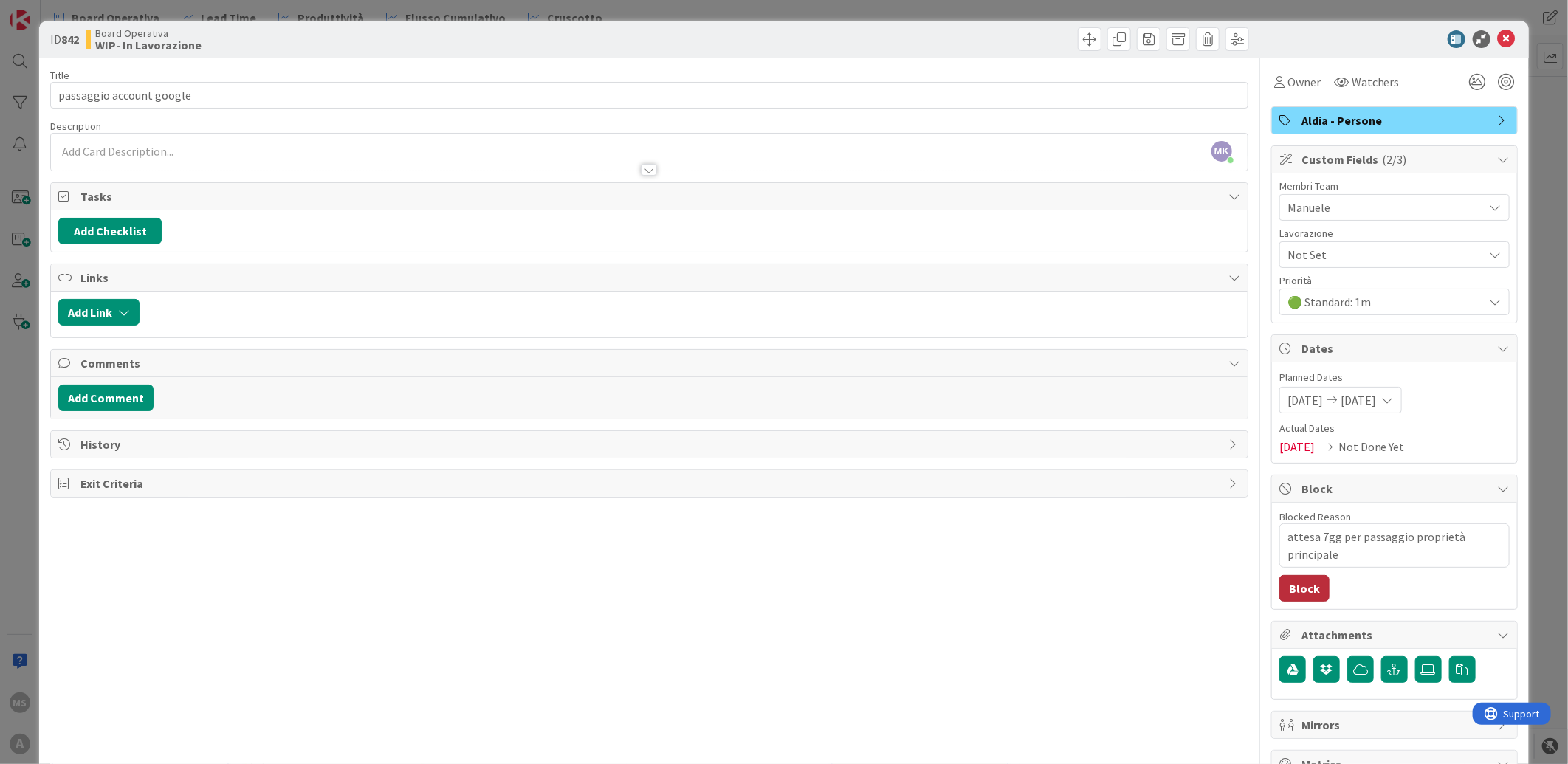
click at [1301, 579] on button "Block" at bounding box center [1304, 589] width 50 height 27
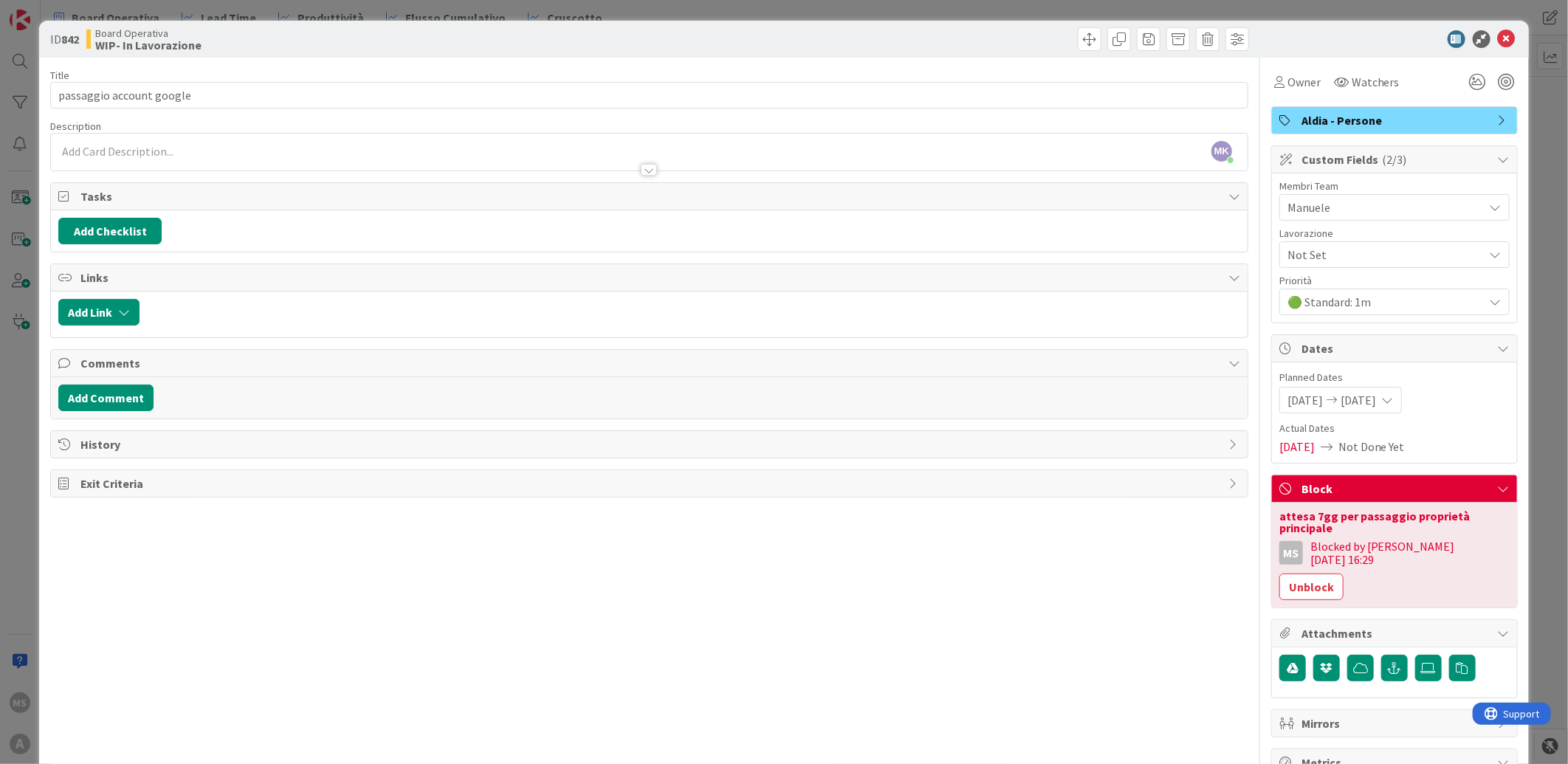
click at [1490, 26] on div "ID 842 Board Operativa WIP- In Lavorazione" at bounding box center [784, 39] width 1490 height 37
click at [1490, 28] on div "ID 842 Board Operativa WIP- In Lavorazione" at bounding box center [784, 39] width 1490 height 37
click at [1506, 38] on div at bounding box center [1387, 39] width 261 height 18
click at [1498, 31] on icon at bounding box center [1506, 39] width 18 height 18
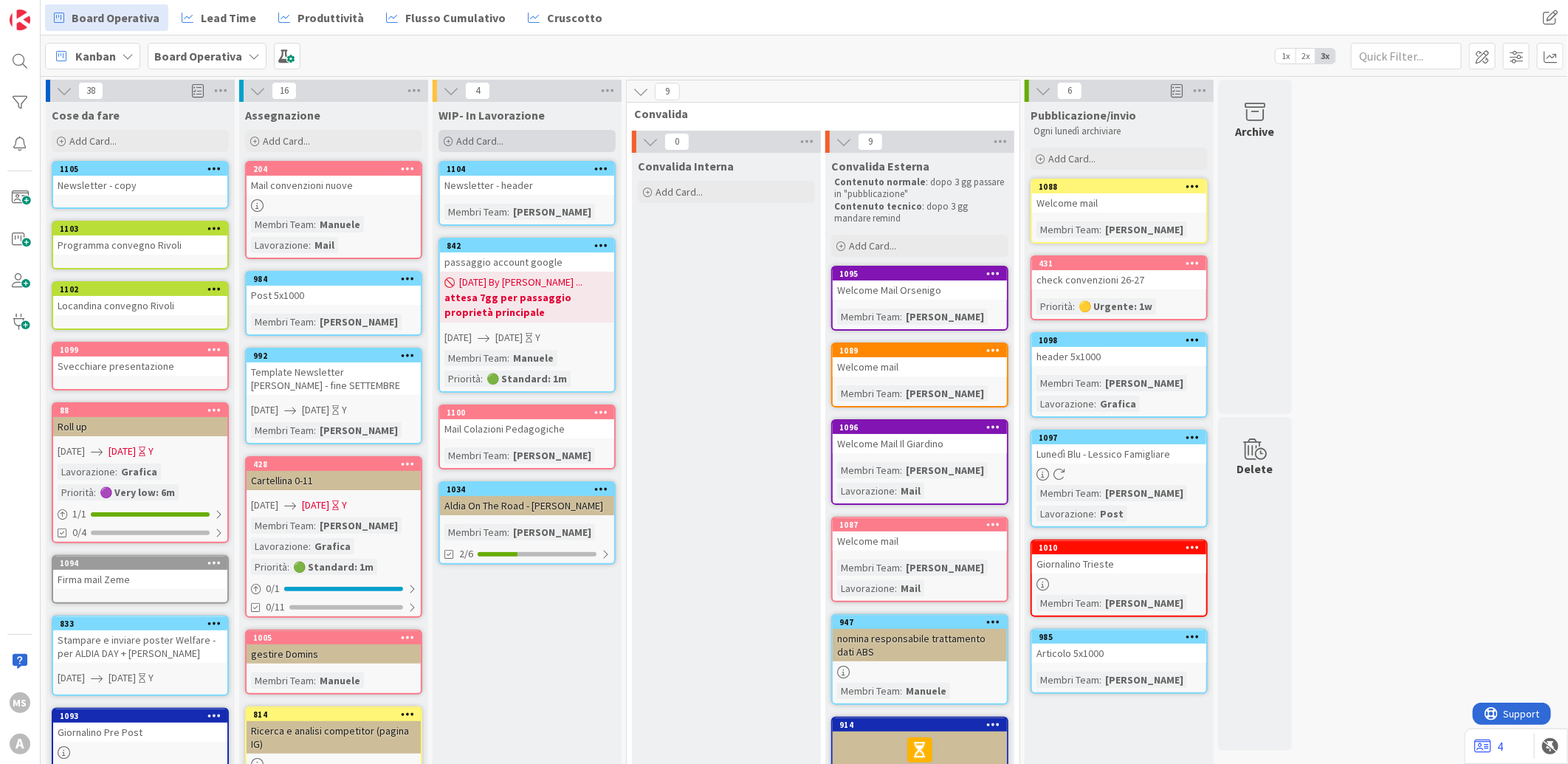
click at [477, 132] on div "Add Card..." at bounding box center [527, 140] width 177 height 22
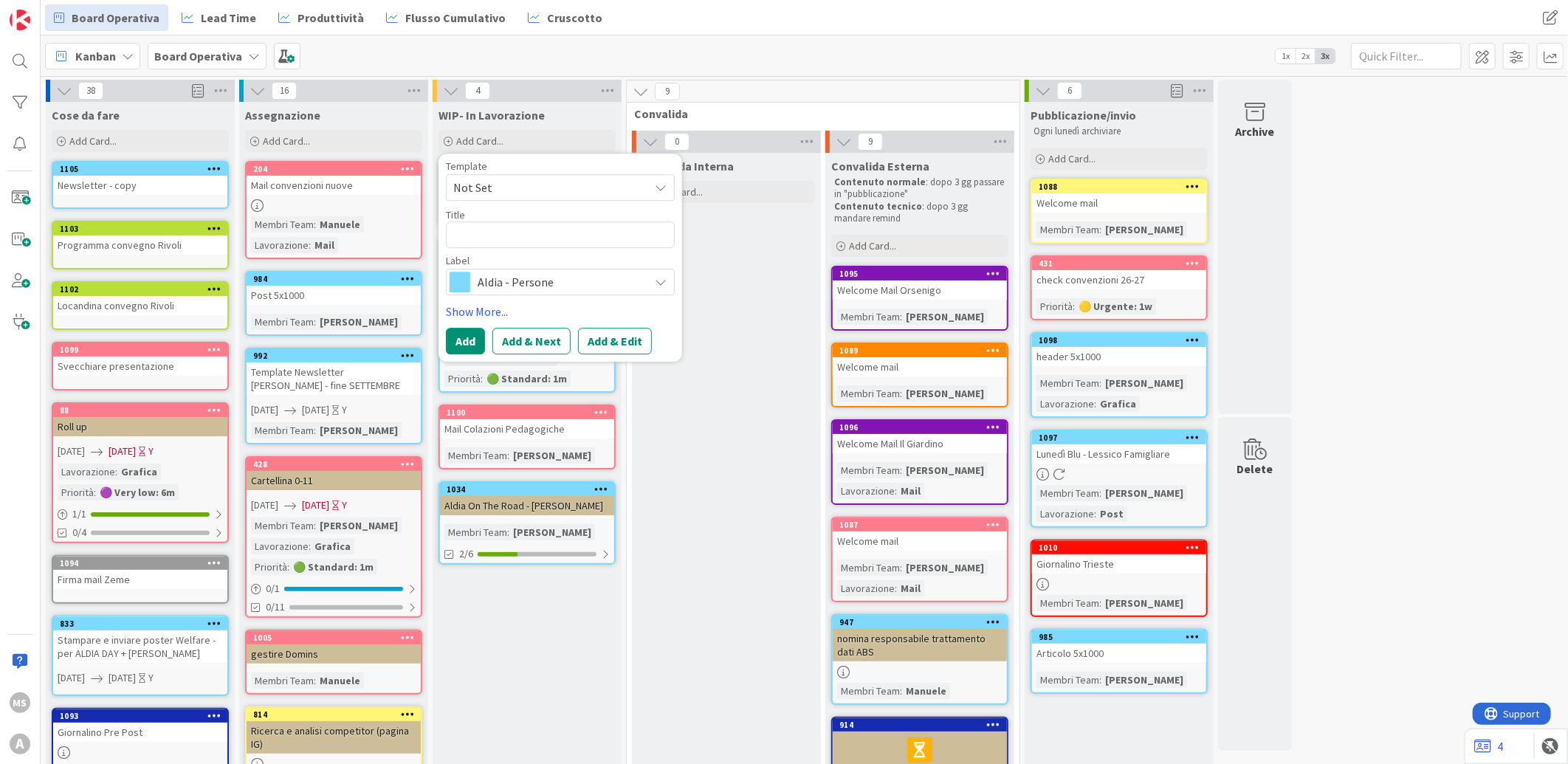
click at [500, 278] on span "Aldia - Persone" at bounding box center [559, 282] width 164 height 21
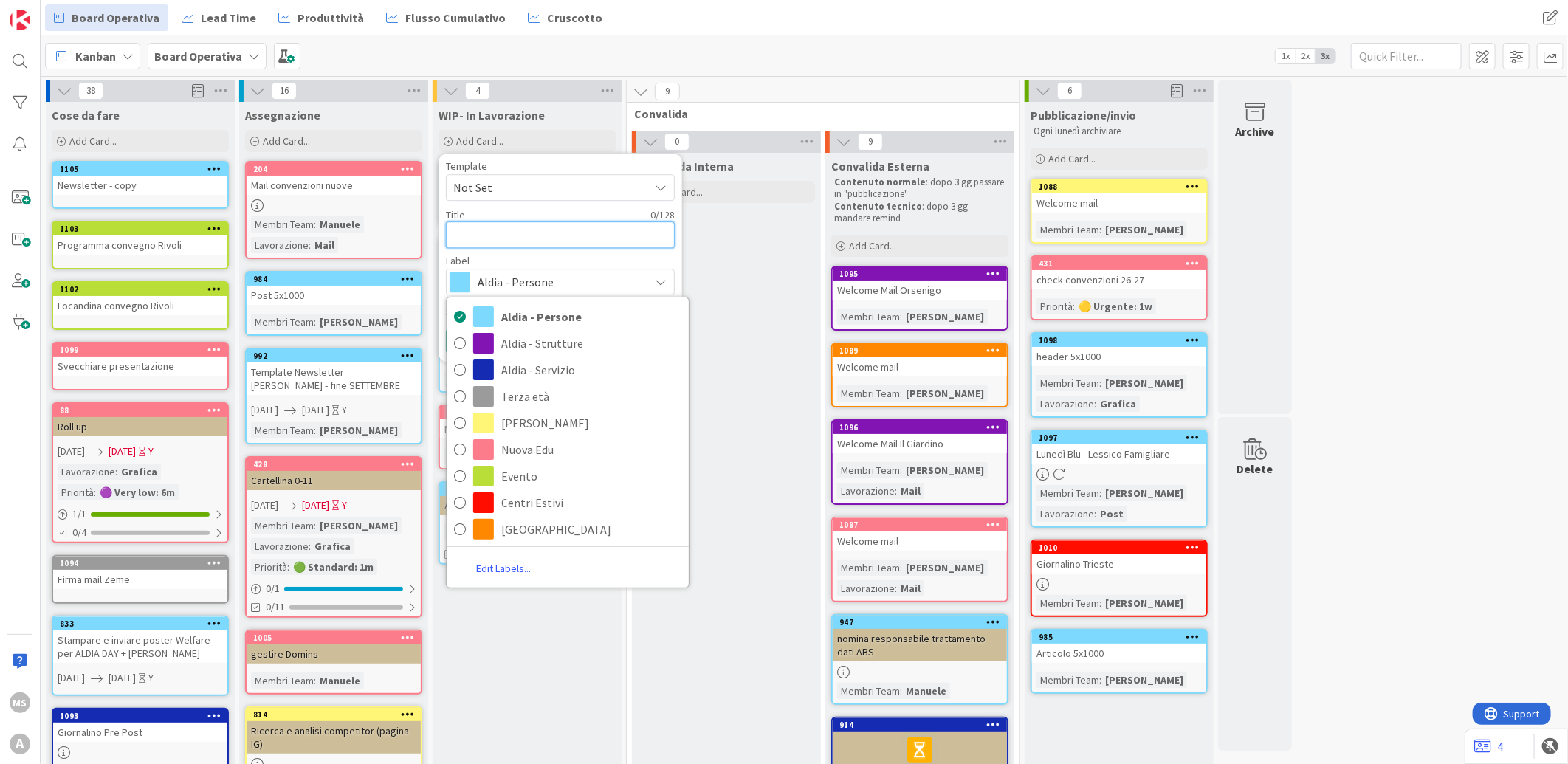
click at [563, 222] on textarea at bounding box center [560, 234] width 229 height 27
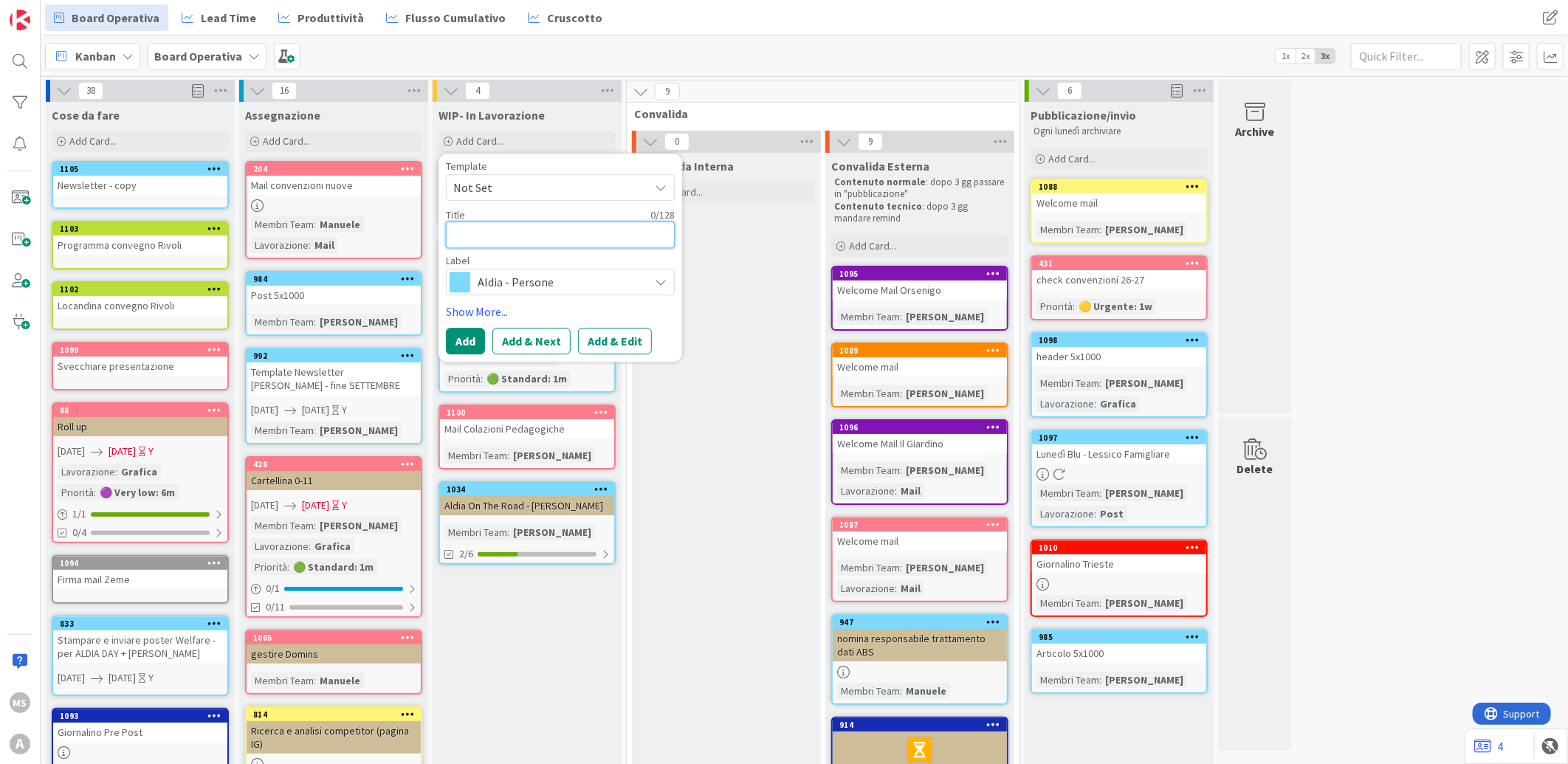
click at [532, 247] on textarea at bounding box center [560, 234] width 229 height 27
